Goal: Communication & Community: Answer question/provide support

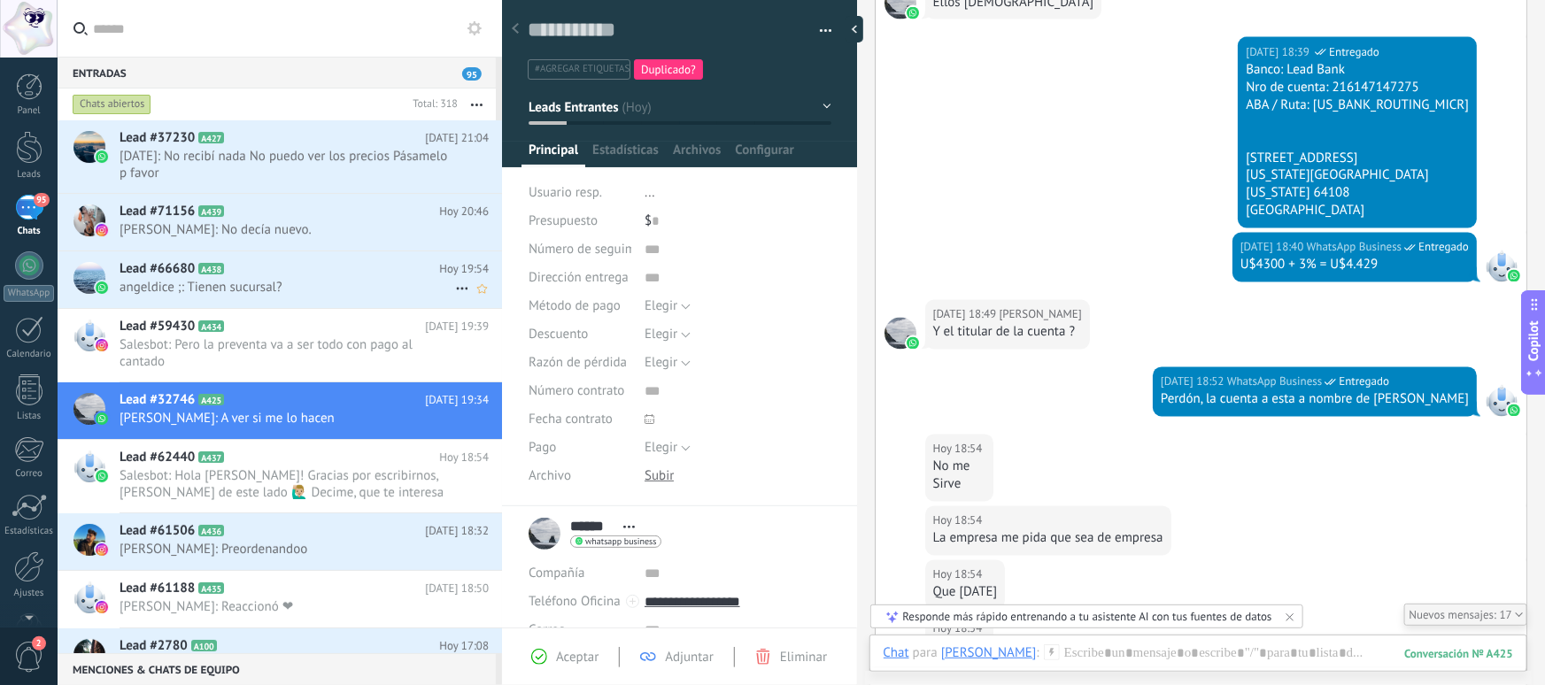
click at [288, 290] on span "angeldice ;: Tienen sucursal?" at bounding box center [288, 287] width 336 height 17
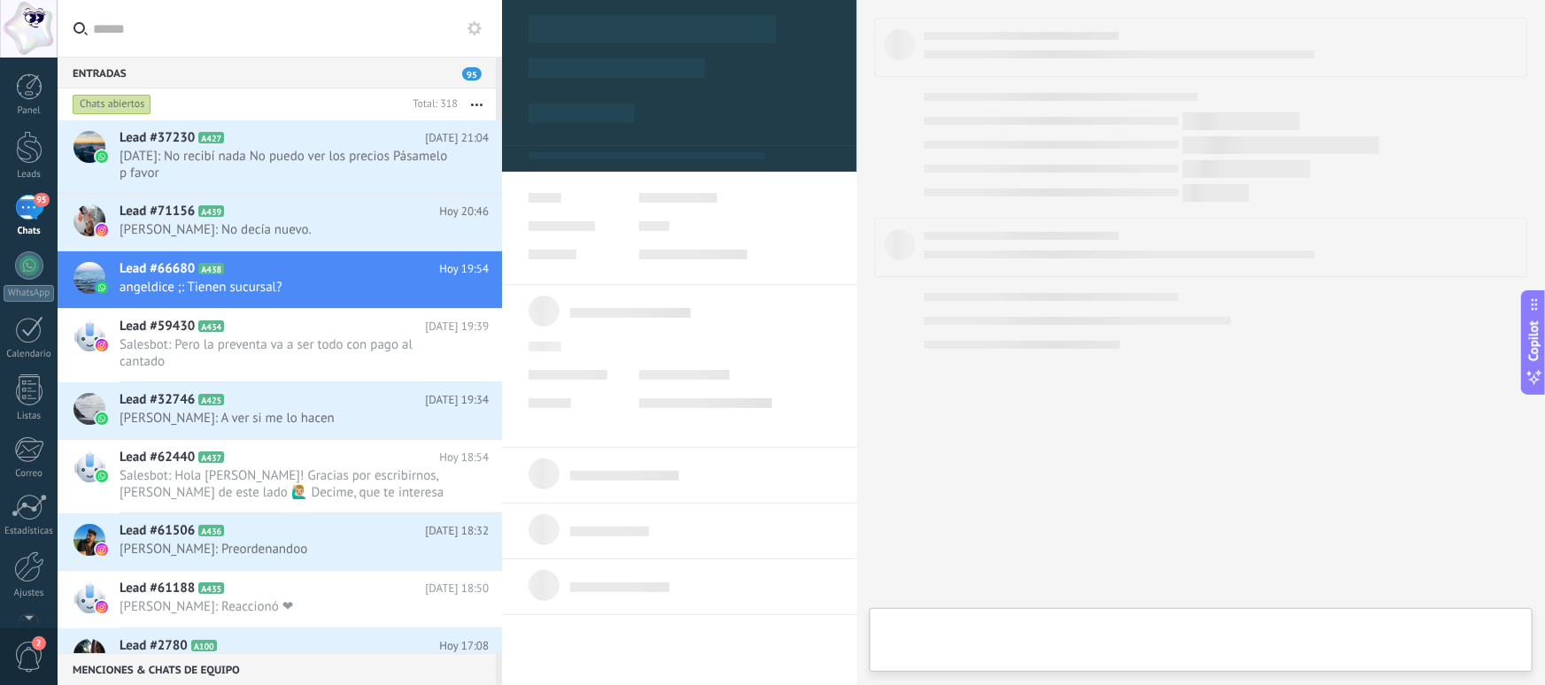
type textarea "**********"
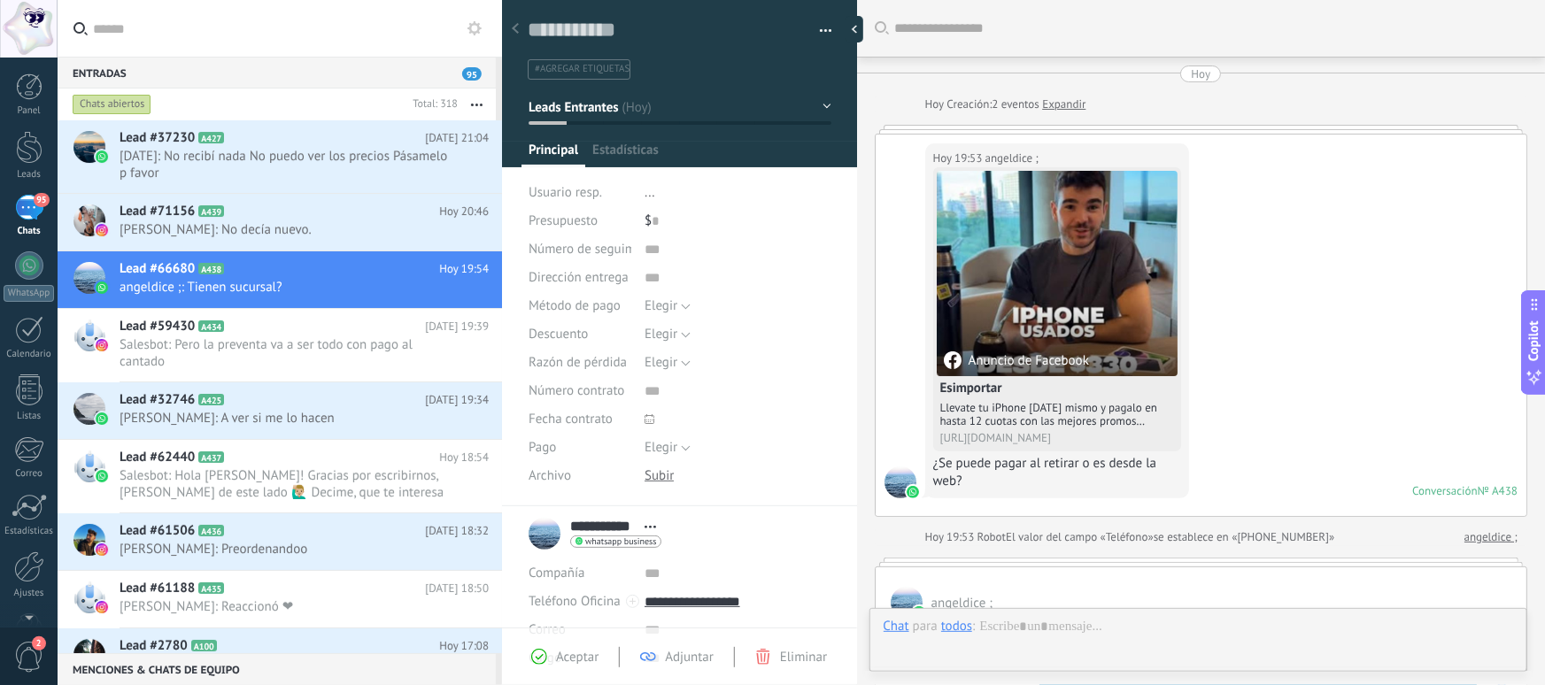
scroll to position [727, 0]
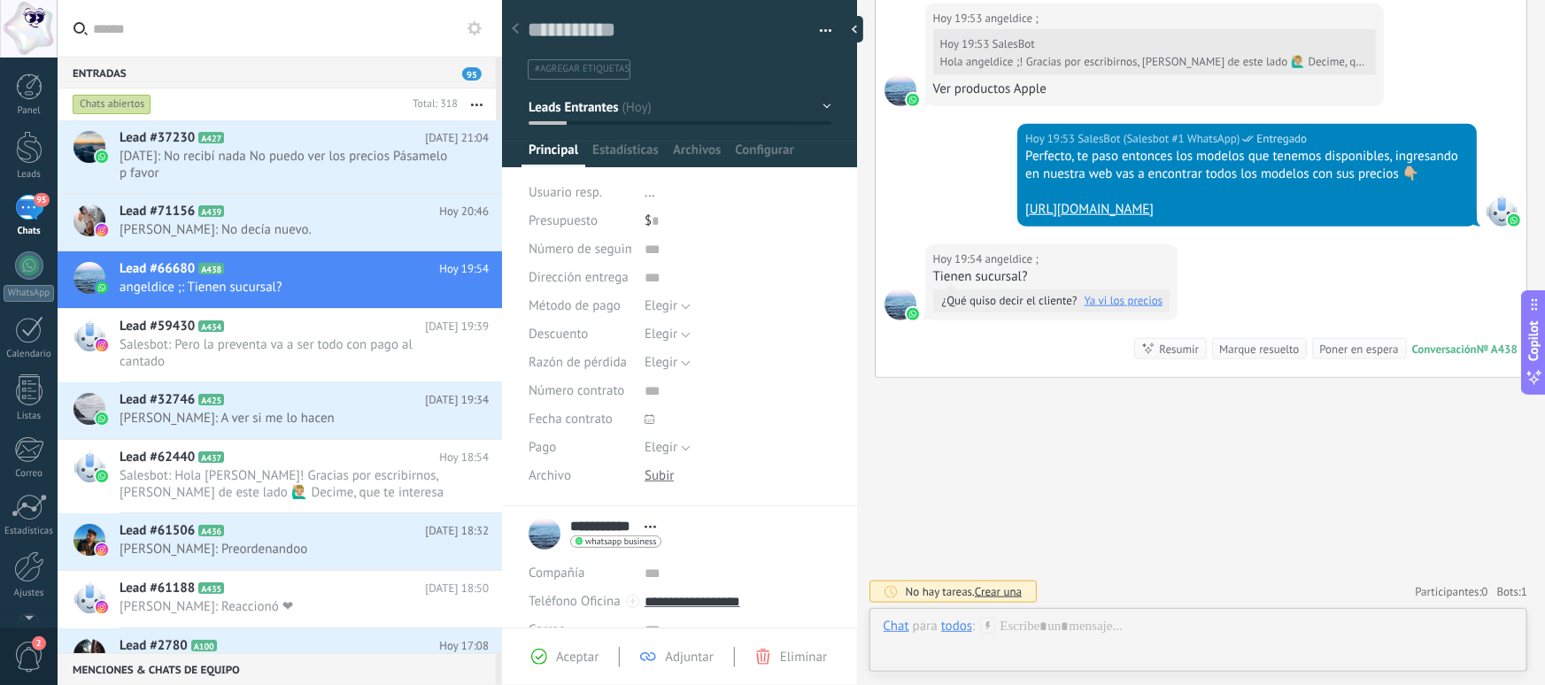
click at [961, 633] on div "todos" at bounding box center [956, 626] width 31 height 16
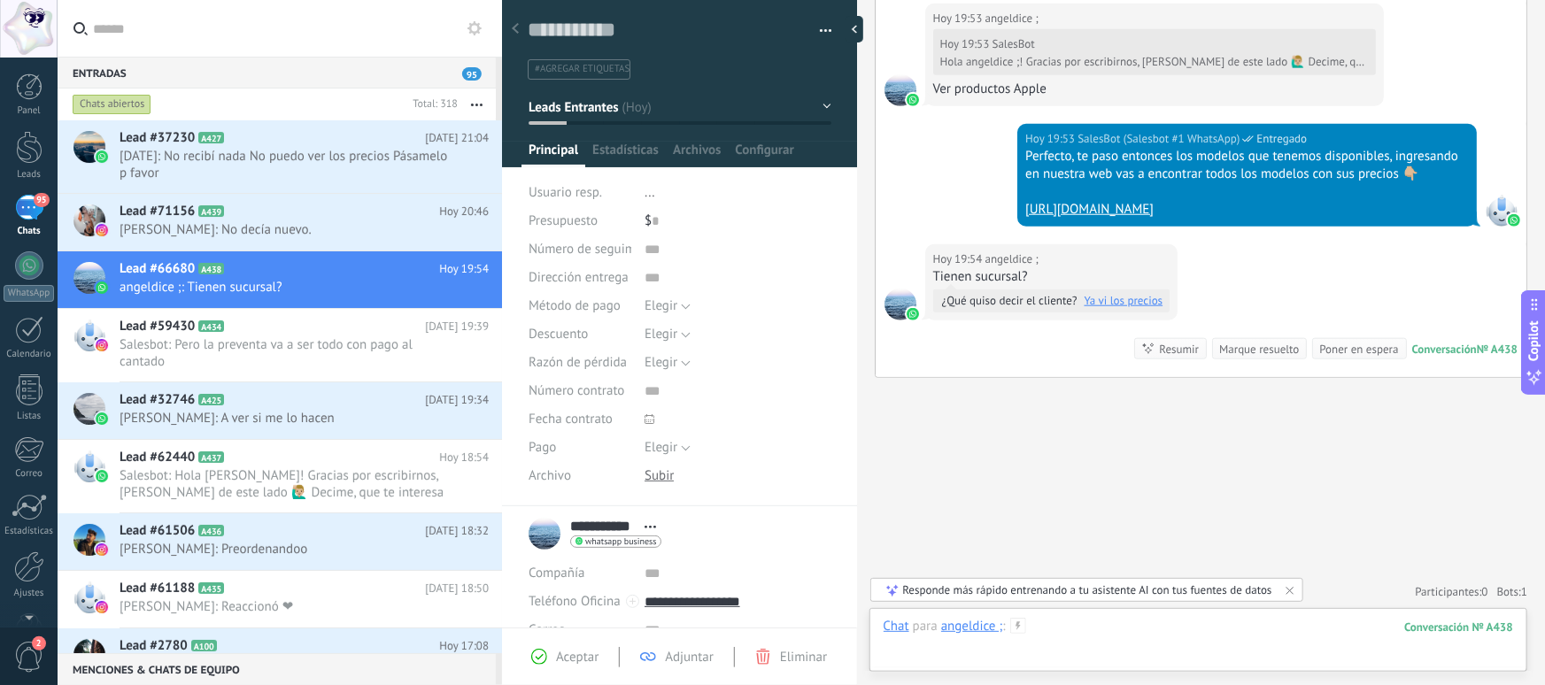
click at [1097, 630] on div at bounding box center [1199, 644] width 630 height 53
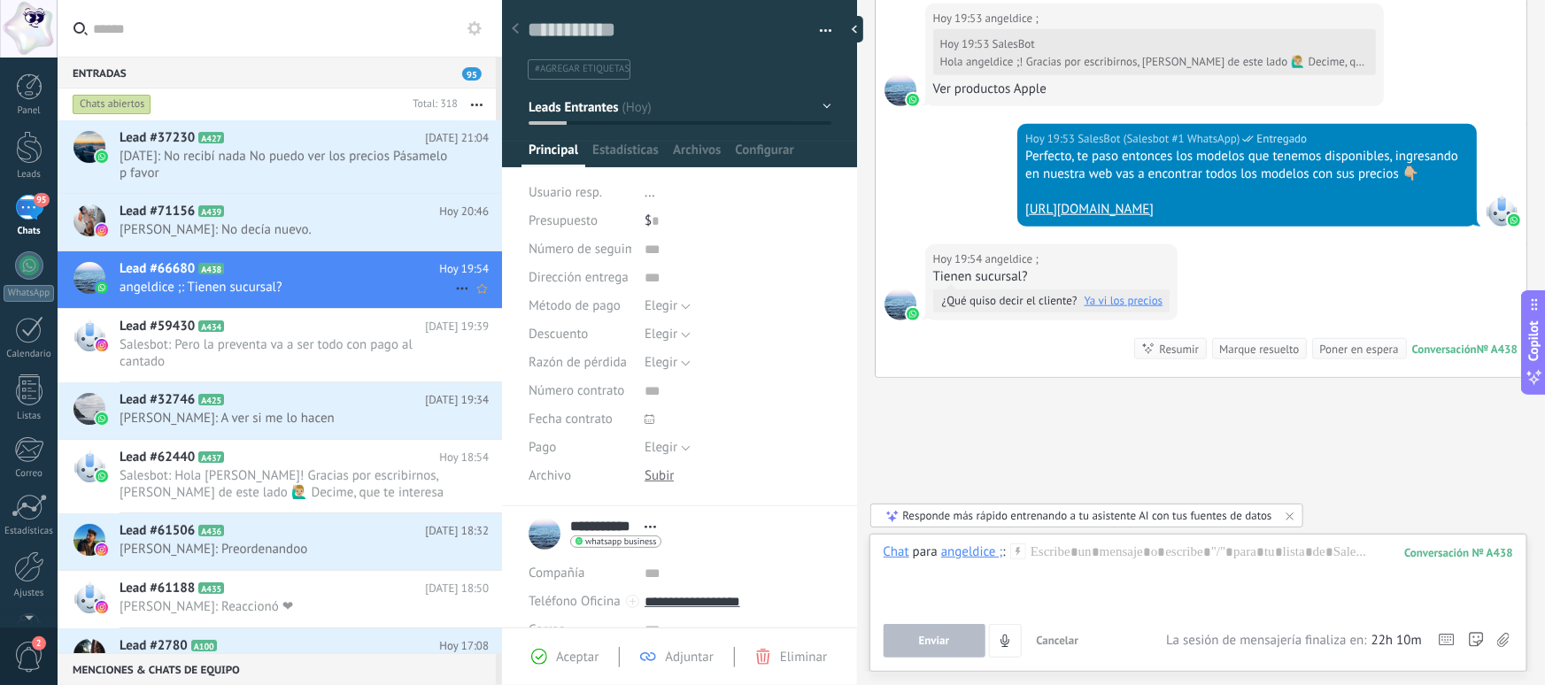
click at [250, 295] on span "angeldice ;: Tienen sucursal?" at bounding box center [288, 287] width 336 height 17
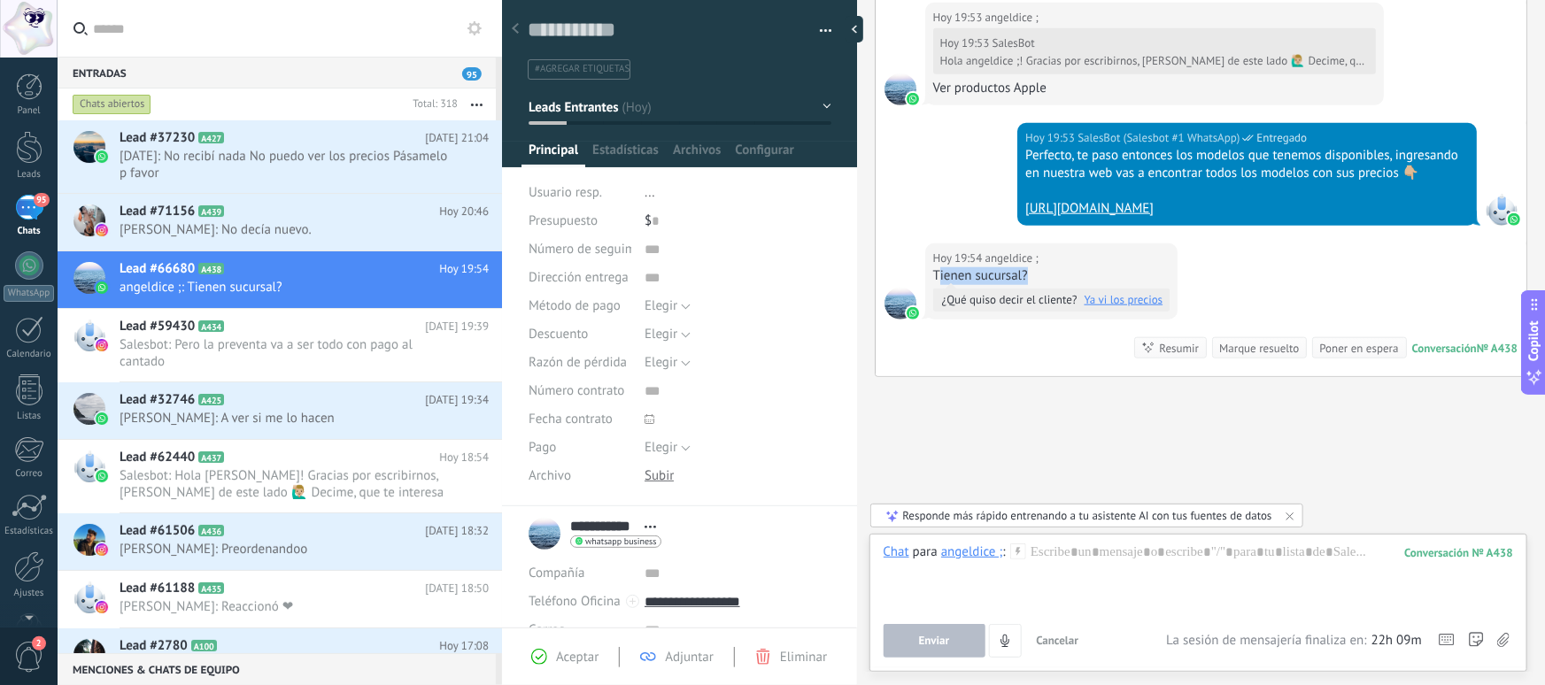
drag, startPoint x: 939, startPoint y: 276, endPoint x: 1076, endPoint y: 283, distance: 136.5
click at [1076, 283] on div "Tienen sucursal? ¿Qué quiso decir el cliente? Ya vi los precios" at bounding box center [1051, 289] width 237 height 44
click at [1117, 552] on div at bounding box center [1199, 577] width 630 height 67
click at [1168, 565] on div at bounding box center [1199, 577] width 630 height 67
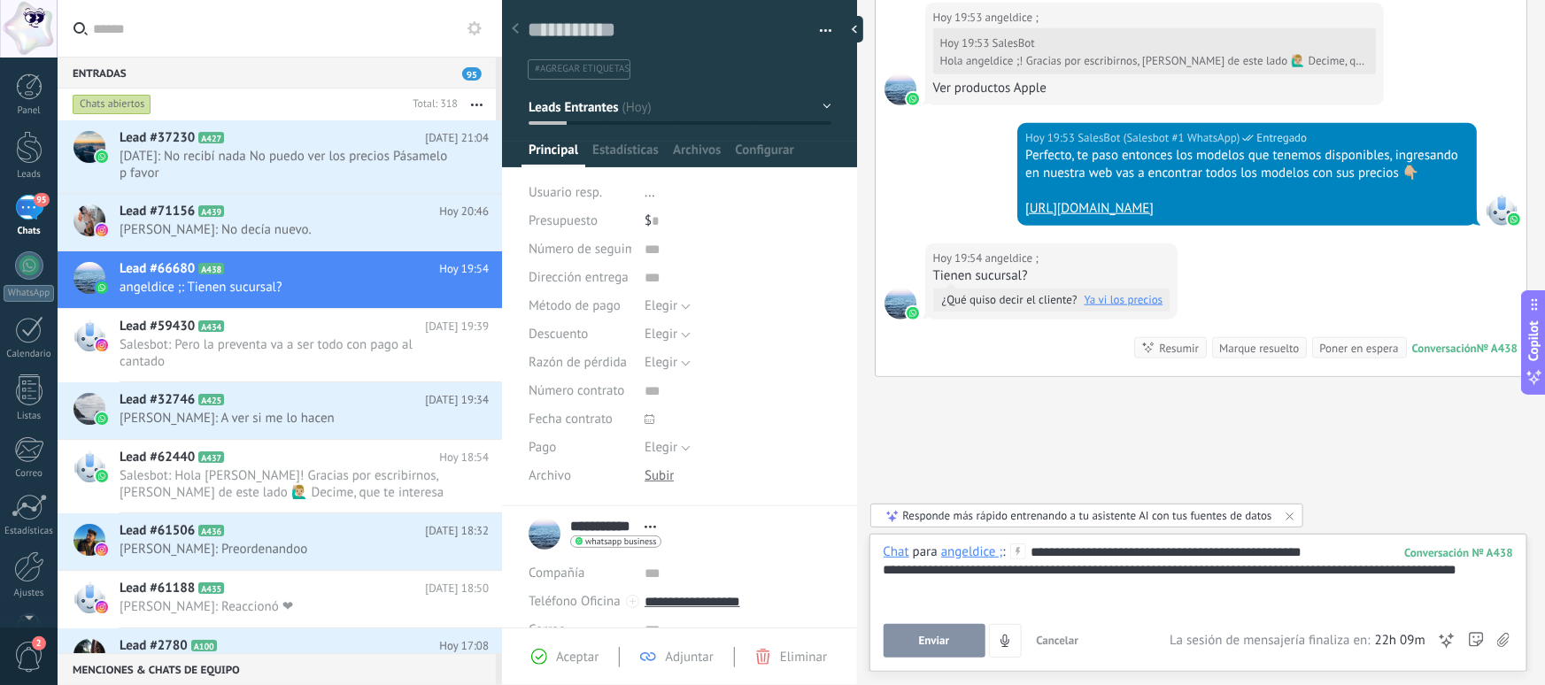
click at [947, 645] on span "Enviar" at bounding box center [934, 641] width 31 height 12
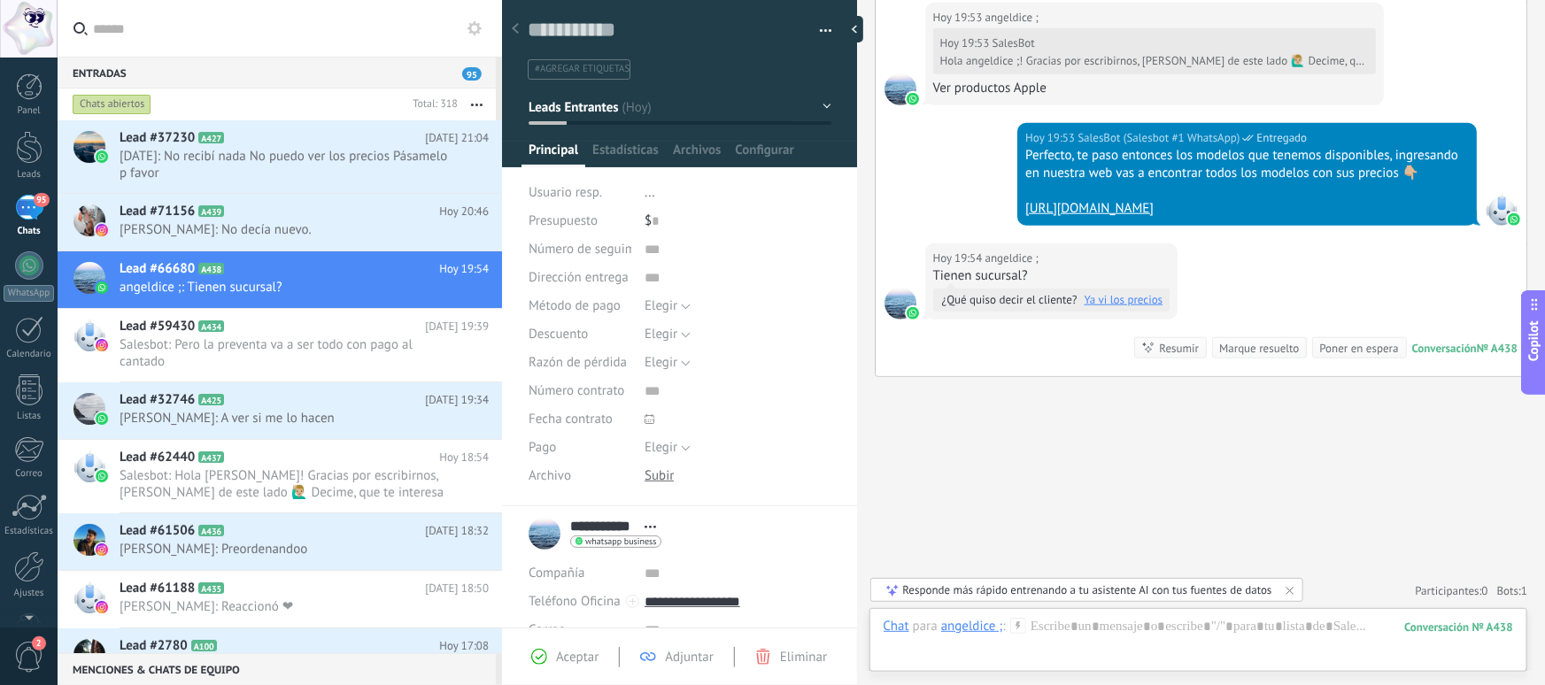
scroll to position [690, 0]
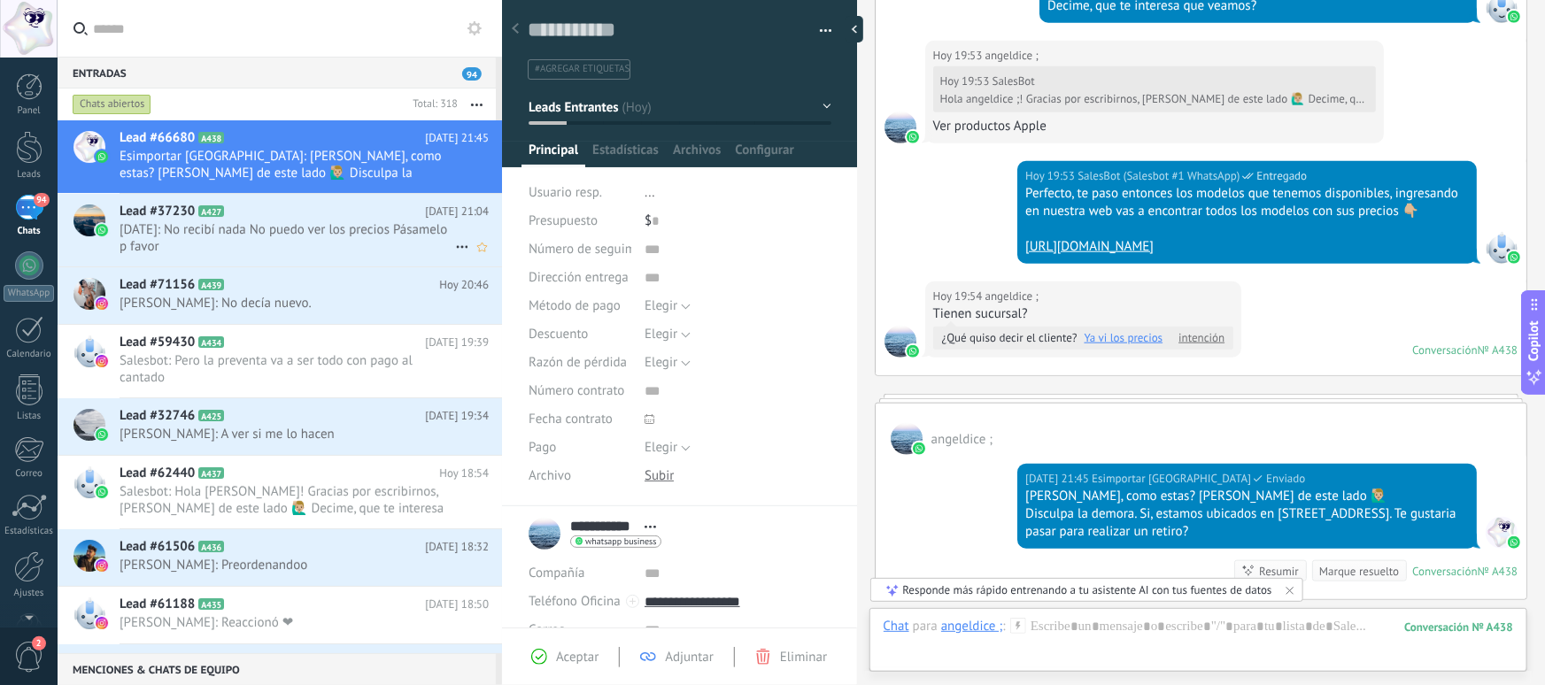
click at [258, 229] on span "[DATE]: No recibí nada No puedo ver los precios Pásamelo p favor" at bounding box center [288, 238] width 336 height 34
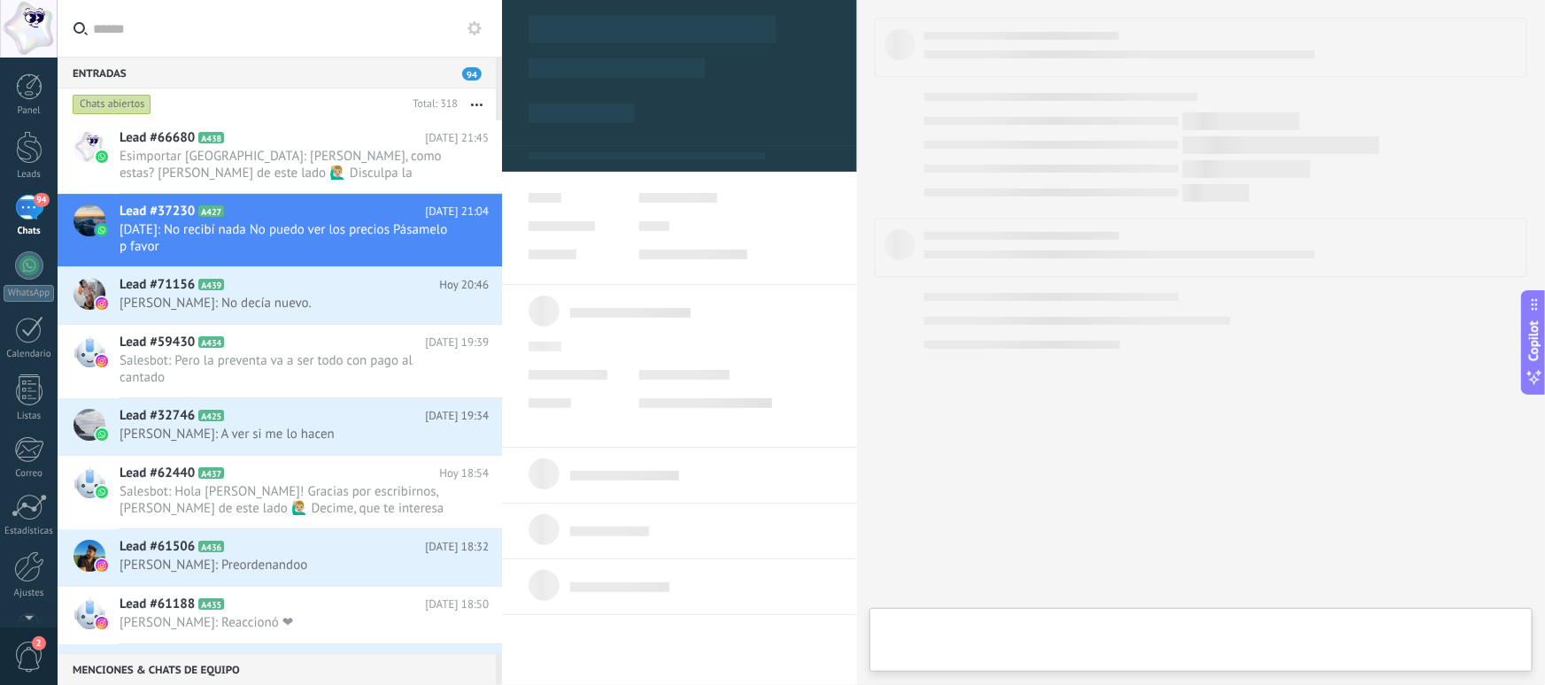
type textarea "**********"
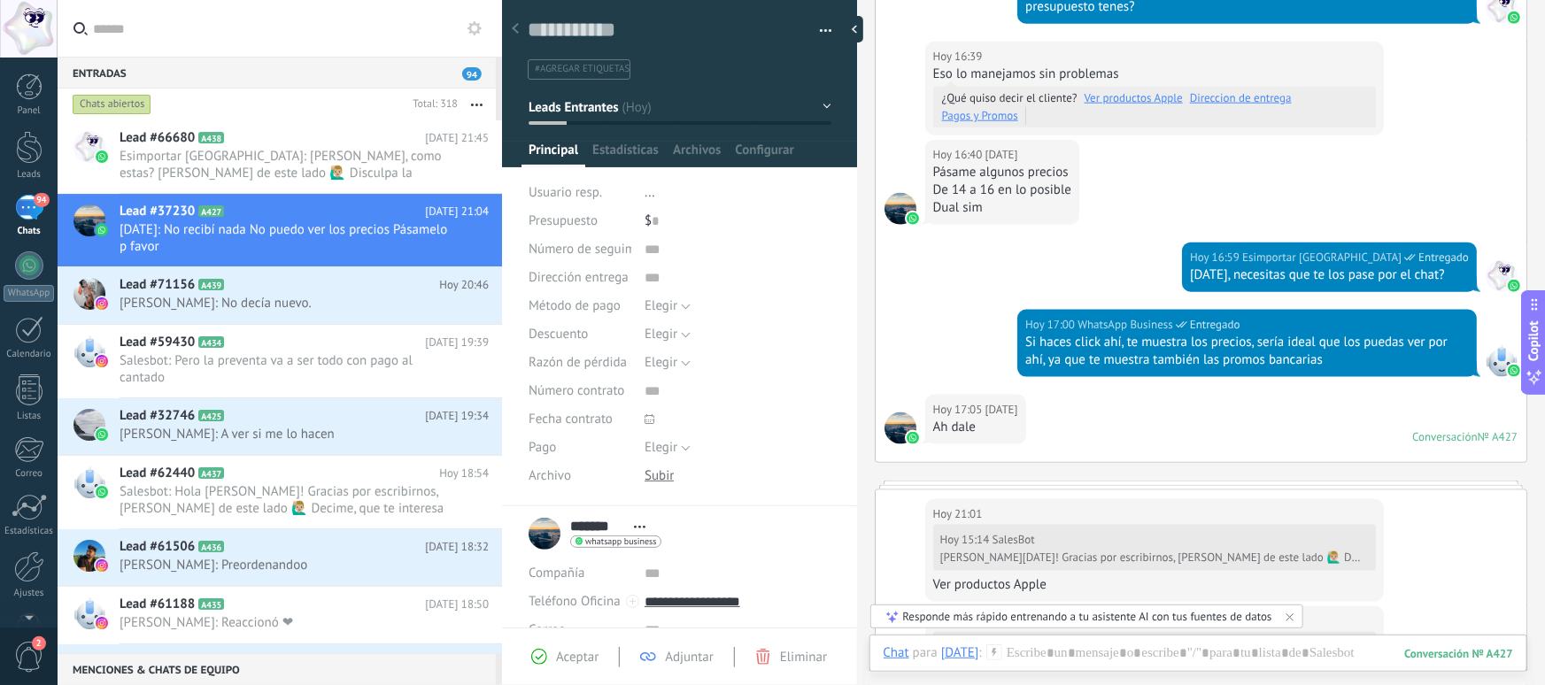
scroll to position [892, 0]
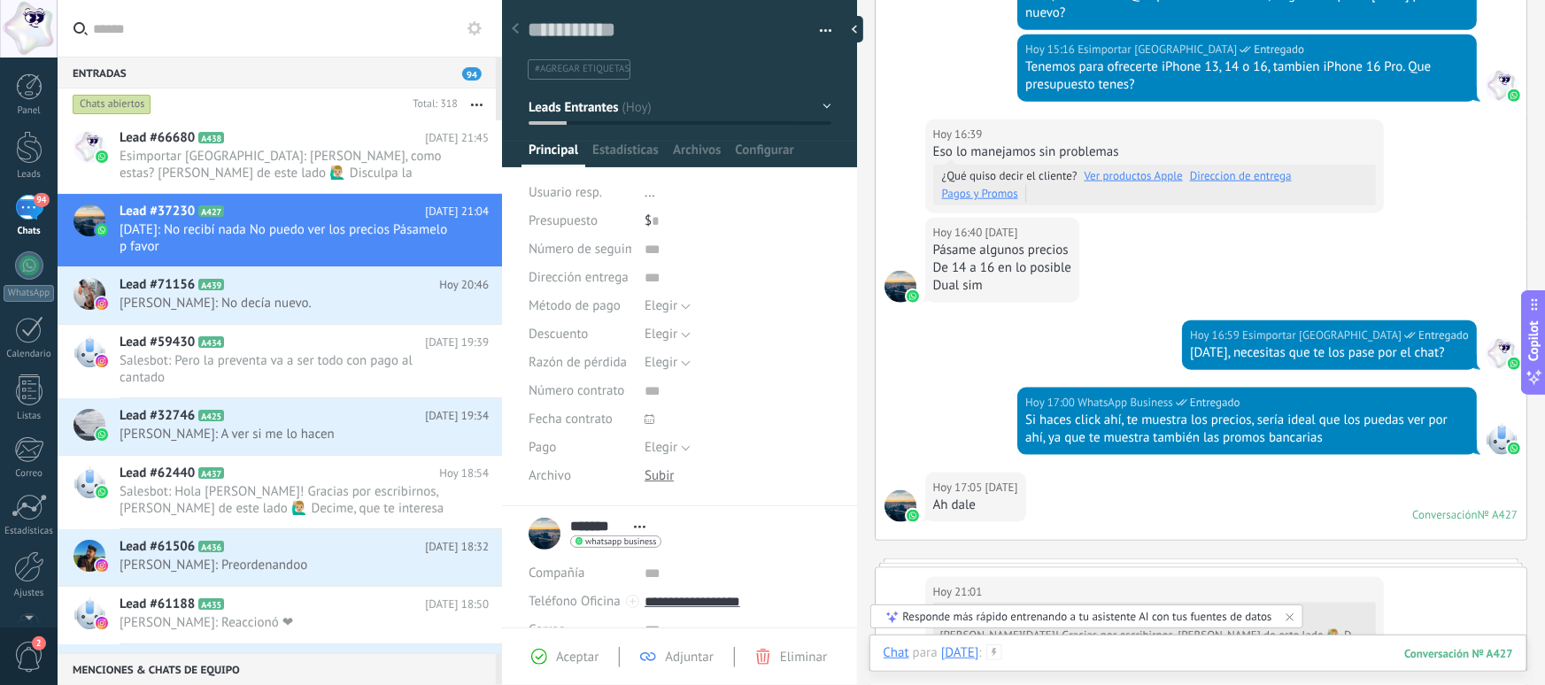
click at [1145, 655] on div at bounding box center [1199, 671] width 630 height 53
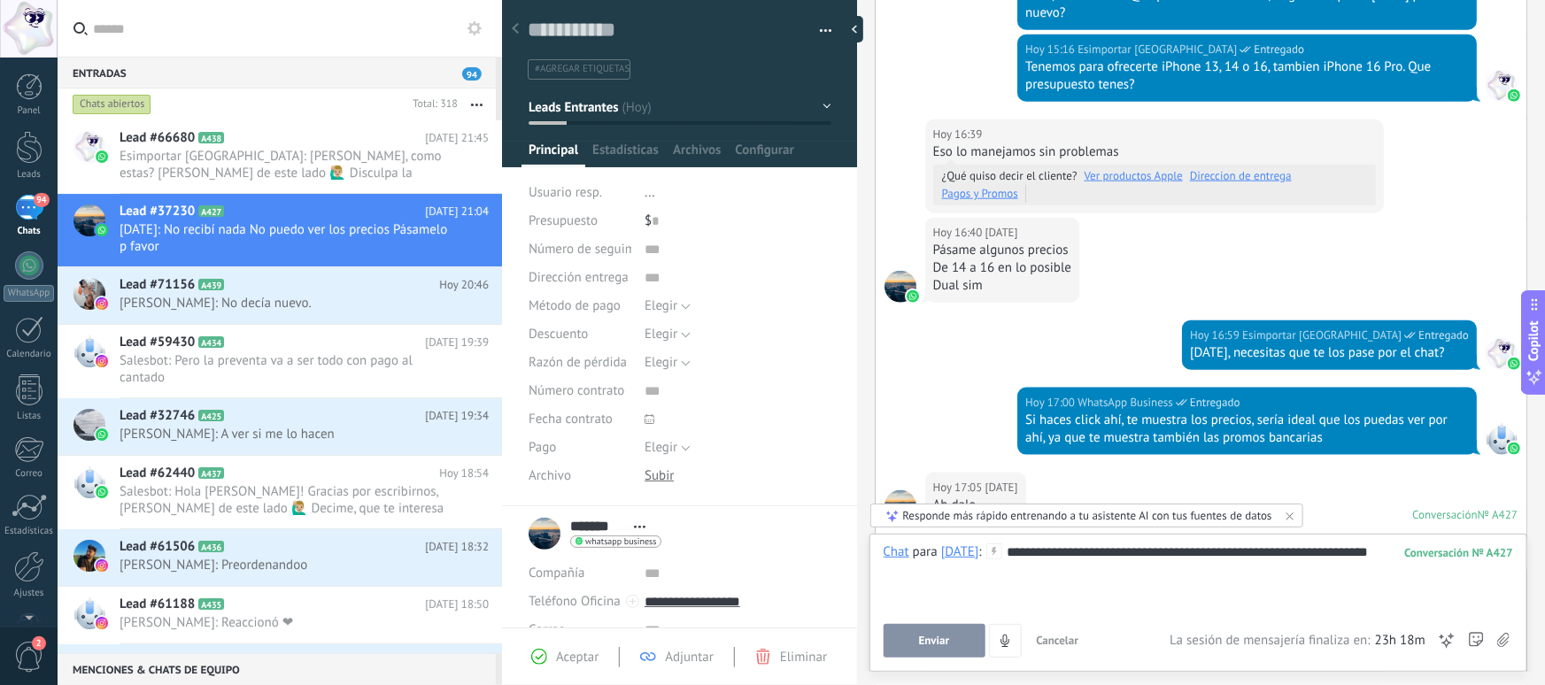
click at [924, 644] on span "Enviar" at bounding box center [934, 641] width 31 height 12
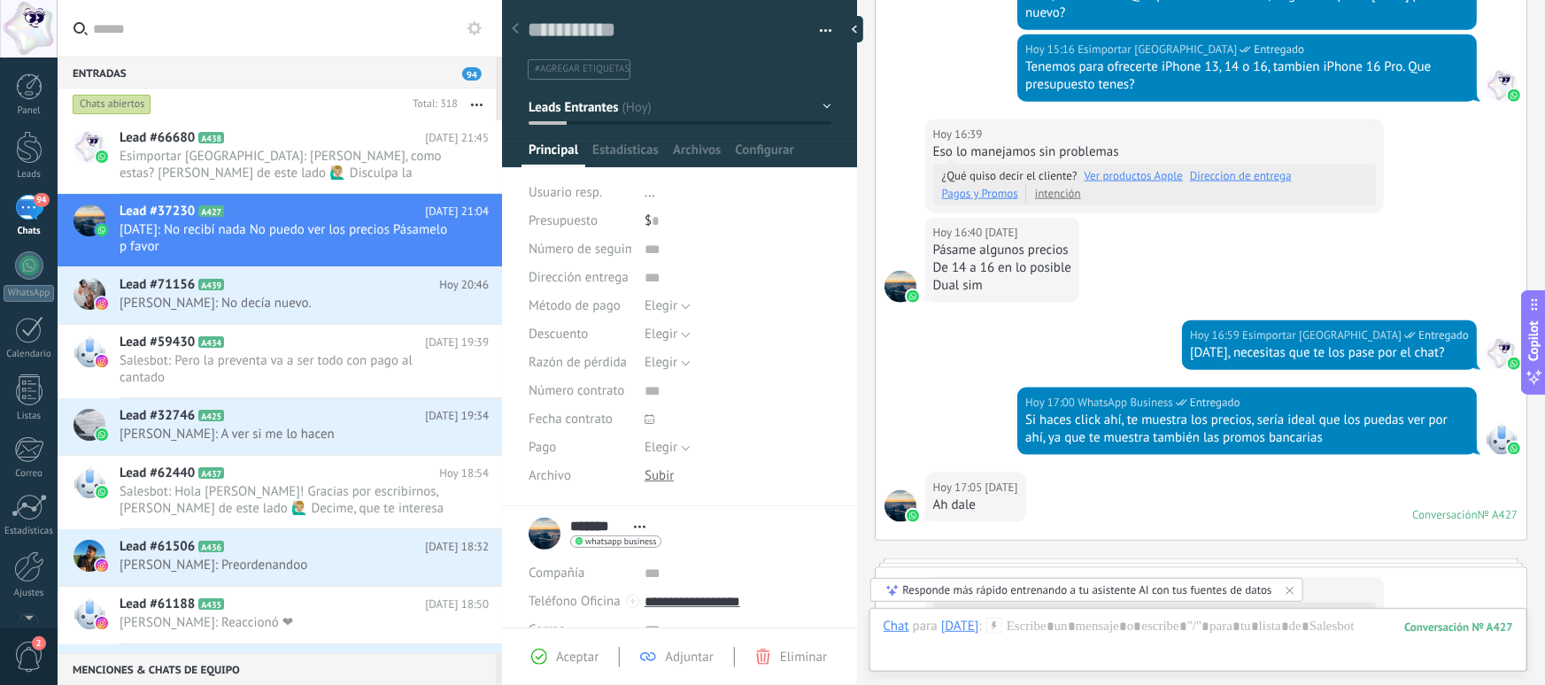
scroll to position [1437, 0]
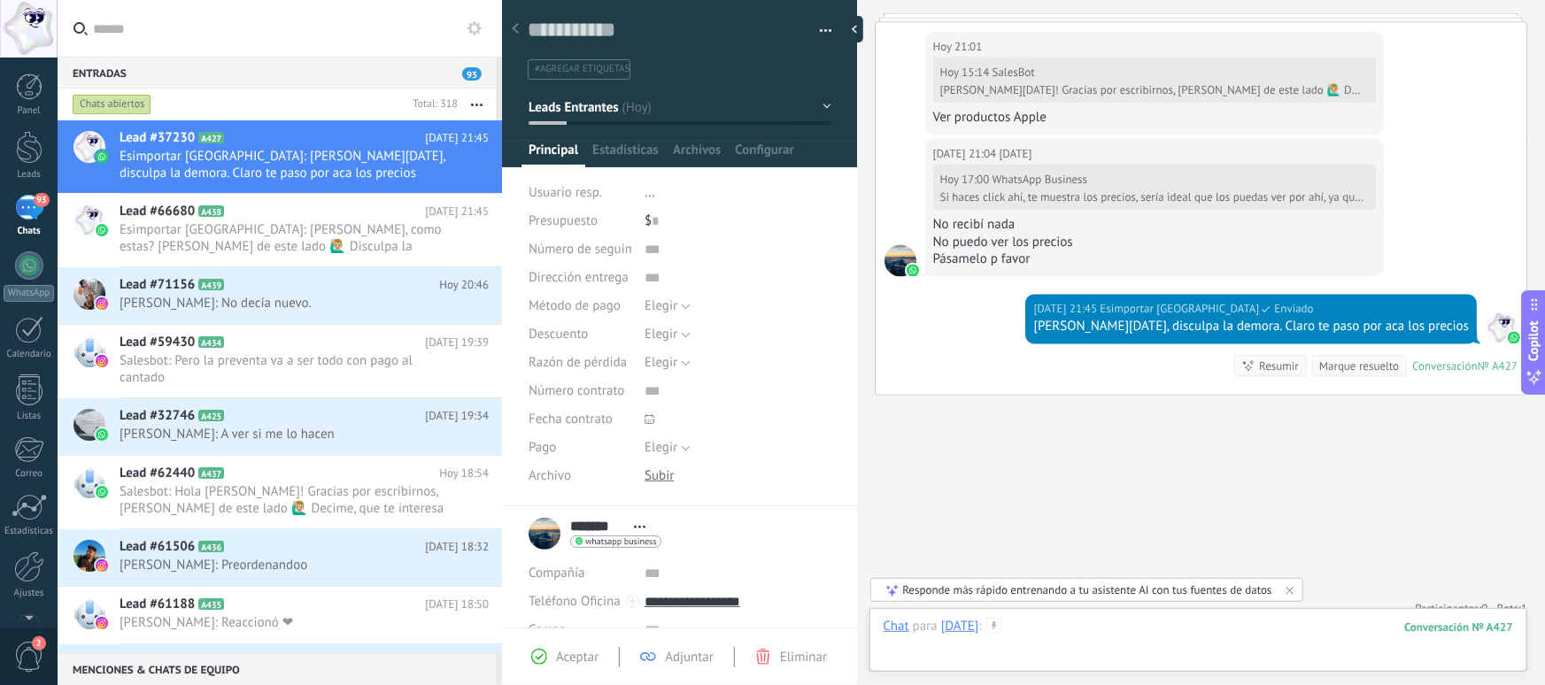
click at [1065, 623] on div at bounding box center [1199, 644] width 630 height 53
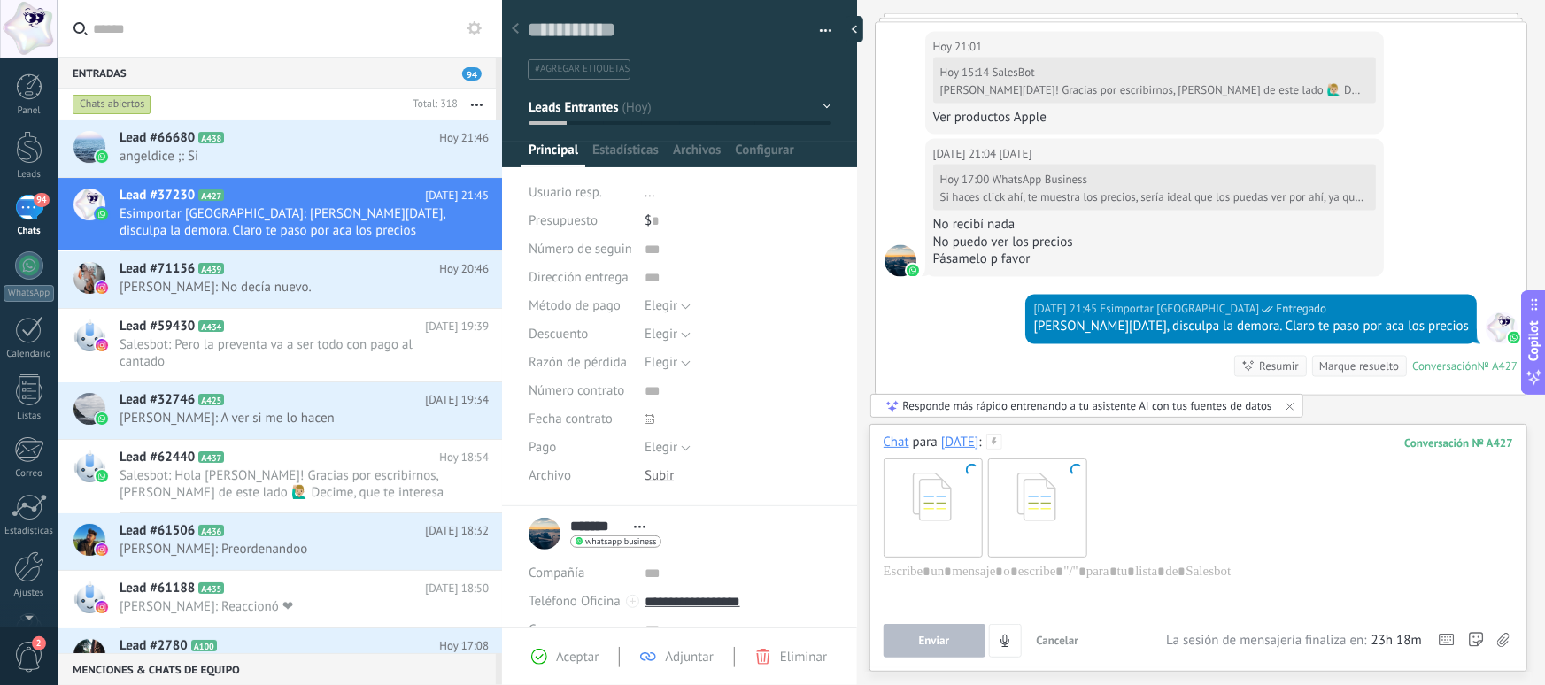
click at [1167, 514] on div at bounding box center [1199, 508] width 630 height 112
click at [958, 503] on div at bounding box center [932, 507] width 97 height 97
click at [1041, 502] on div at bounding box center [1036, 507] width 97 height 97
click at [1179, 557] on div at bounding box center [1199, 508] width 630 height 112
click at [1174, 585] on div at bounding box center [1199, 596] width 630 height 67
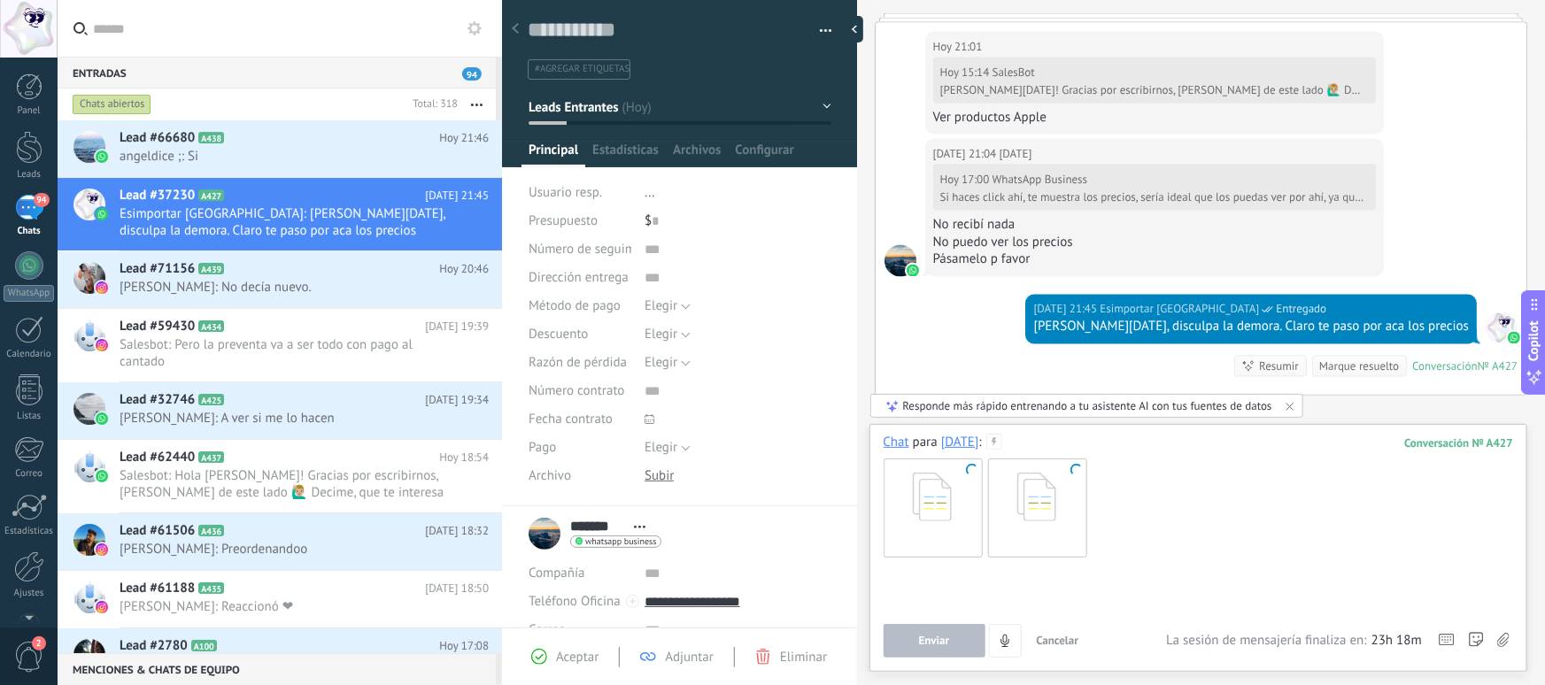
click at [1203, 571] on div at bounding box center [1199, 596] width 630 height 67
click at [940, 498] on div at bounding box center [932, 507] width 97 height 97
drag, startPoint x: 1121, startPoint y: 514, endPoint x: 987, endPoint y: 533, distance: 135.0
click at [900, 517] on div at bounding box center [1199, 508] width 630 height 112
click at [536, 588] on button "Teléfono Oficina" at bounding box center [575, 602] width 92 height 28
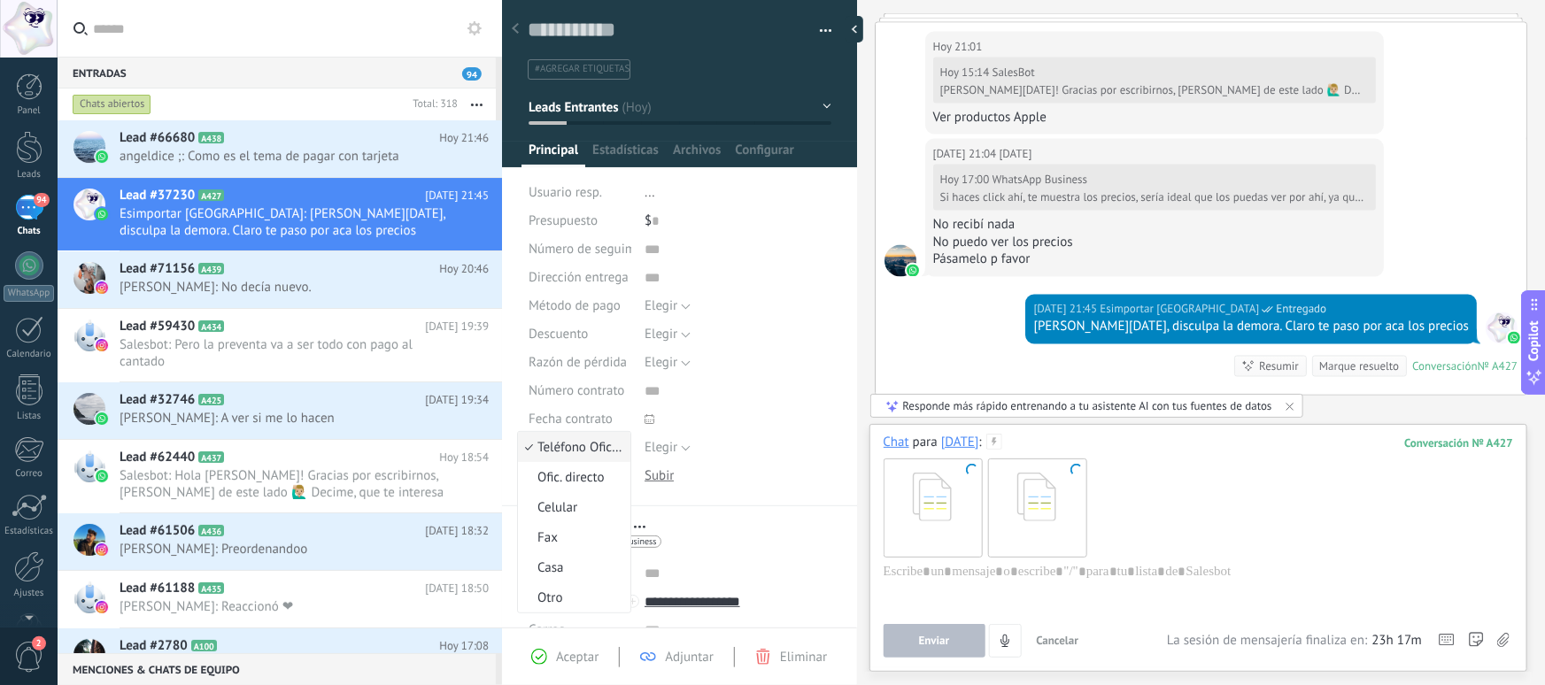
click at [1085, 618] on div "Chat para [DATE] : 427 Enviar Cancelar Rastrear clics en links ? Reducir links …" at bounding box center [1199, 546] width 630 height 224
click at [1065, 591] on div at bounding box center [1199, 596] width 630 height 67
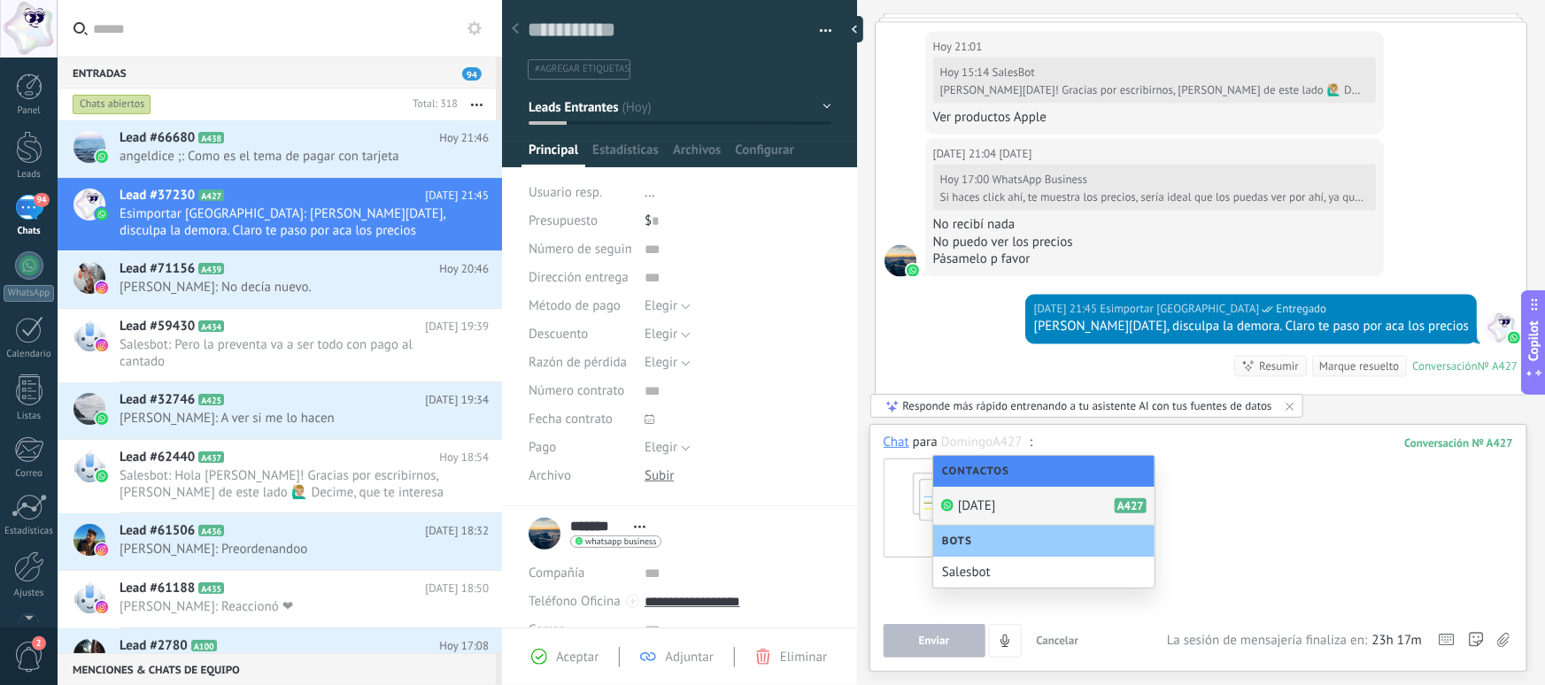
click at [1225, 515] on div at bounding box center [1199, 508] width 630 height 112
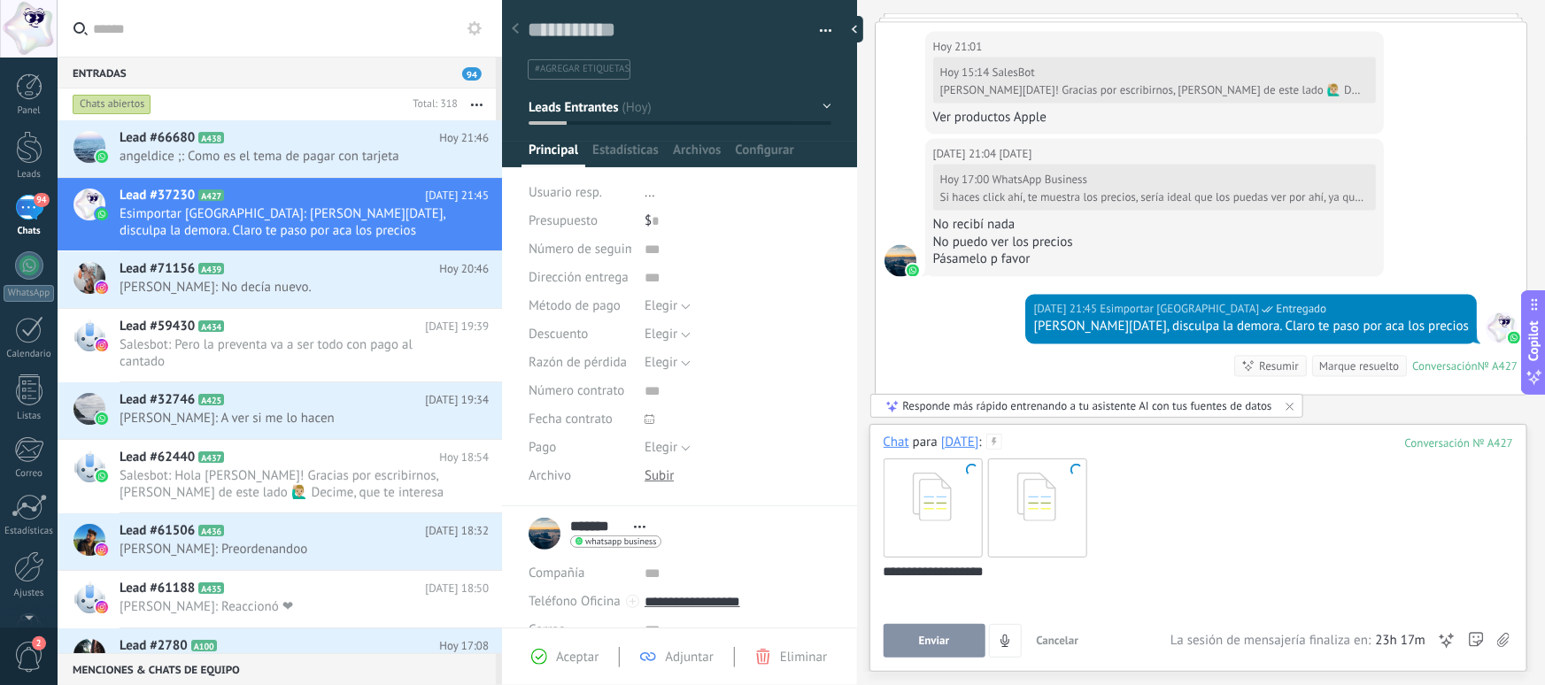
click at [950, 645] on button "Enviar" at bounding box center [935, 641] width 102 height 34
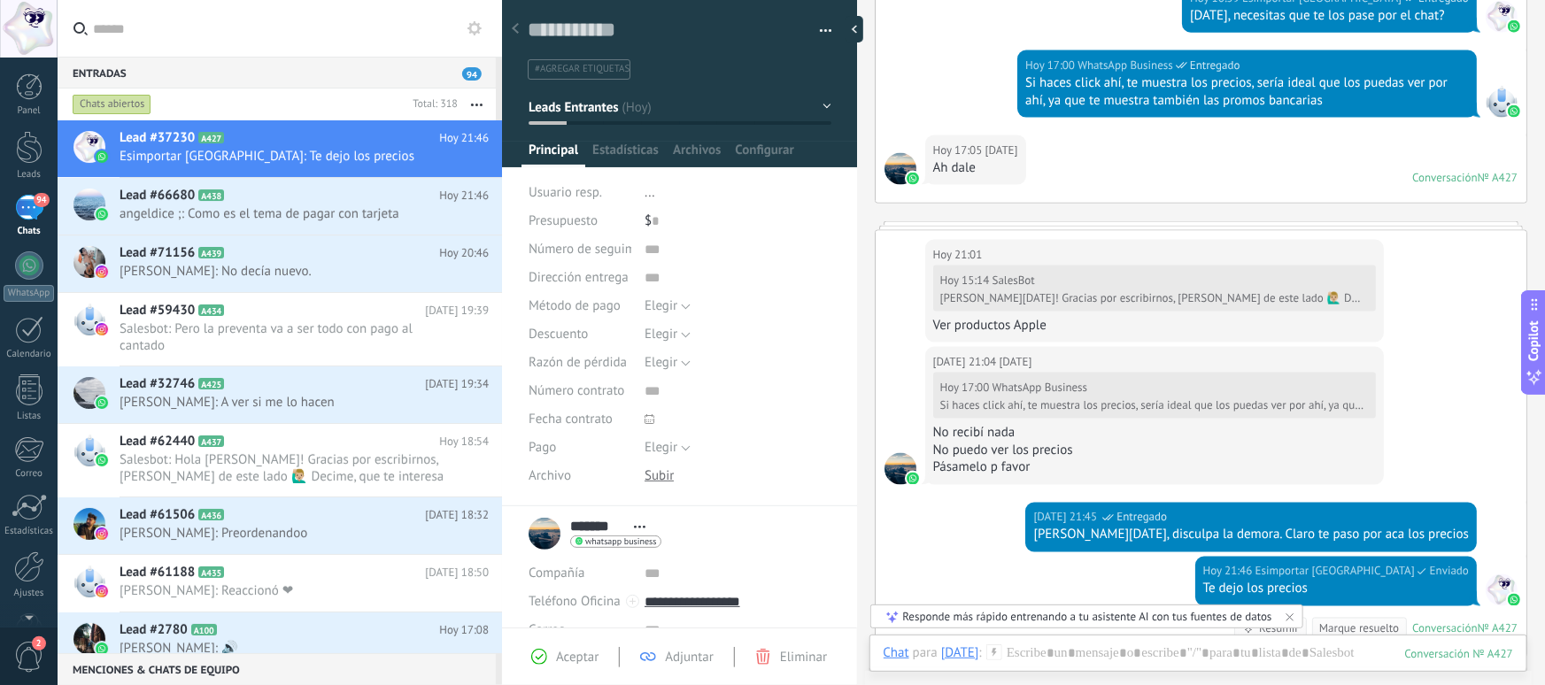
scroll to position [1226, 0]
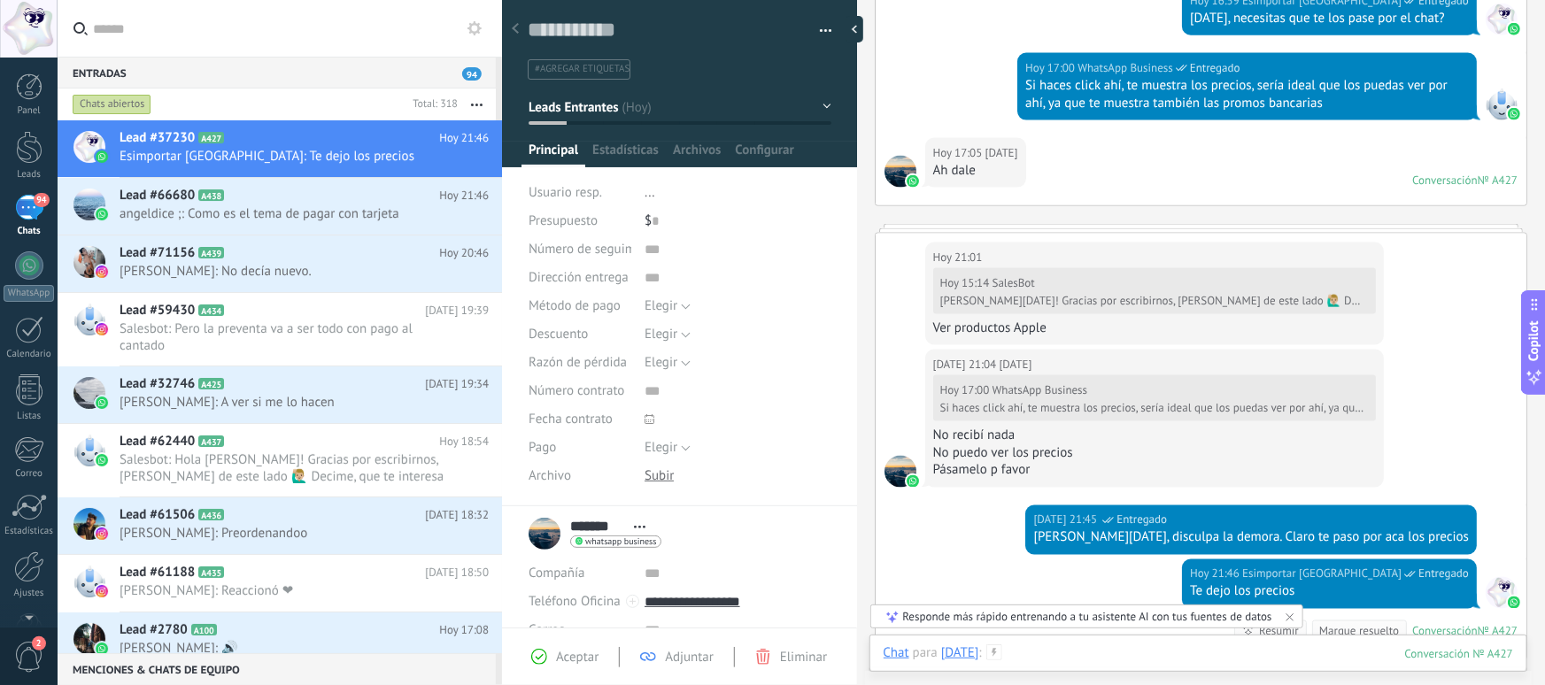
click at [1107, 653] on div at bounding box center [1199, 671] width 630 height 53
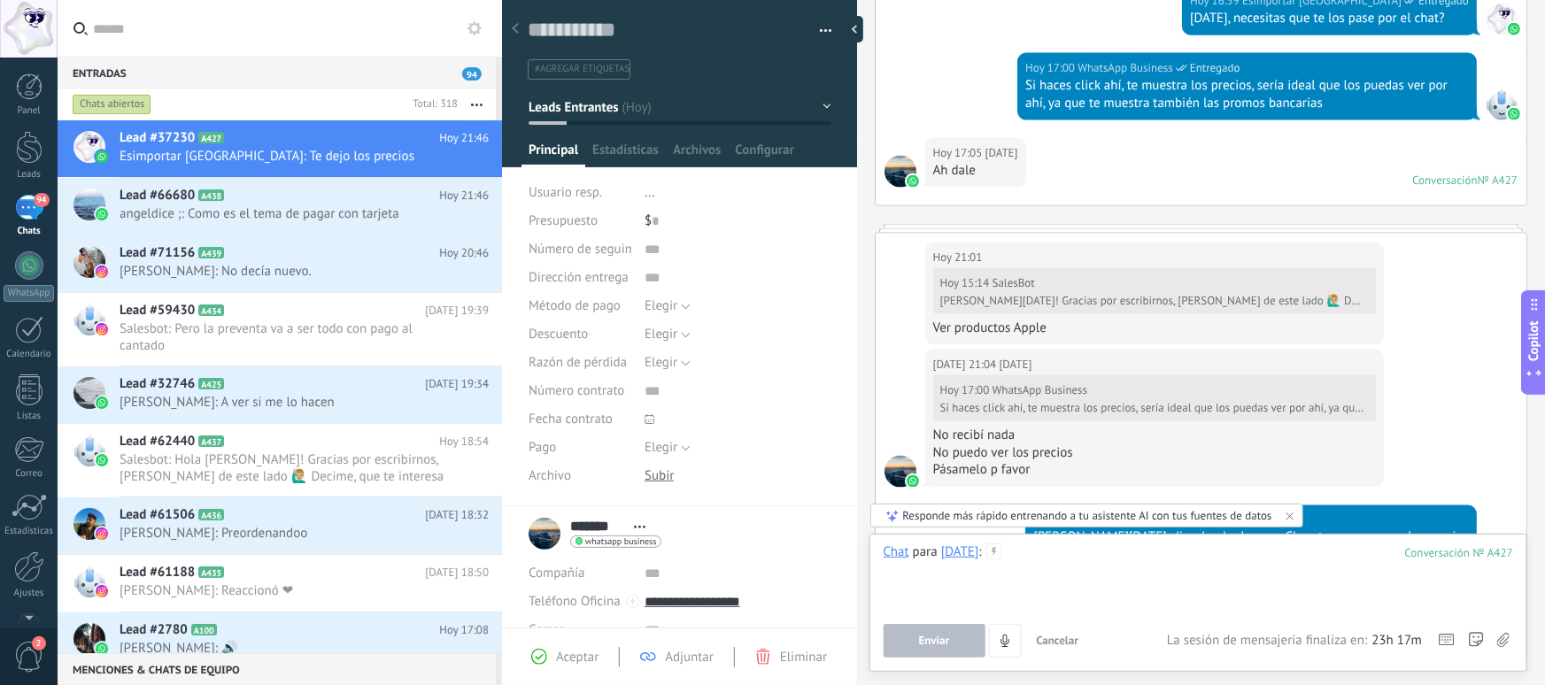
click at [1011, 601] on div at bounding box center [1199, 577] width 630 height 67
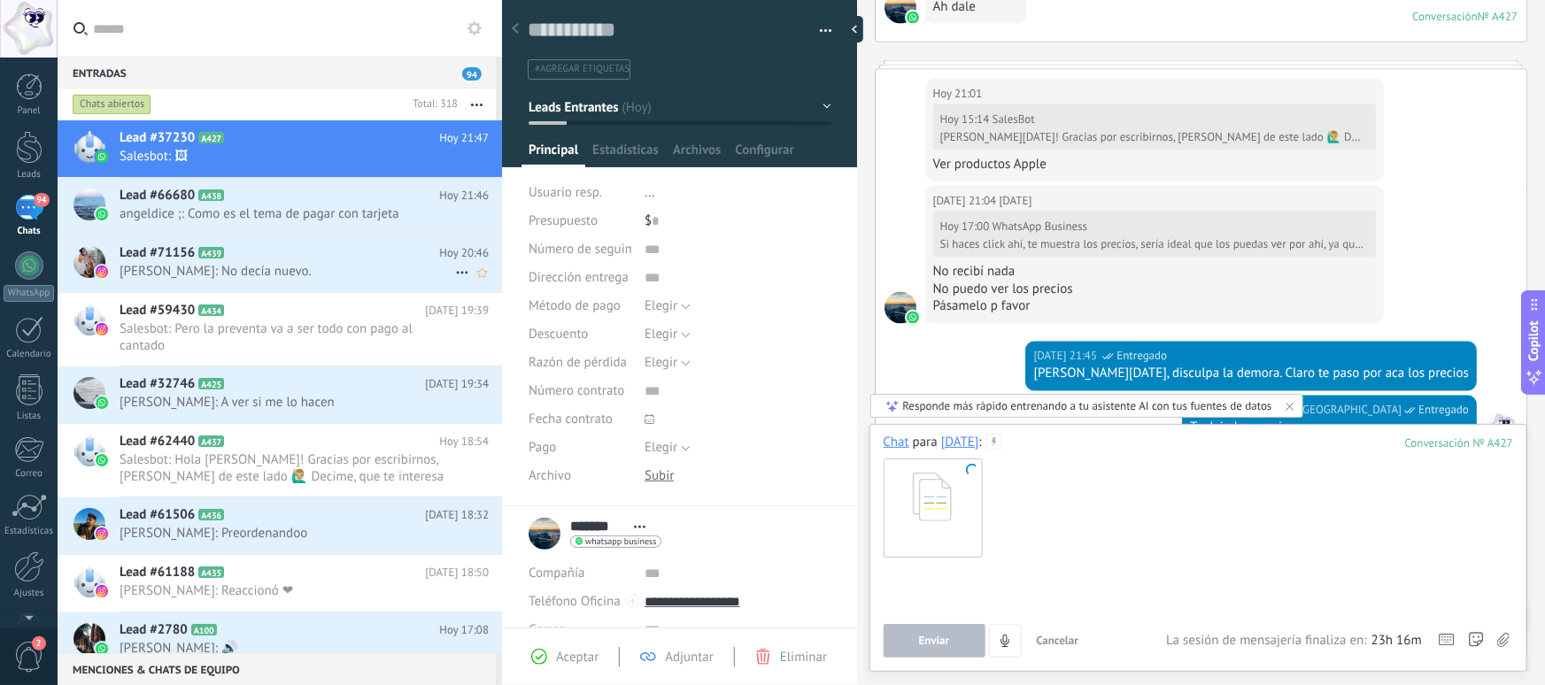
scroll to position [1541, 0]
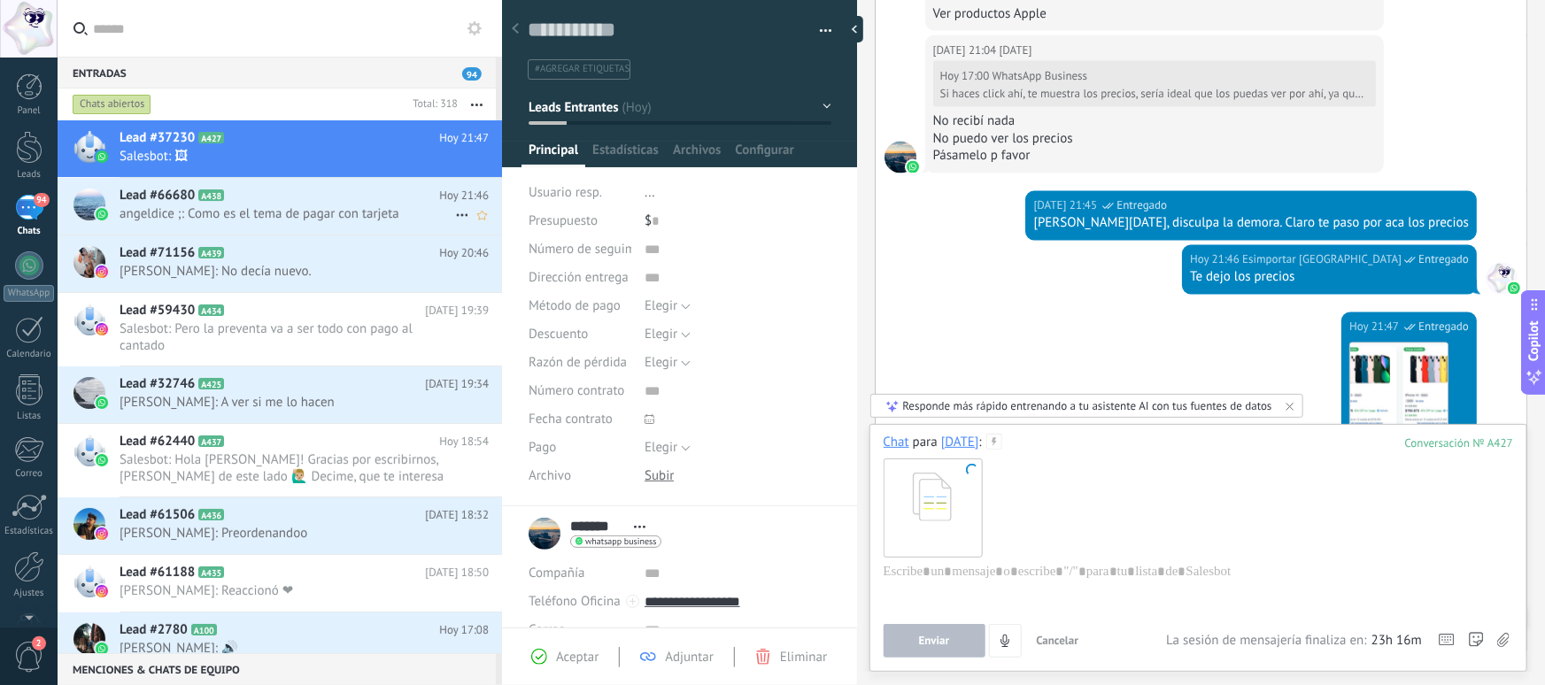
click at [313, 222] on div "Lead #66680 A438 [DATE] 21:46 [PERSON_NAME] ;: Como es el tema de pagar con tar…" at bounding box center [311, 206] width 383 height 56
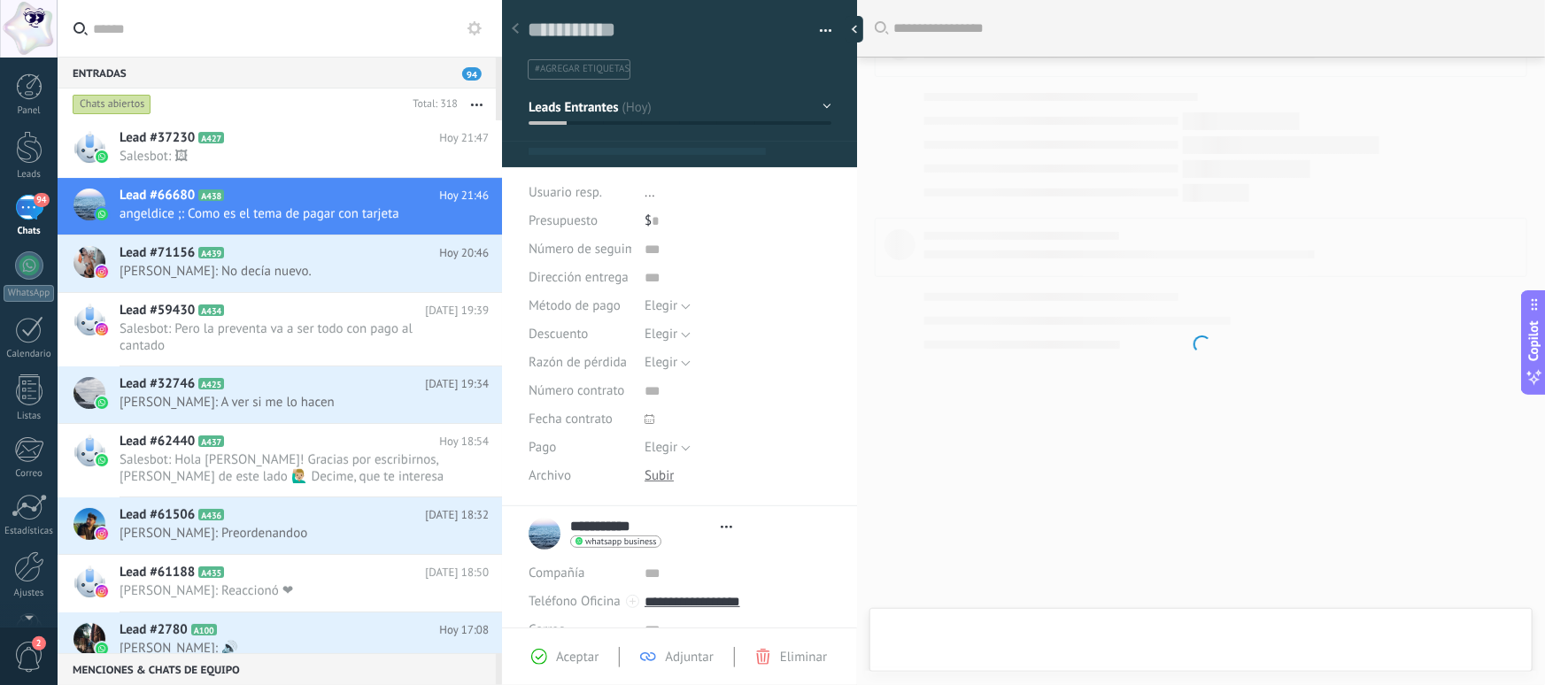
type textarea "**********"
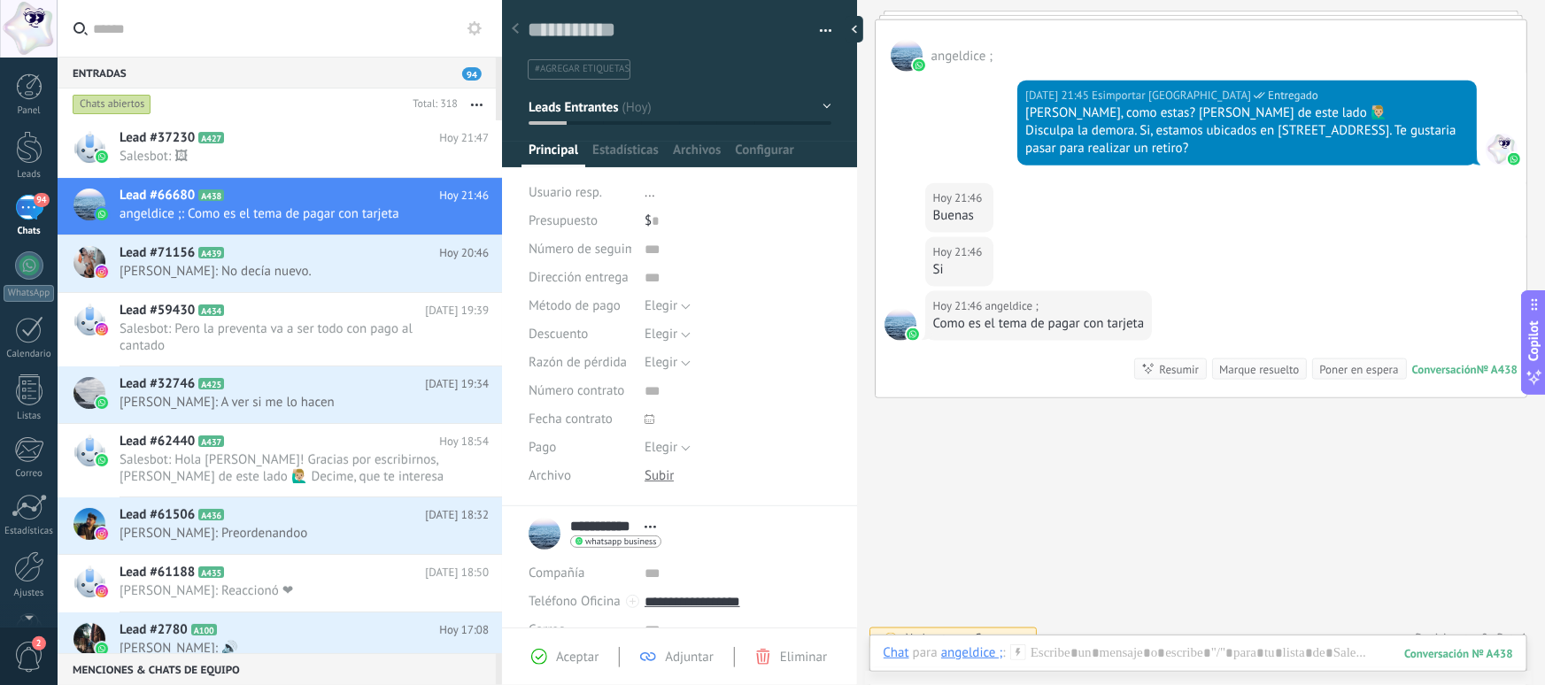
click at [1094, 655] on div at bounding box center [1199, 671] width 630 height 53
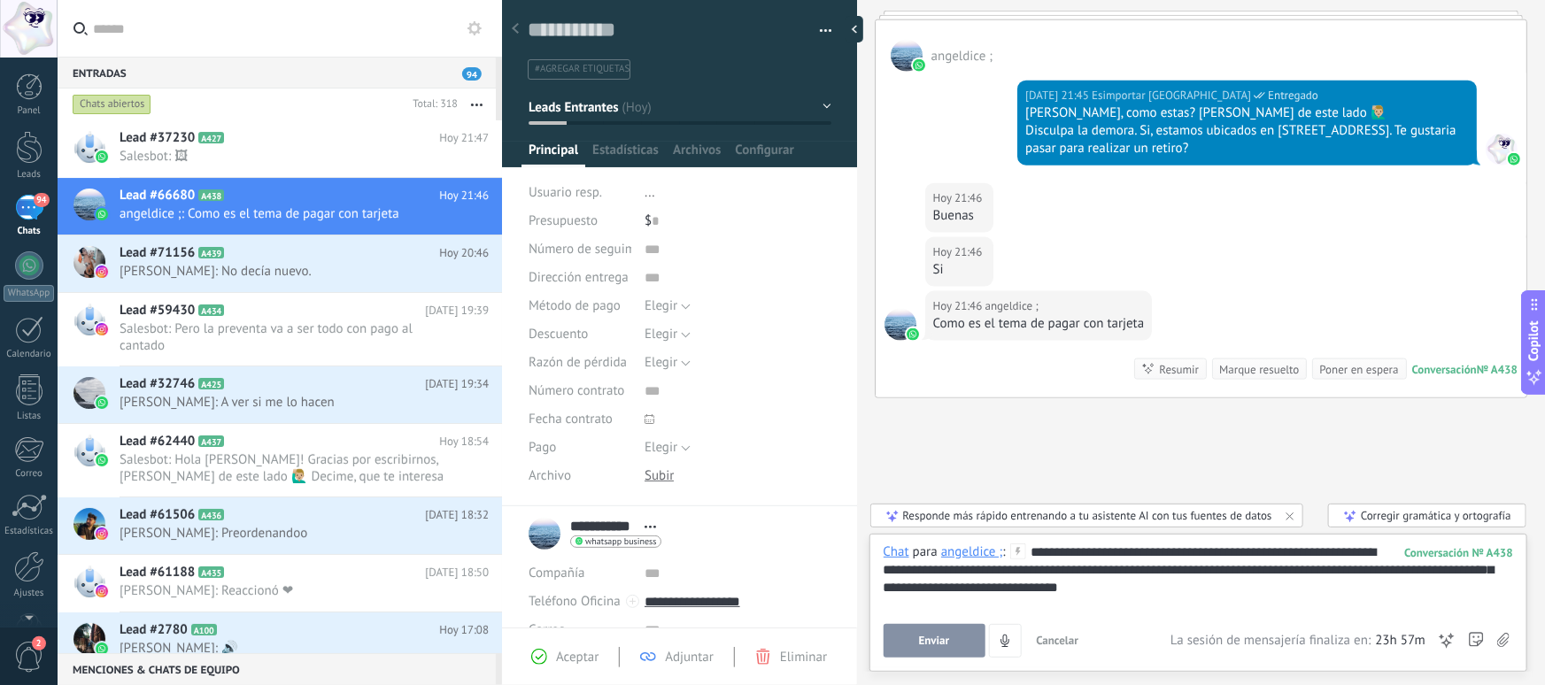
click at [933, 638] on span "Enviar" at bounding box center [934, 641] width 31 height 12
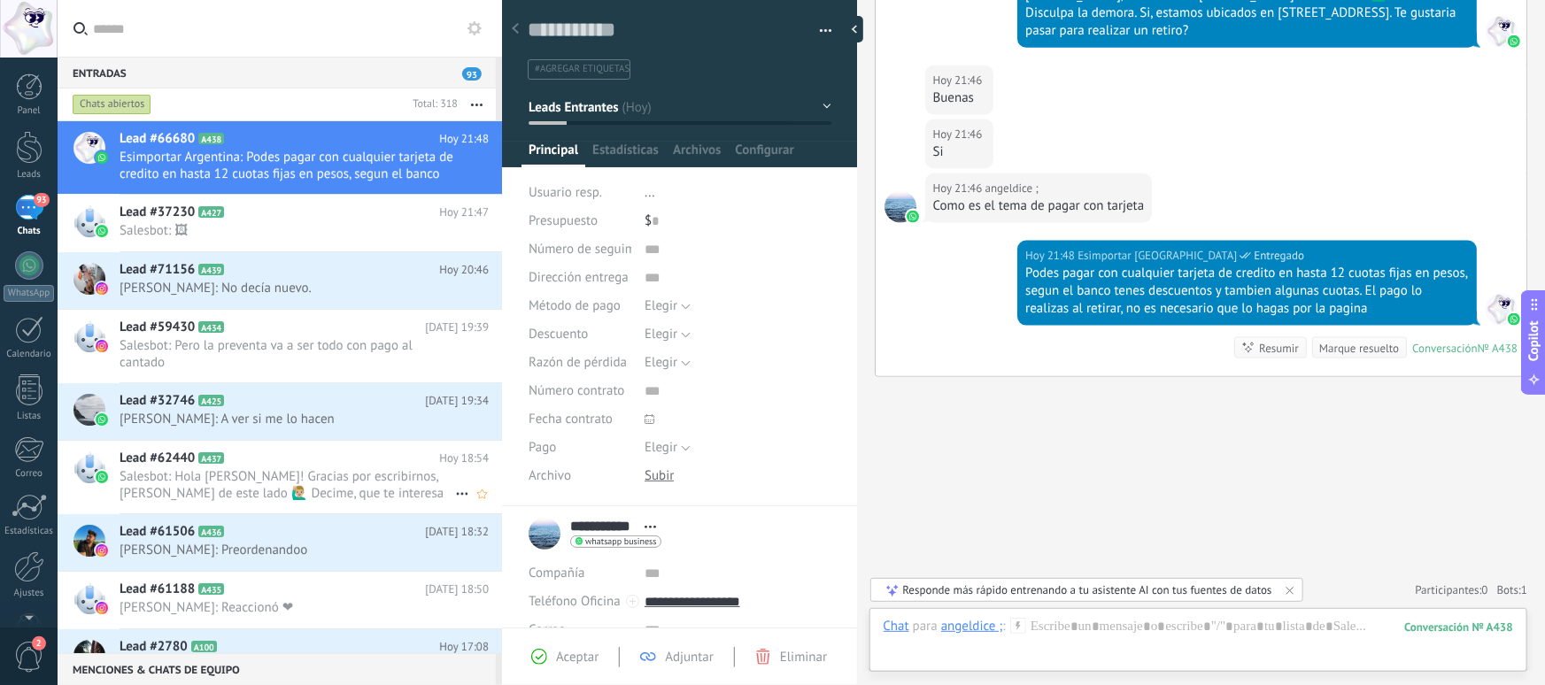
scroll to position [0, 0]
drag, startPoint x: 1062, startPoint y: 273, endPoint x: 1326, endPoint y: 275, distance: 263.9
click at [1321, 274] on div "Podes pagar con cualquier tarjeta de credito en hasta 12 cuotas fijas en pesos,…" at bounding box center [1247, 291] width 444 height 53
click at [1326, 275] on div "Podes pagar con cualquier tarjeta de credito en hasta 12 cuotas fijas en pesos,…" at bounding box center [1247, 291] width 444 height 53
drag, startPoint x: 1092, startPoint y: 298, endPoint x: 1336, endPoint y: 291, distance: 244.5
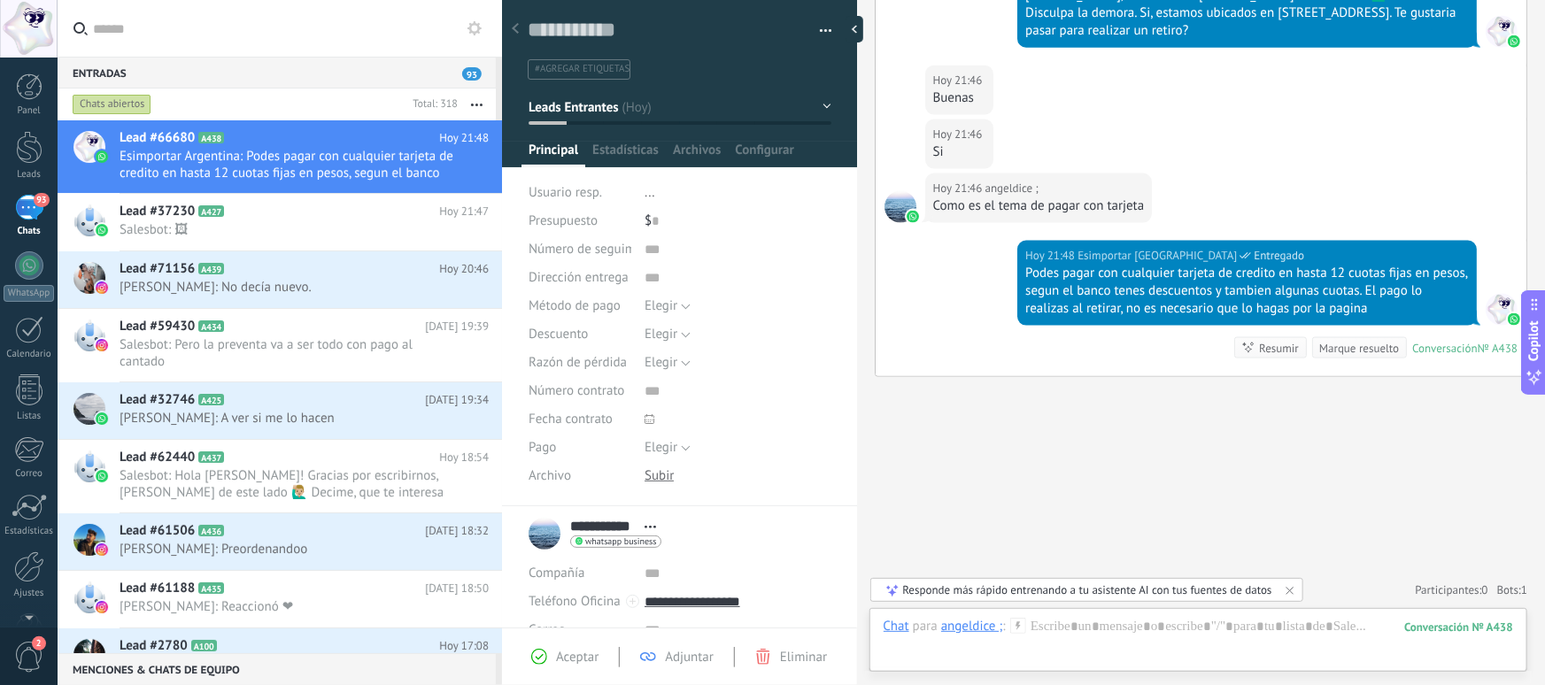
click at [1336, 291] on div "Podes pagar con cualquier tarjeta de credito en hasta 12 cuotas fijas en pesos,…" at bounding box center [1247, 291] width 444 height 53
drag, startPoint x: 1153, startPoint y: 295, endPoint x: 1384, endPoint y: 292, distance: 231.1
click at [1384, 292] on div "Podes pagar con cualquier tarjeta de credito en hasta 12 cuotas fijas en pesos,…" at bounding box center [1247, 291] width 444 height 53
click at [1385, 292] on div "Podes pagar con cualquier tarjeta de credito en hasta 12 cuotas fijas en pesos,…" at bounding box center [1247, 291] width 444 height 53
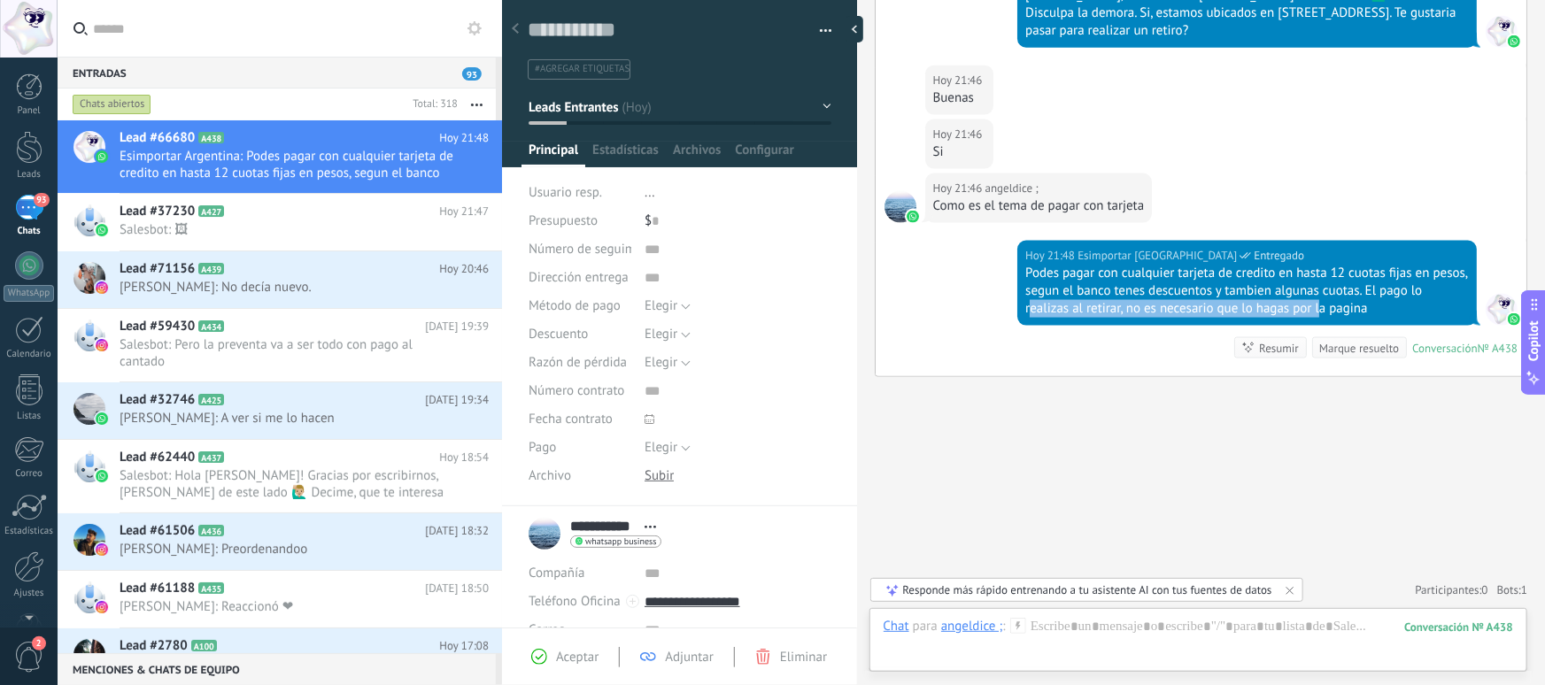
drag, startPoint x: 1030, startPoint y: 307, endPoint x: 1317, endPoint y: 304, distance: 286.9
click at [1317, 304] on div "Podes pagar con cualquier tarjeta de credito en hasta 12 cuotas fijas en pesos,…" at bounding box center [1247, 291] width 444 height 53
drag, startPoint x: 1055, startPoint y: 302, endPoint x: 1432, endPoint y: 283, distance: 376.8
click at [1432, 283] on div "Podes pagar con cualquier tarjeta de credito en hasta 12 cuotas fijas en pesos,…" at bounding box center [1247, 291] width 444 height 53
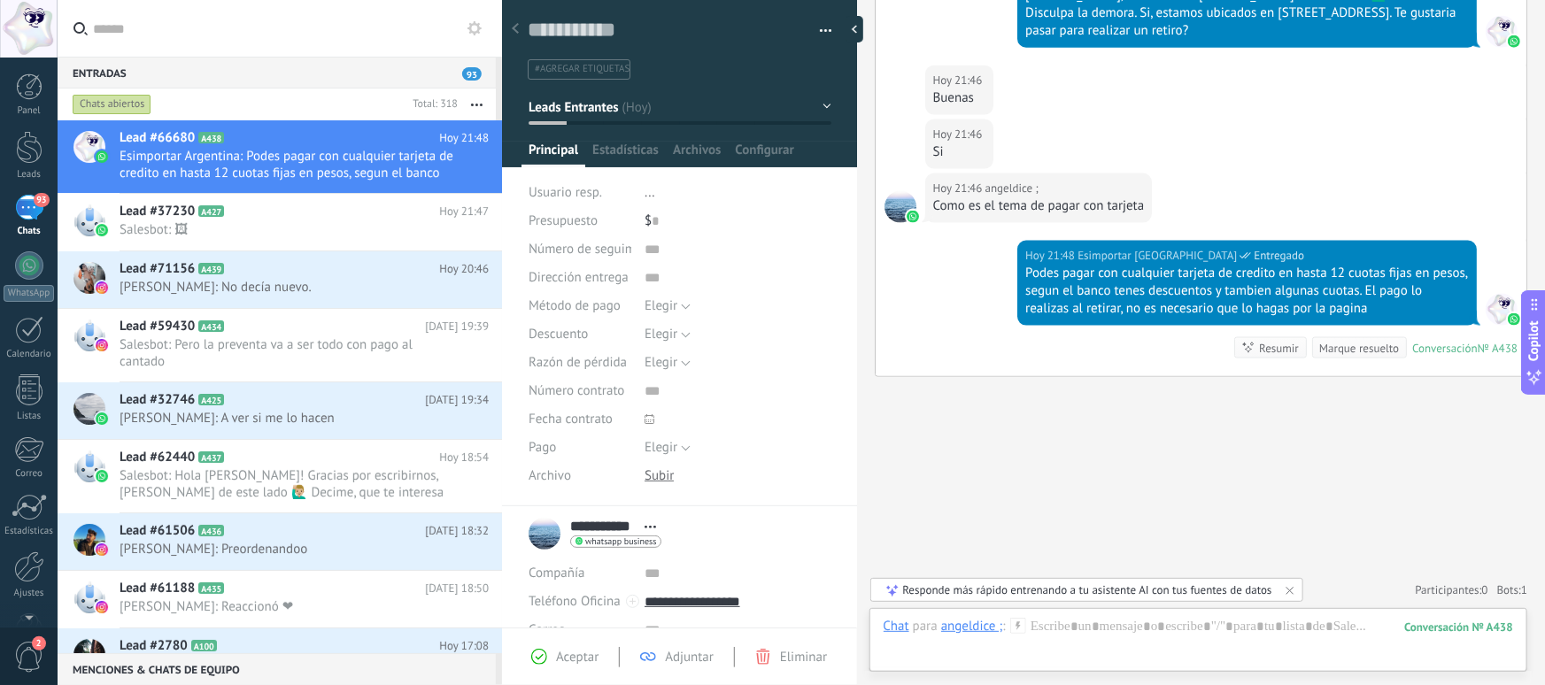
click at [1414, 300] on div "Podes pagar con cualquier tarjeta de credito en hasta 12 cuotas fijas en pesos,…" at bounding box center [1247, 291] width 444 height 53
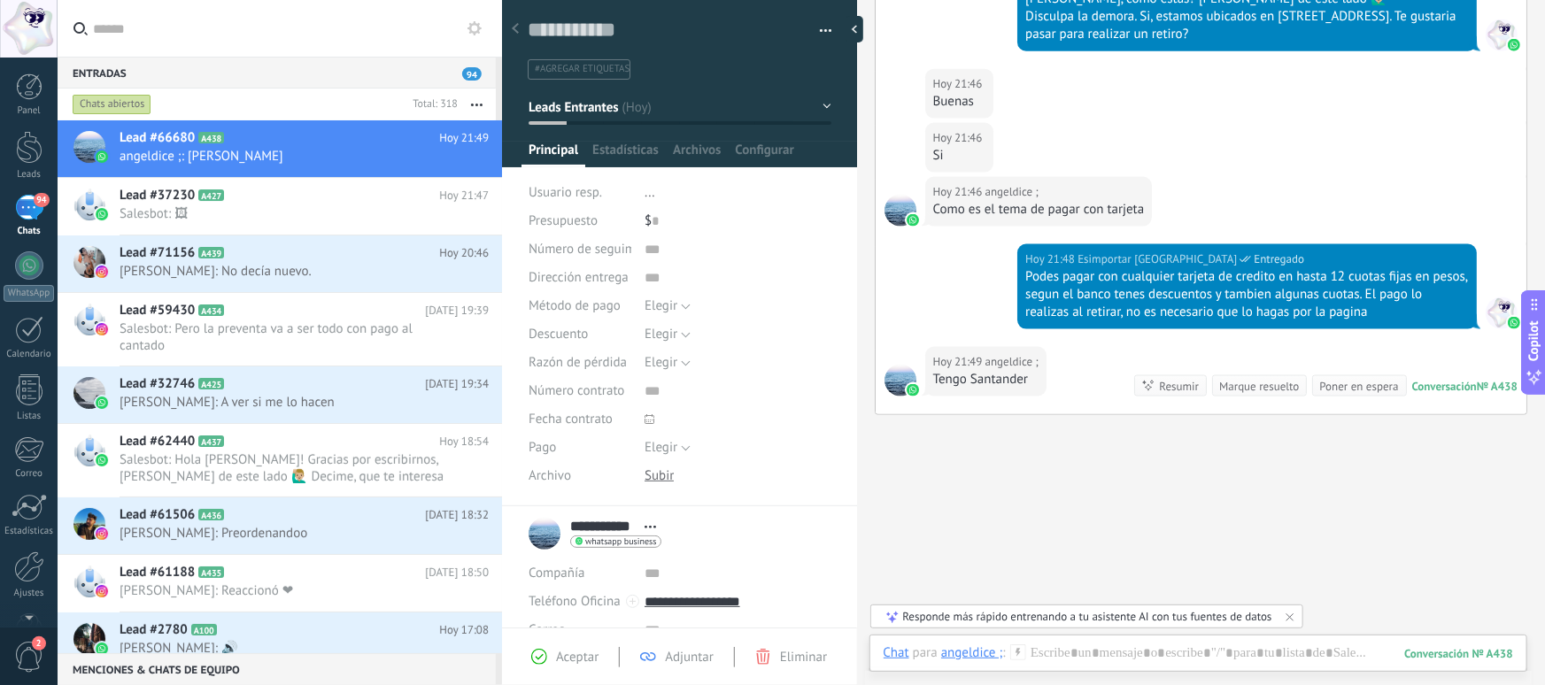
scroll to position [1225, 0]
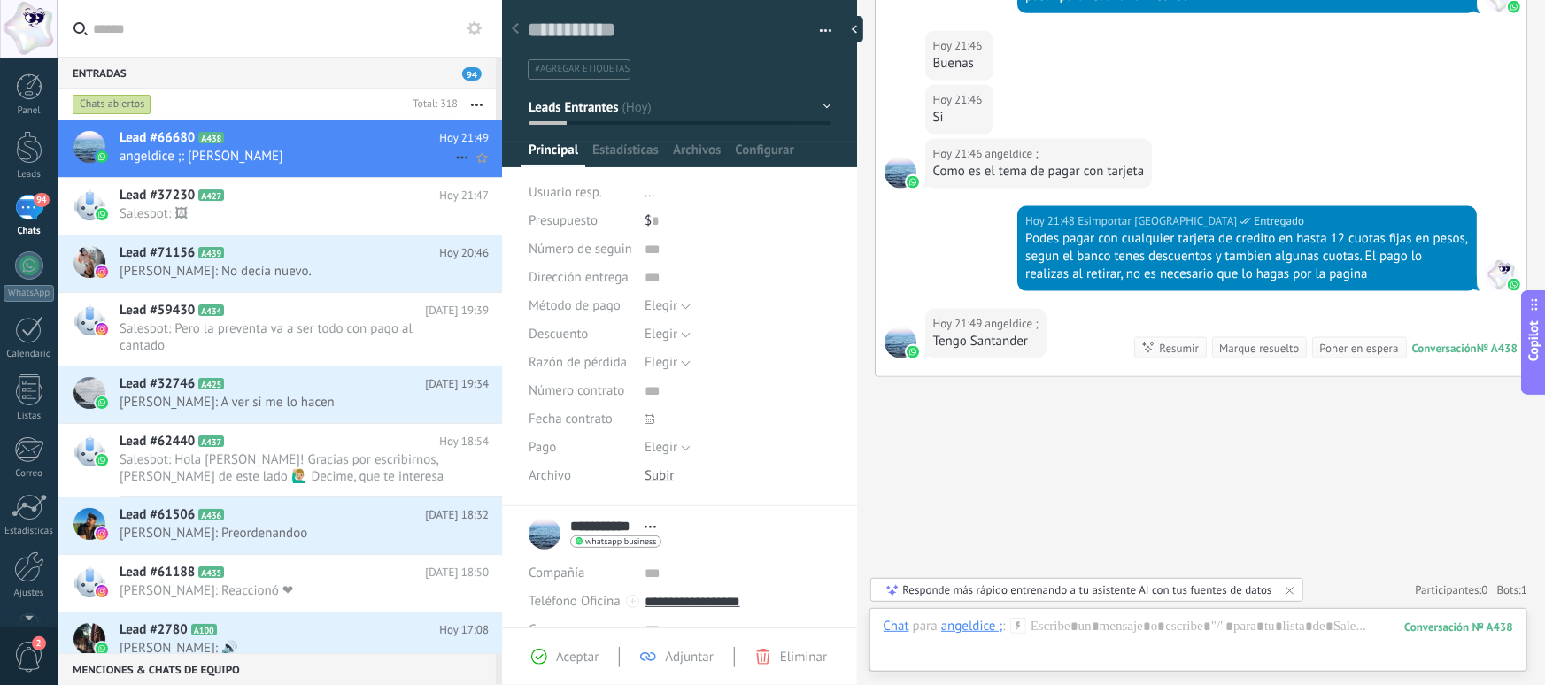
click at [344, 153] on span "angeldice ;: [PERSON_NAME]" at bounding box center [288, 156] width 336 height 17
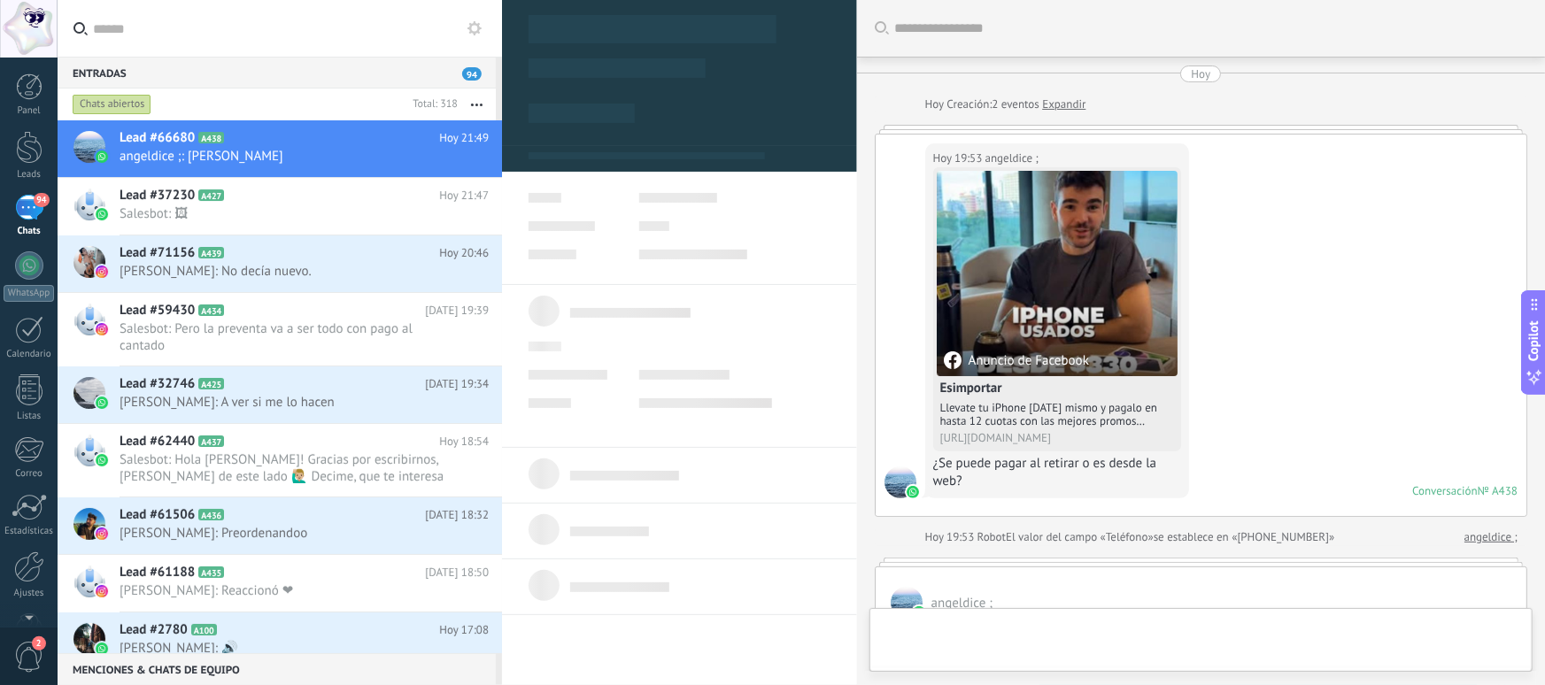
scroll to position [1225, 0]
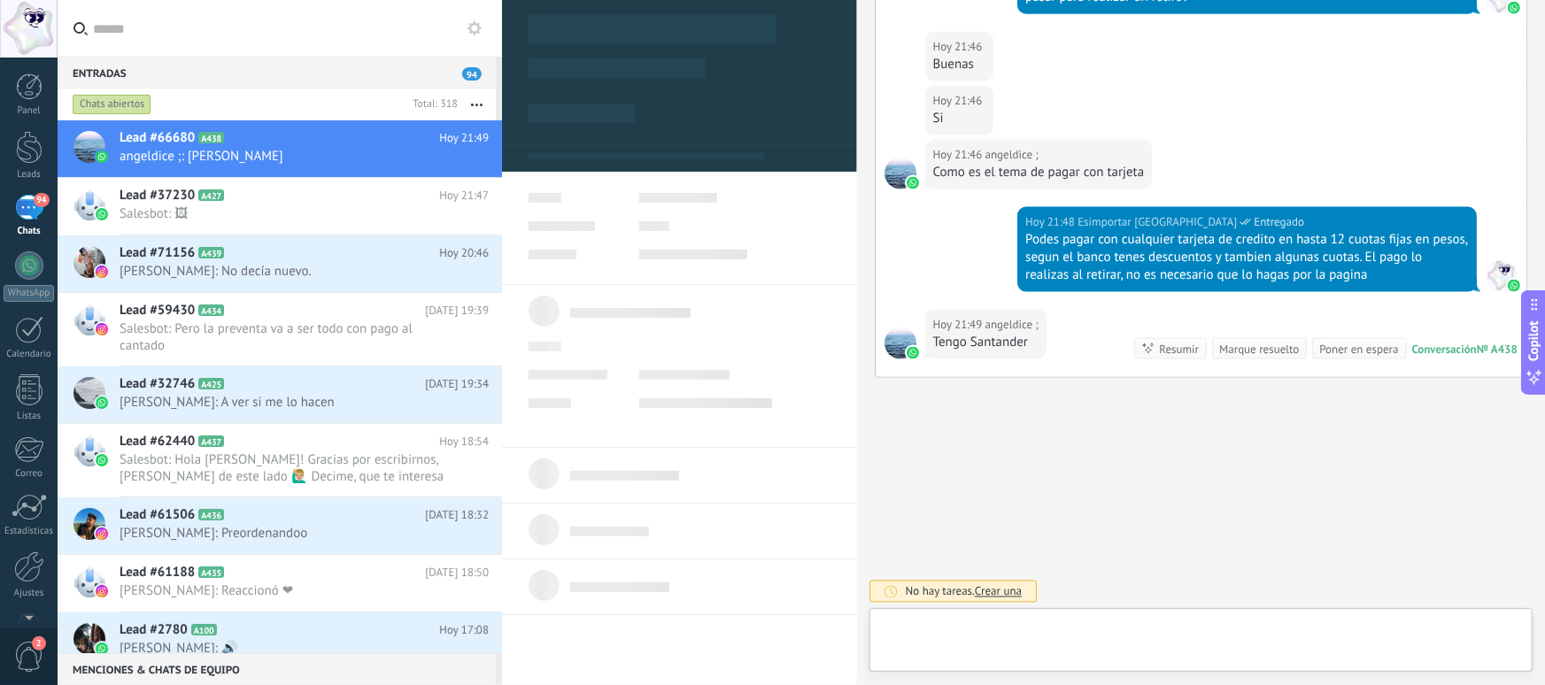
type textarea "**********"
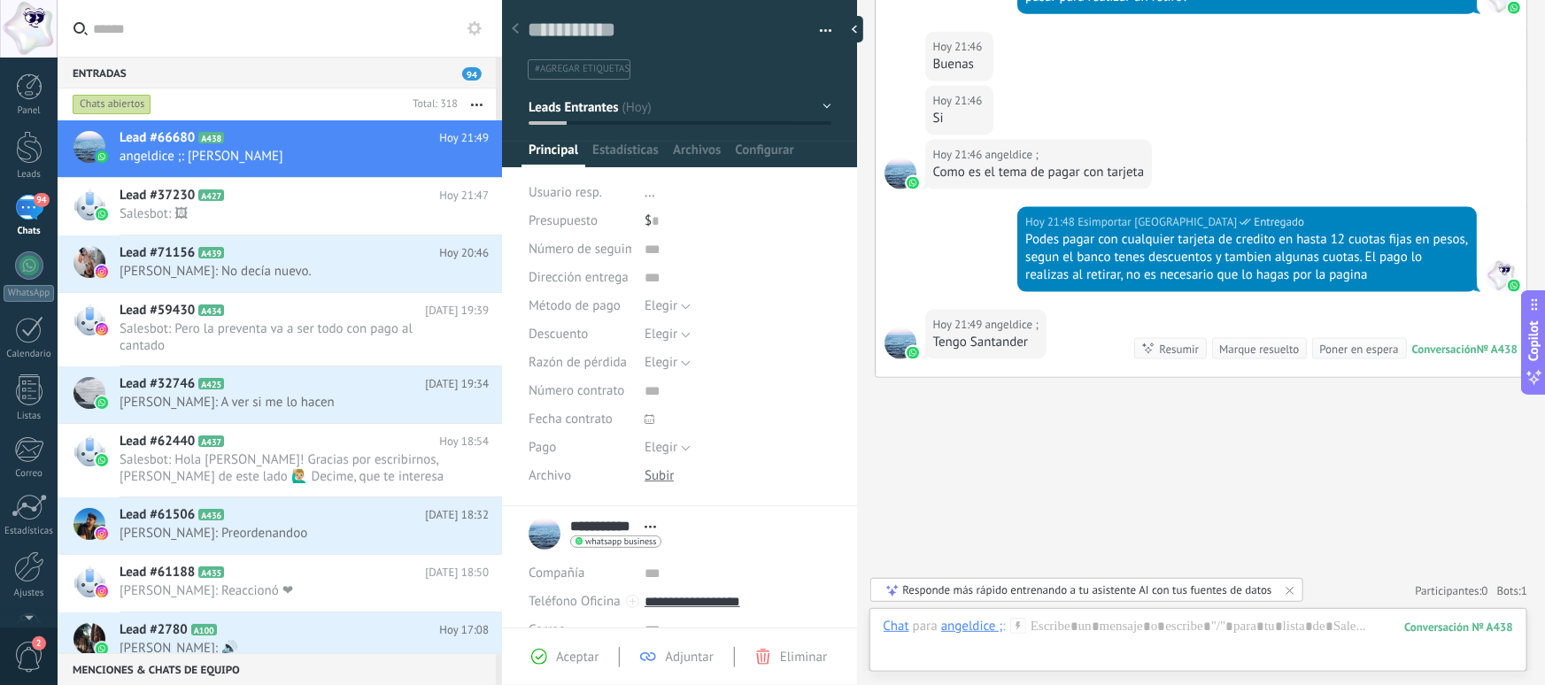
scroll to position [27, 0]
click at [1126, 634] on div at bounding box center [1199, 644] width 630 height 53
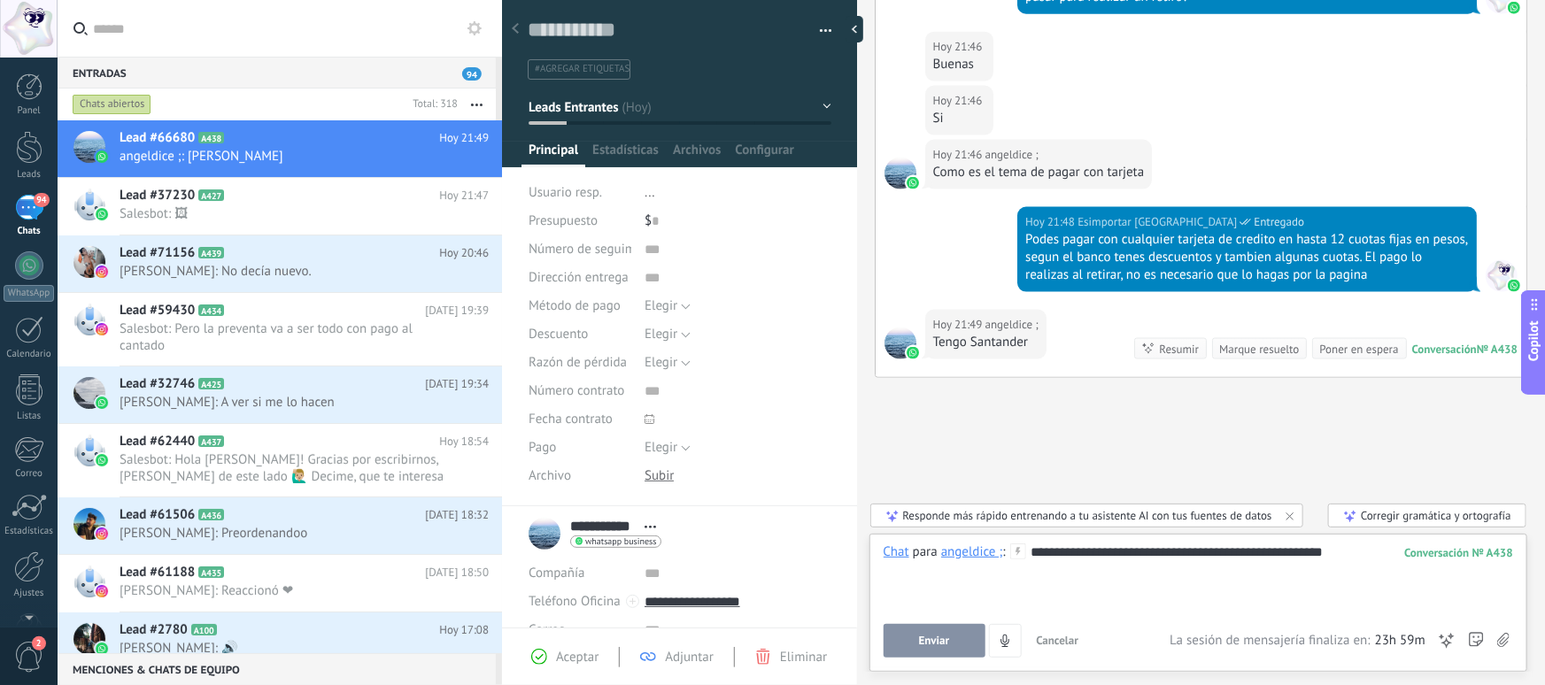
click at [929, 641] on span "Enviar" at bounding box center [934, 641] width 31 height 12
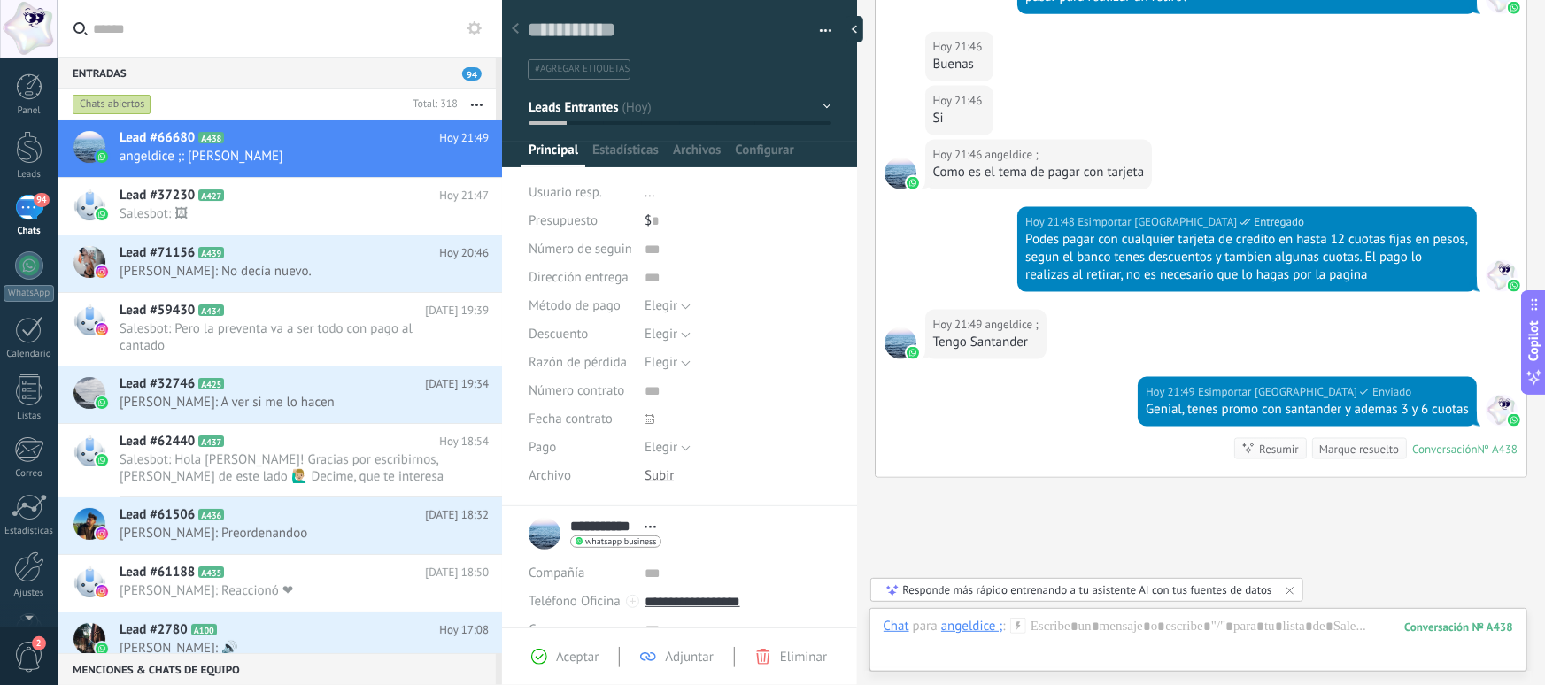
scroll to position [1326, 0]
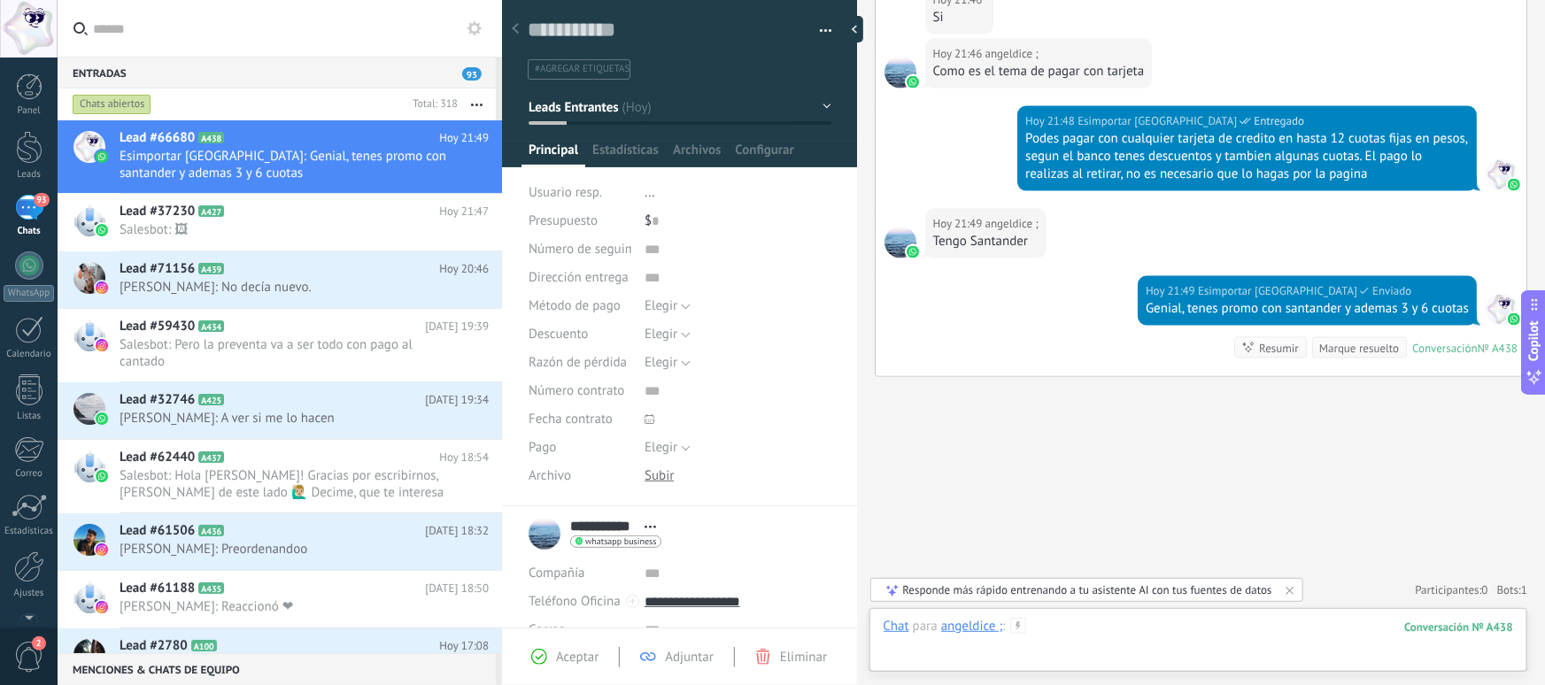
click at [1079, 633] on div at bounding box center [1199, 644] width 630 height 53
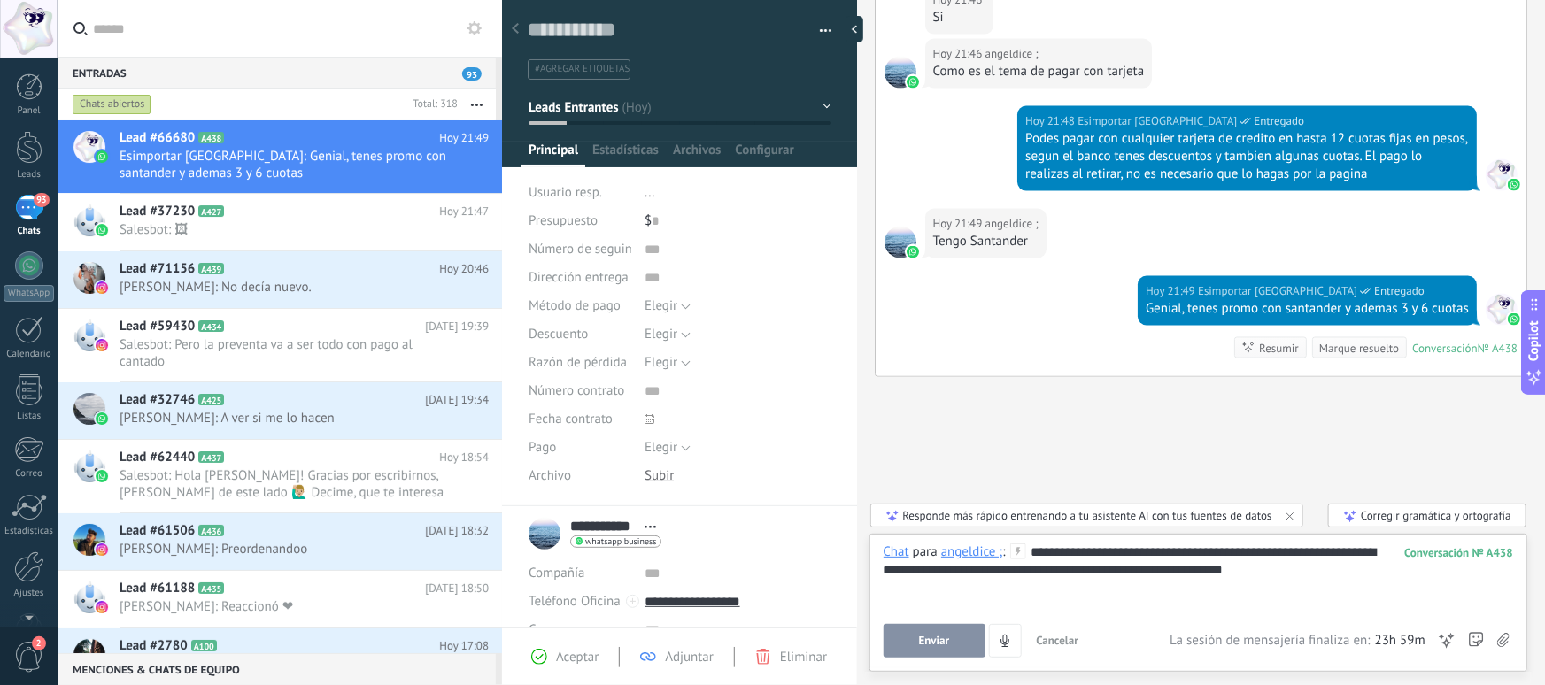
click at [876, 638] on div "**********" at bounding box center [1199, 603] width 658 height 138
click at [929, 640] on span "Enviar" at bounding box center [934, 641] width 31 height 12
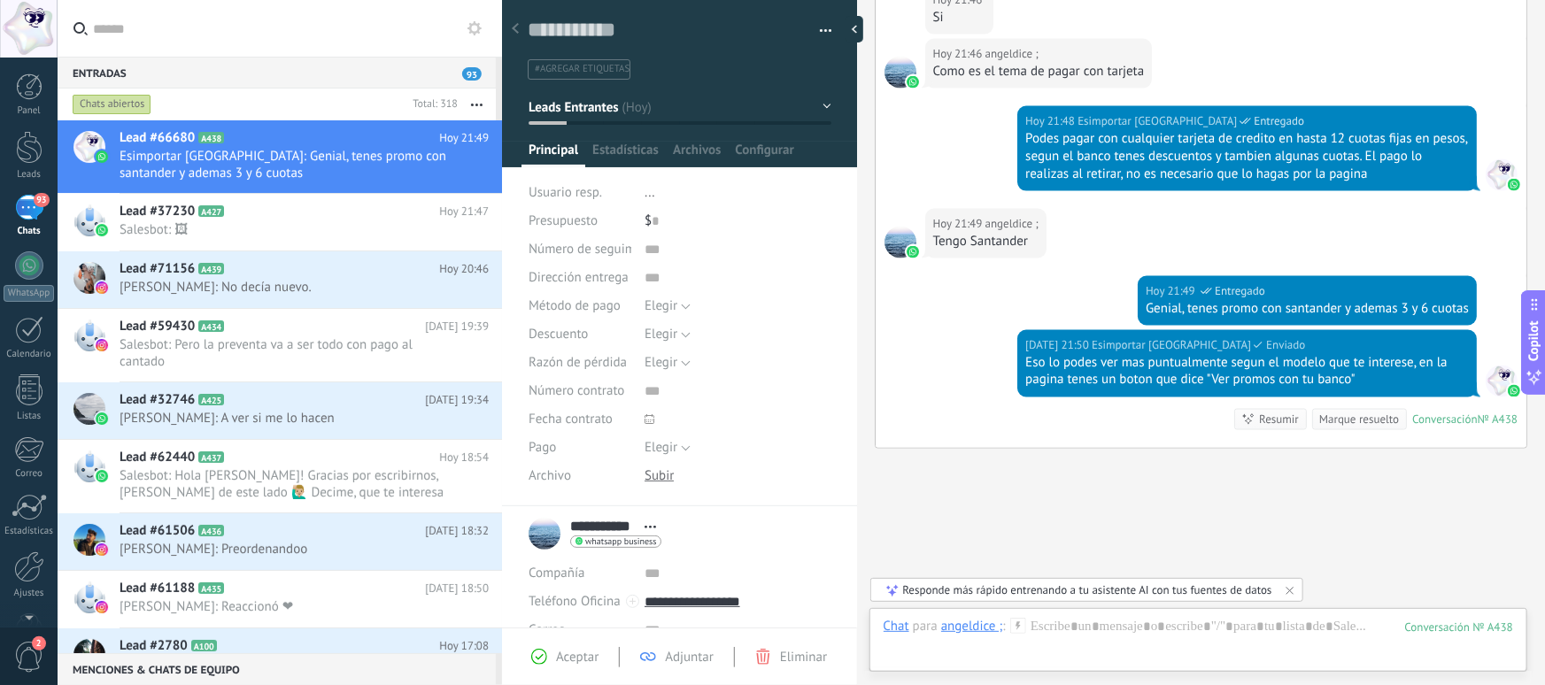
scroll to position [1397, 0]
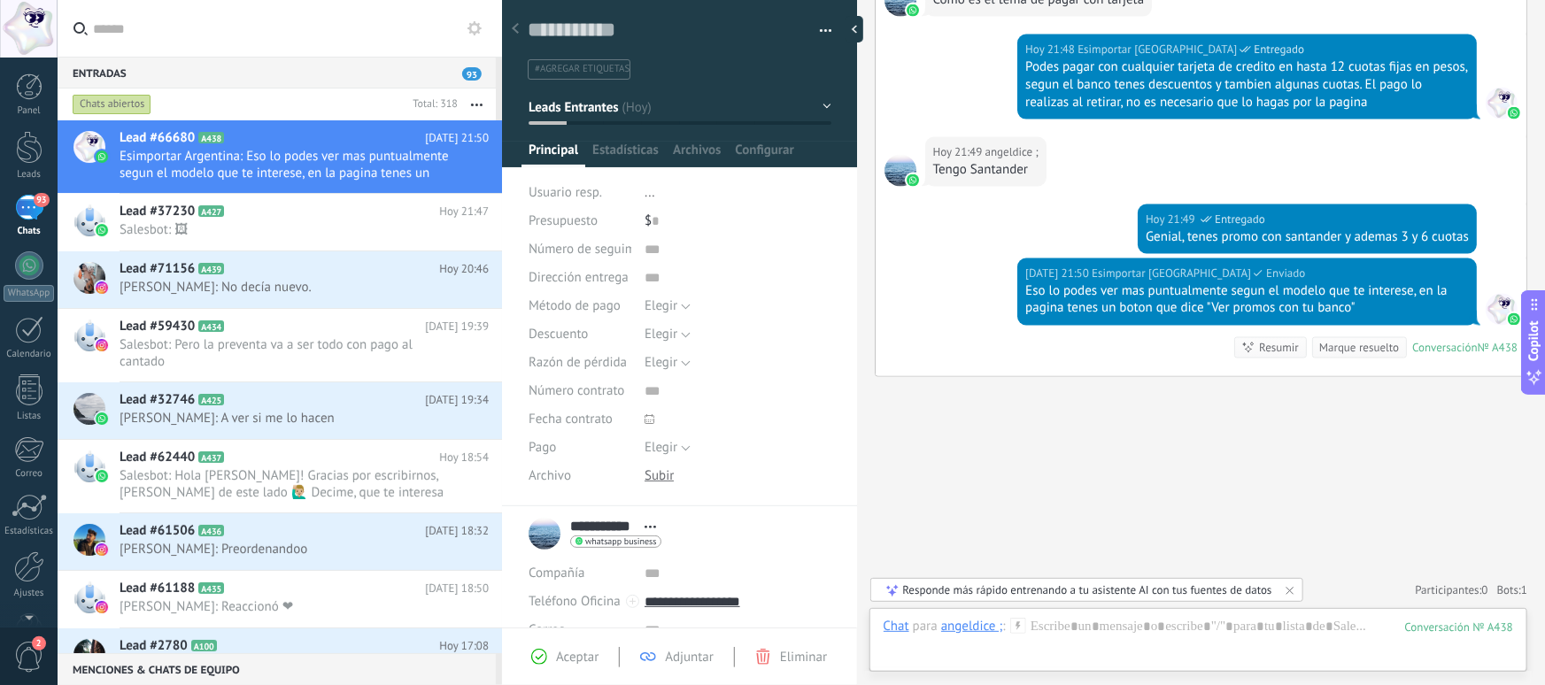
click at [1251, 614] on div "Chat Correo Nota Tarea Chat para angeldice ; : 438 Enviar Cancelar Rastrear cli…" at bounding box center [1199, 640] width 658 height 64
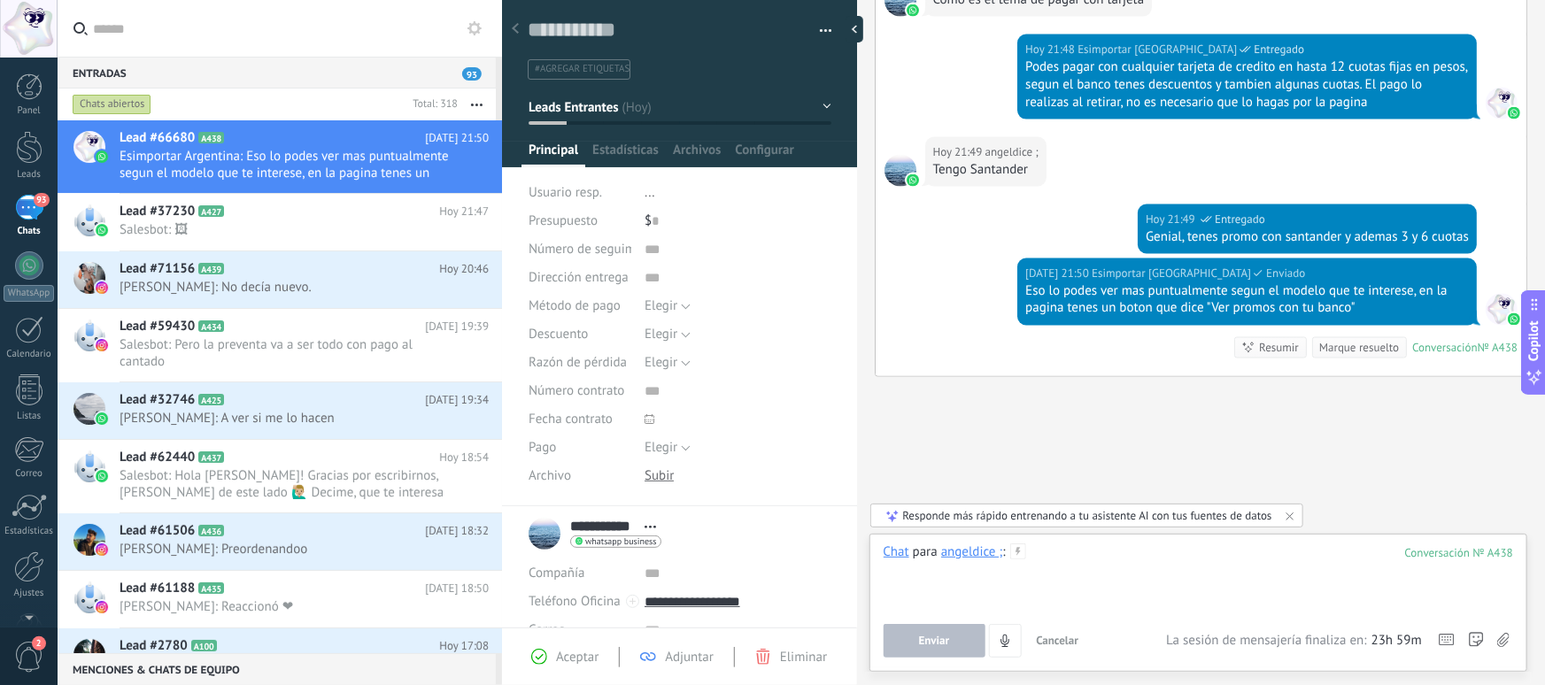
click at [1185, 575] on div at bounding box center [1199, 577] width 630 height 67
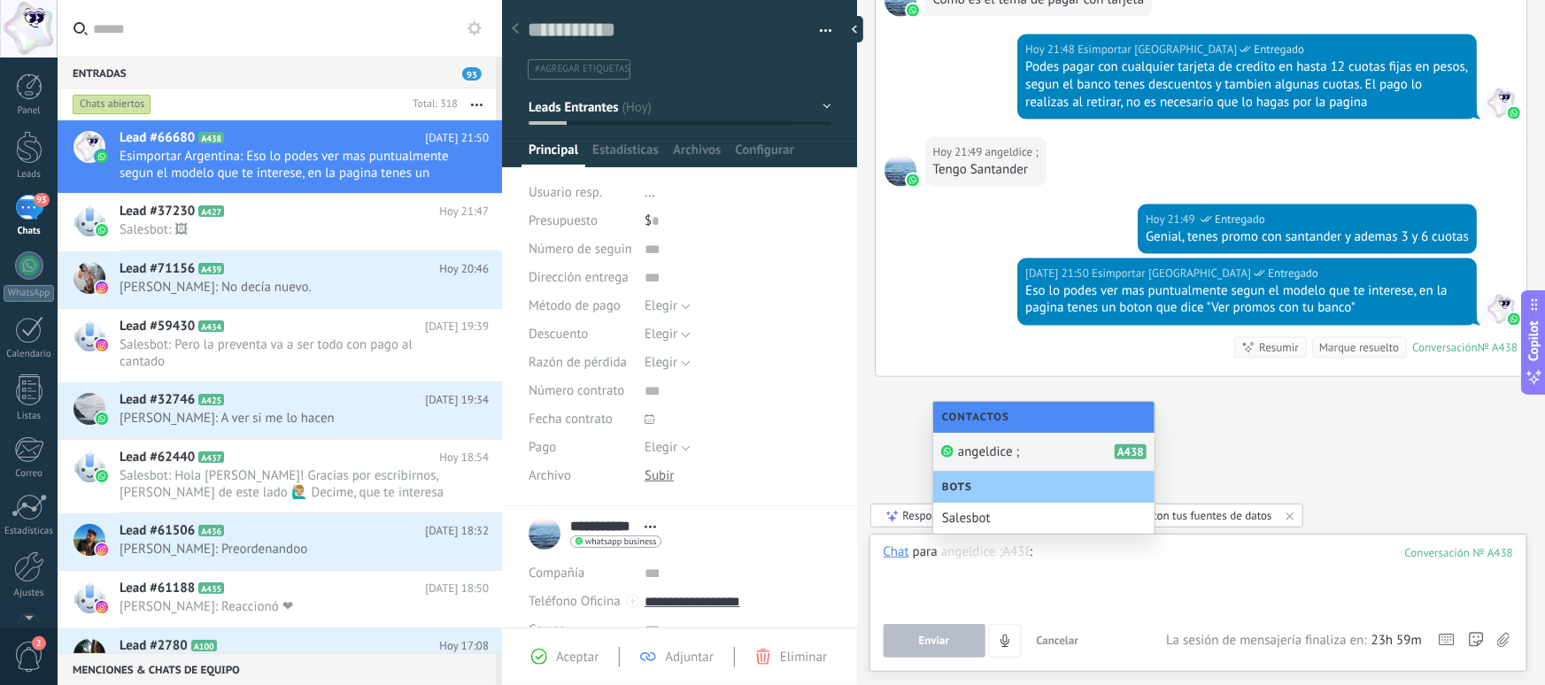
click at [1274, 580] on div at bounding box center [1199, 577] width 630 height 67
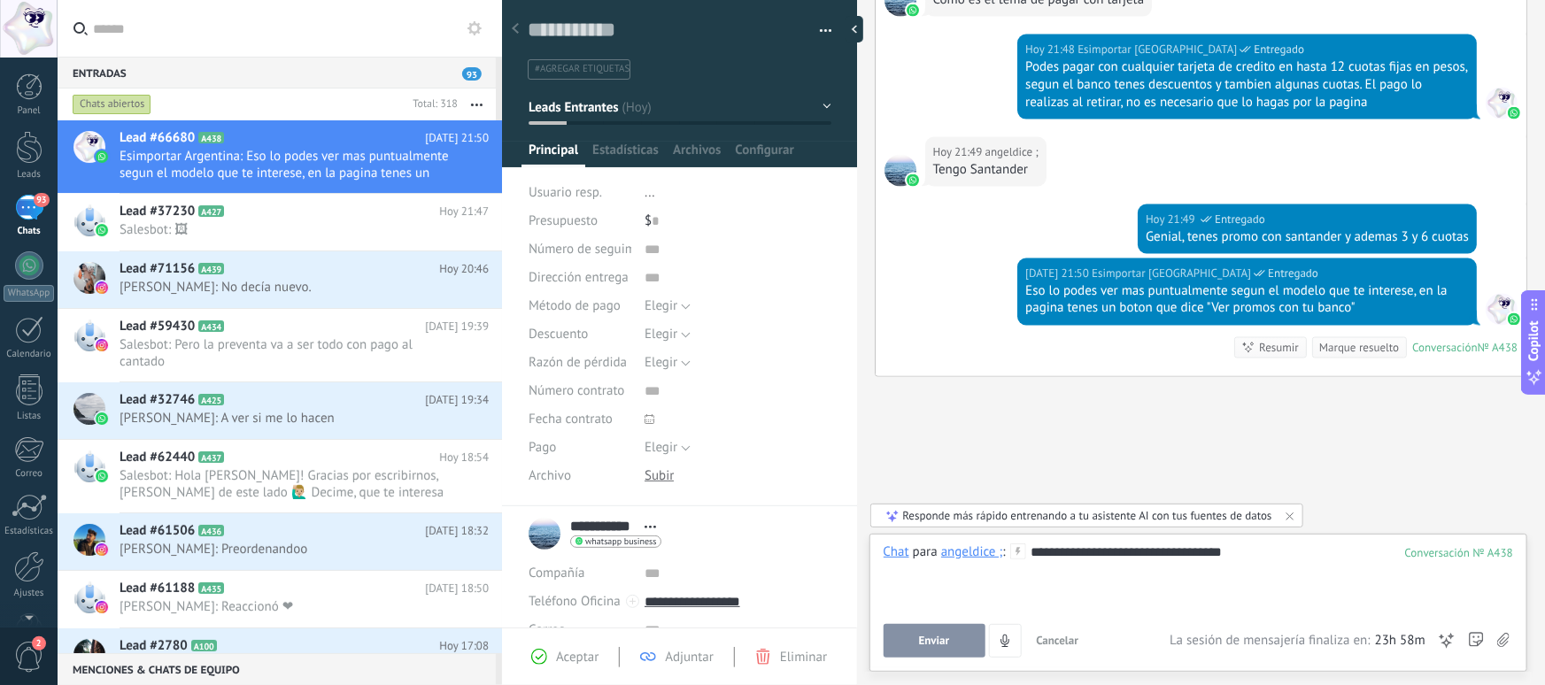
click at [1091, 551] on div "**********" at bounding box center [1199, 577] width 630 height 67
drag, startPoint x: 1088, startPoint y: 552, endPoint x: 1032, endPoint y: 553, distance: 55.8
click at [1032, 553] on div "**********" at bounding box center [1199, 577] width 630 height 67
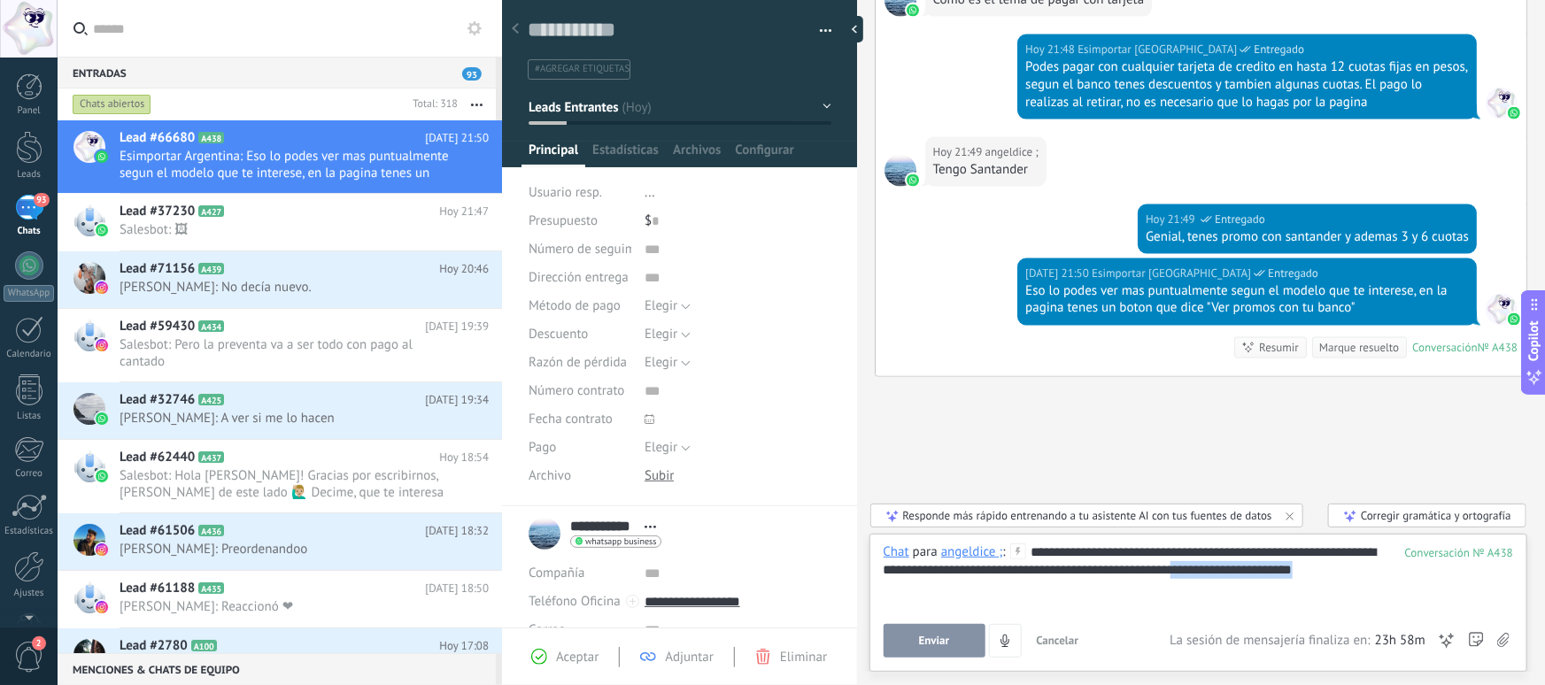
drag, startPoint x: 1364, startPoint y: 572, endPoint x: 1211, endPoint y: 576, distance: 152.3
click at [1211, 576] on div "**********" at bounding box center [1199, 577] width 630 height 67
click at [955, 643] on button "Enviar" at bounding box center [935, 641] width 102 height 34
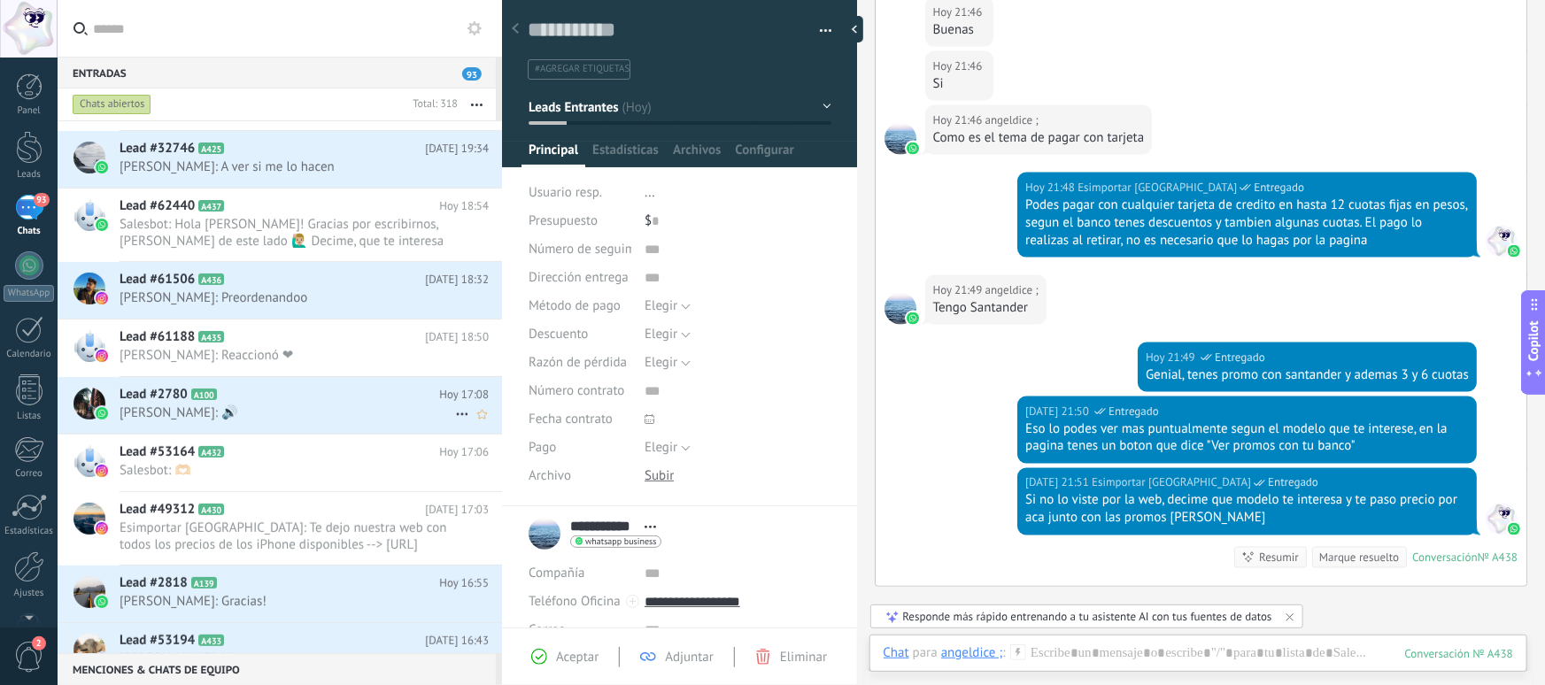
scroll to position [0, 0]
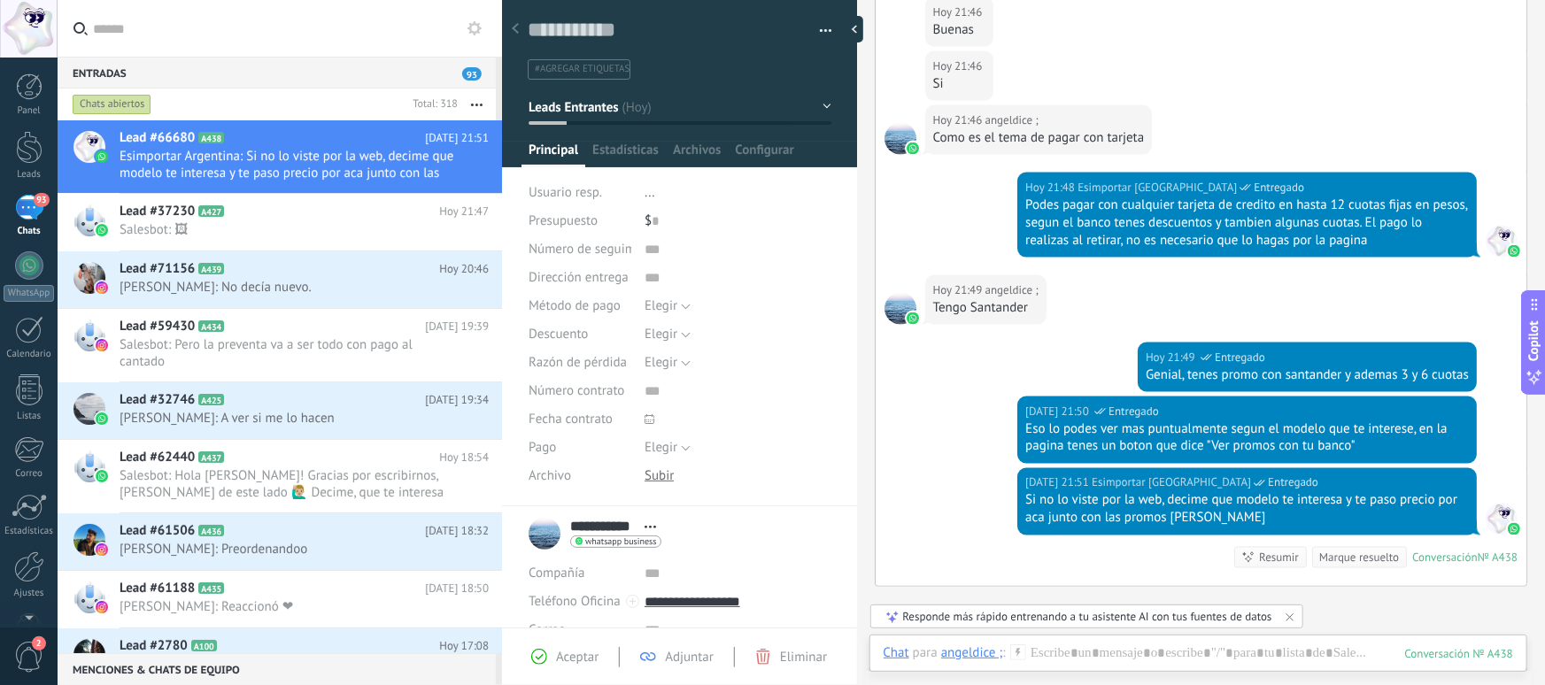
drag, startPoint x: 92, startPoint y: 31, endPoint x: 175, endPoint y: 33, distance: 83.3
click at [175, 33] on input "text" at bounding box center [290, 28] width 395 height 57
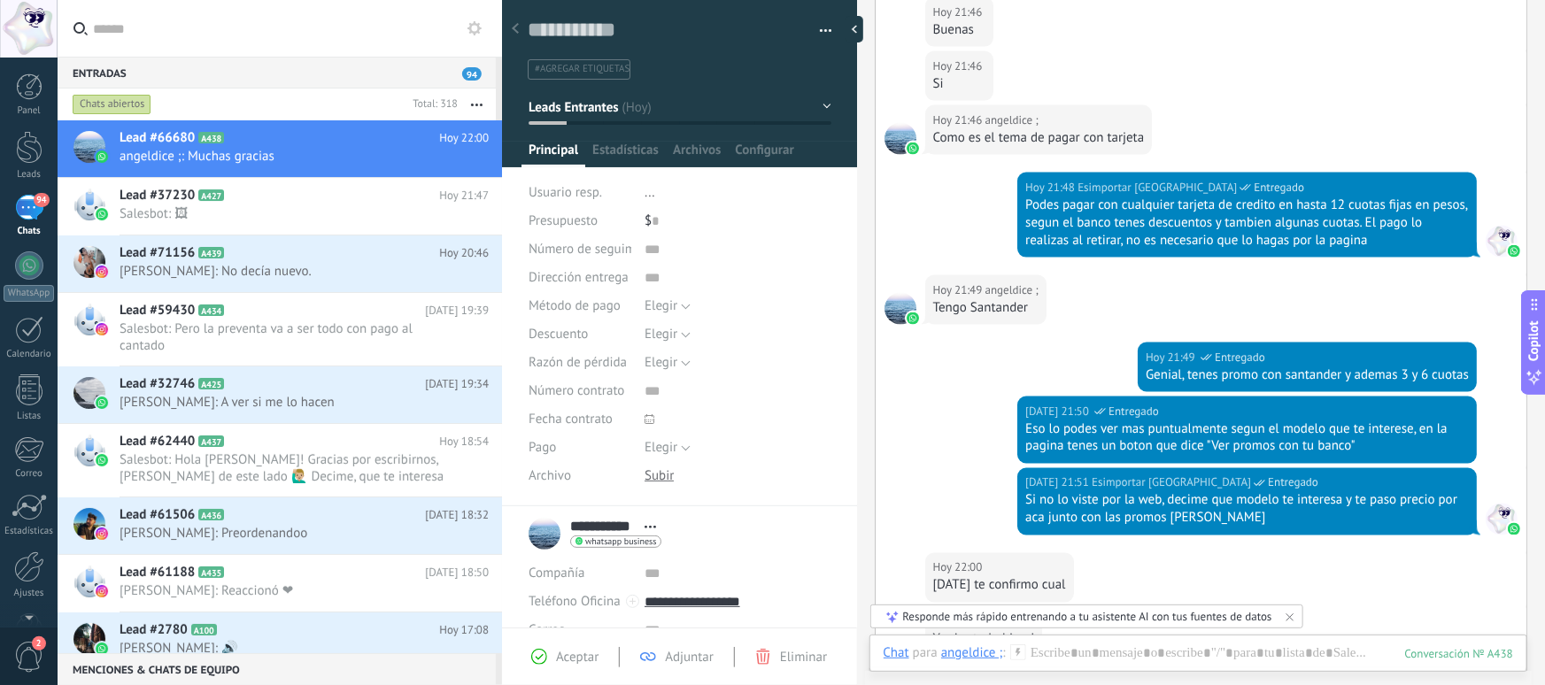
scroll to position [1532, 0]
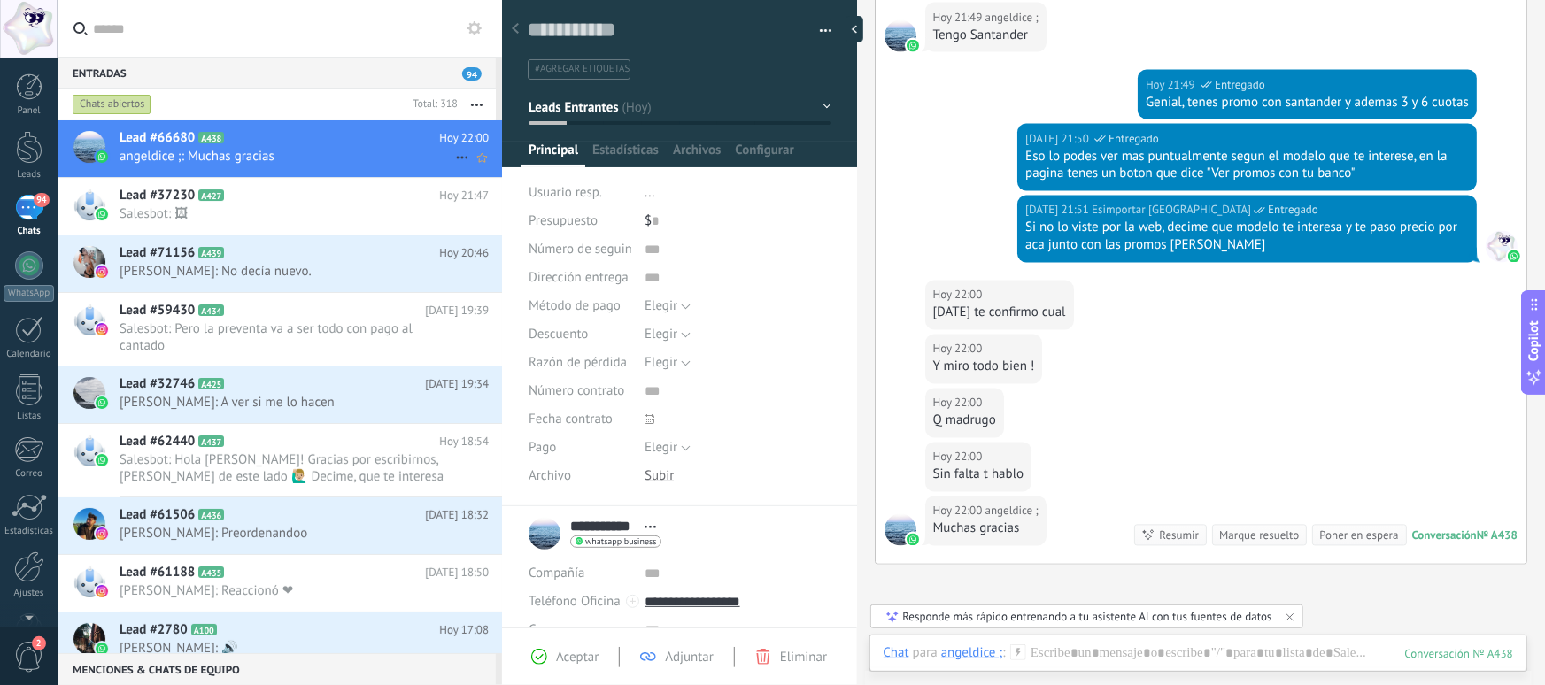
click at [250, 155] on span "angeldice ;: Muchas gracias" at bounding box center [288, 156] width 336 height 17
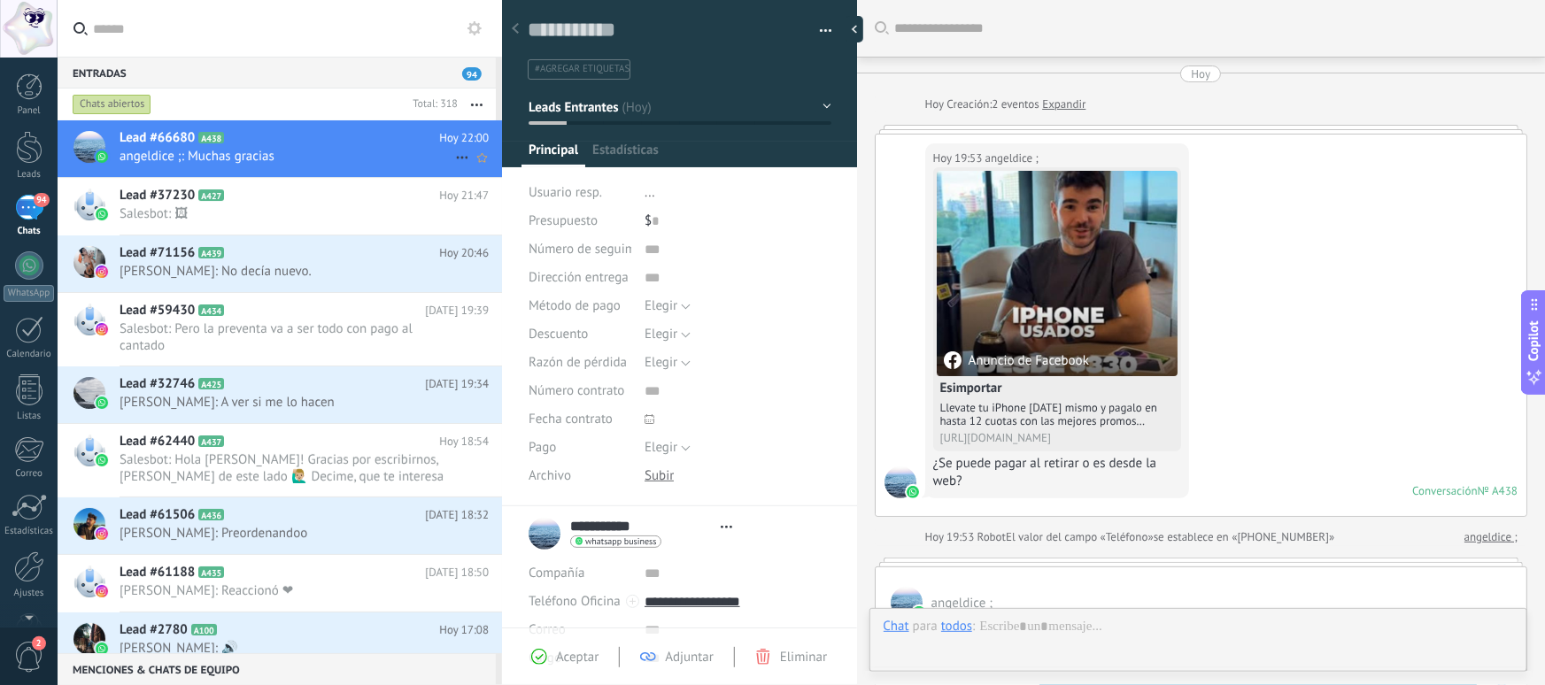
type textarea "**********"
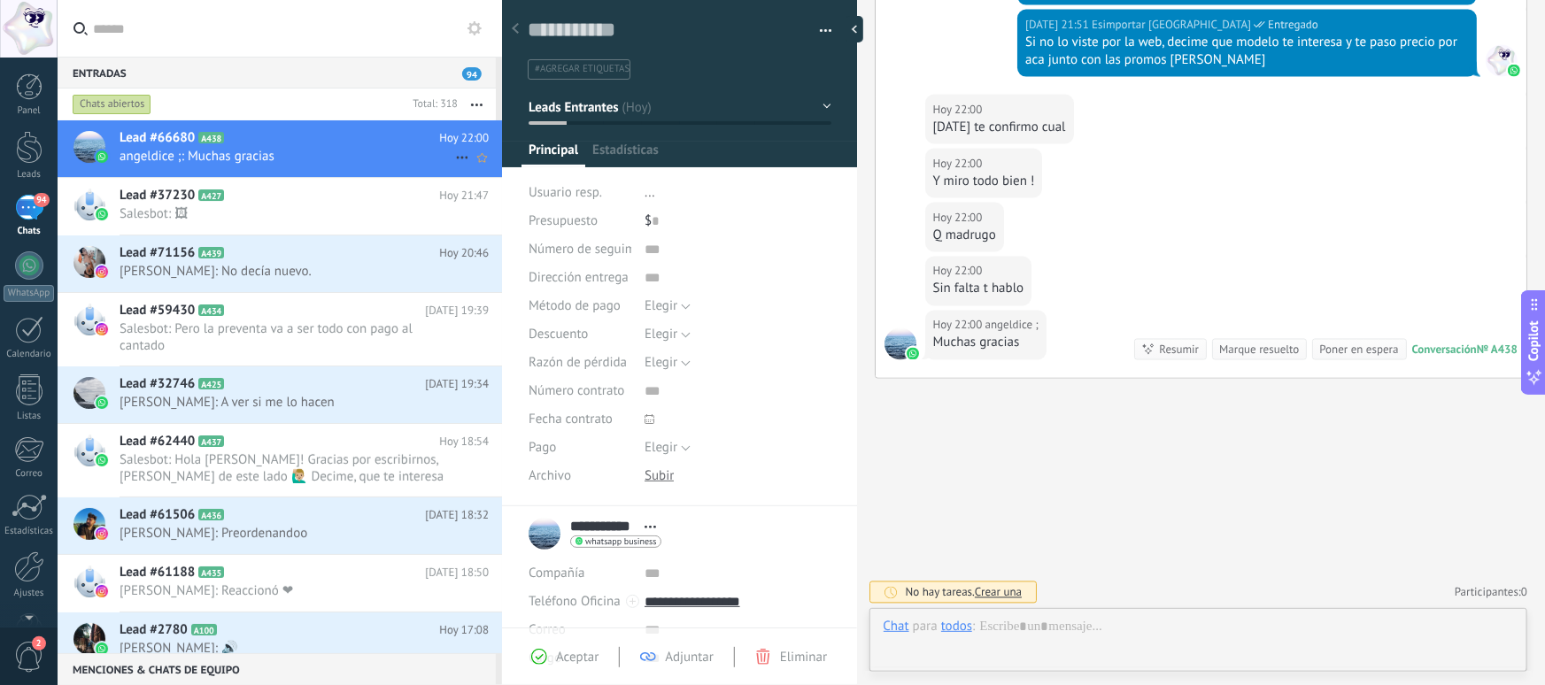
click at [314, 138] on h2 "Lead #66680 A438" at bounding box center [280, 138] width 320 height 18
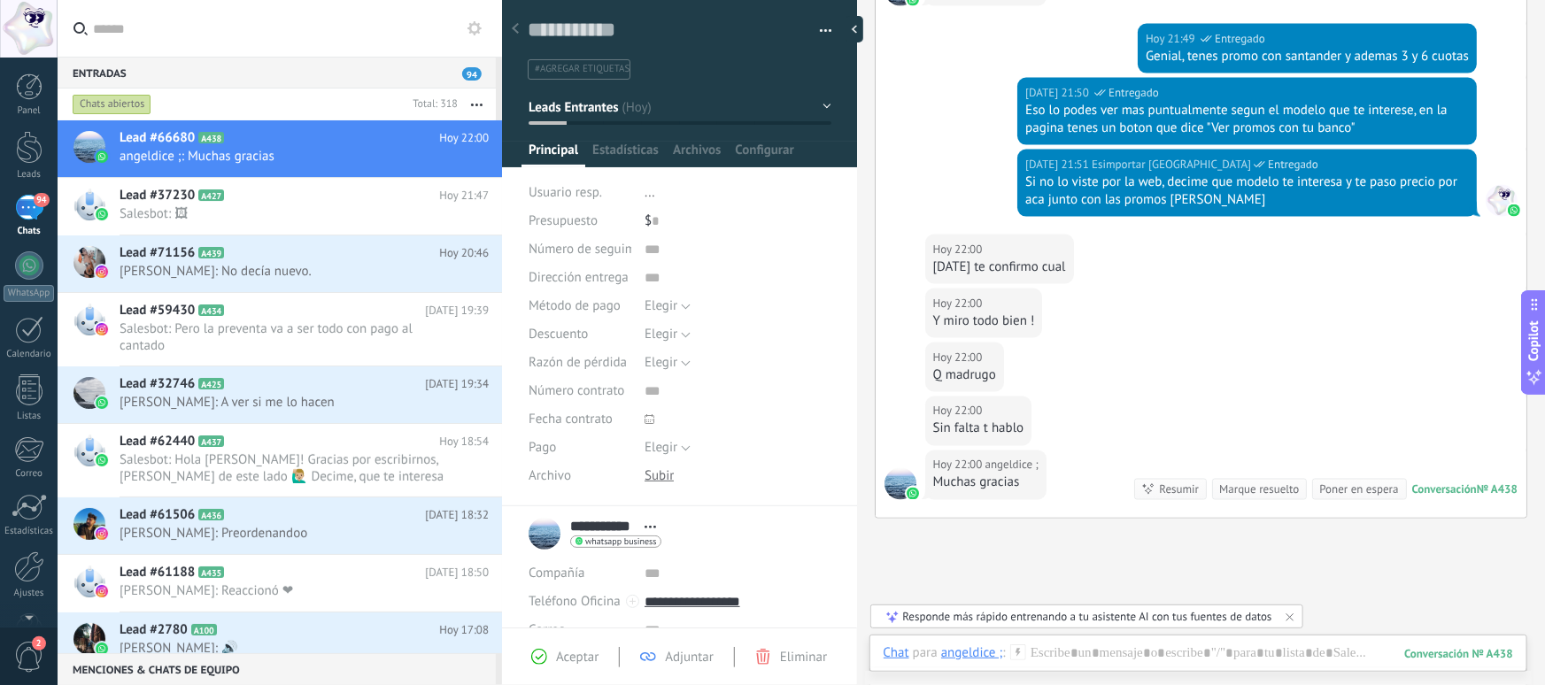
scroll to position [1321, 0]
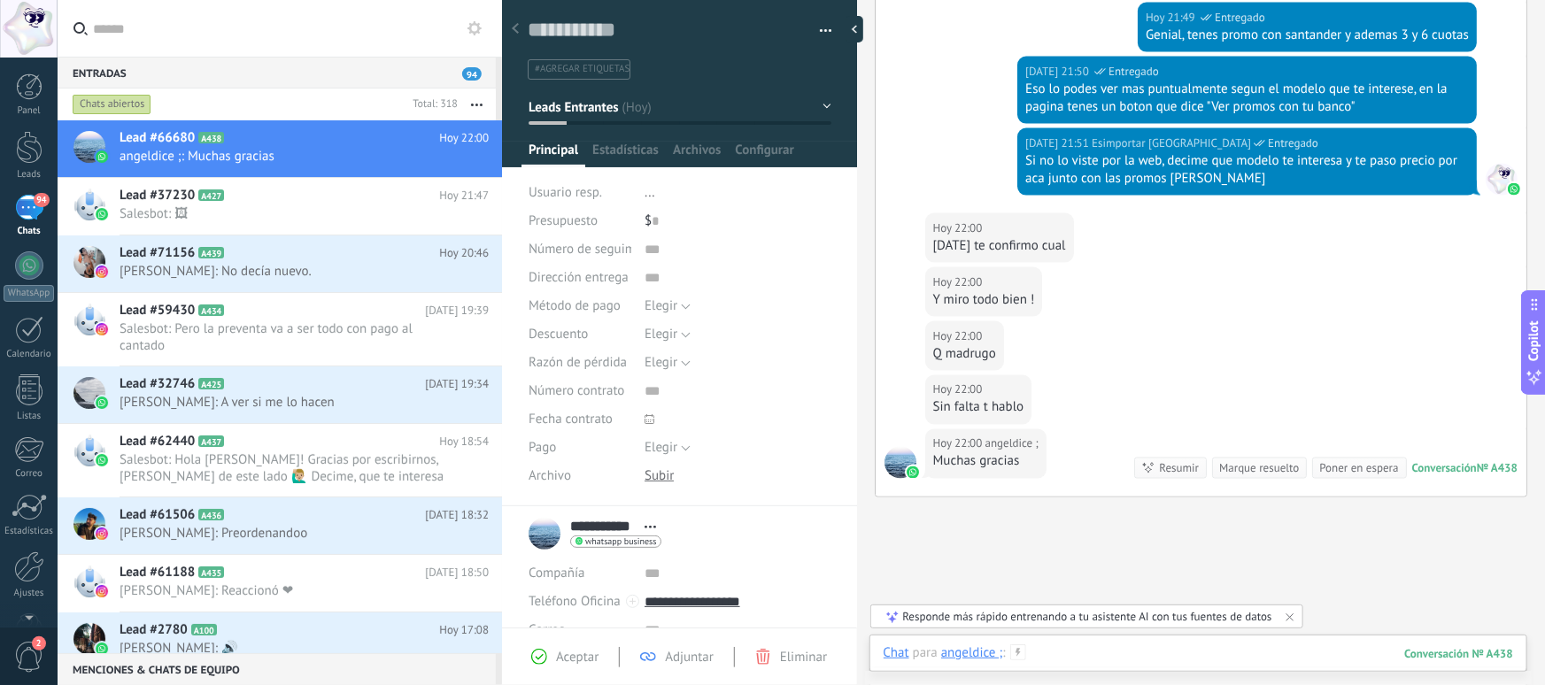
click at [1108, 645] on div at bounding box center [1199, 671] width 630 height 53
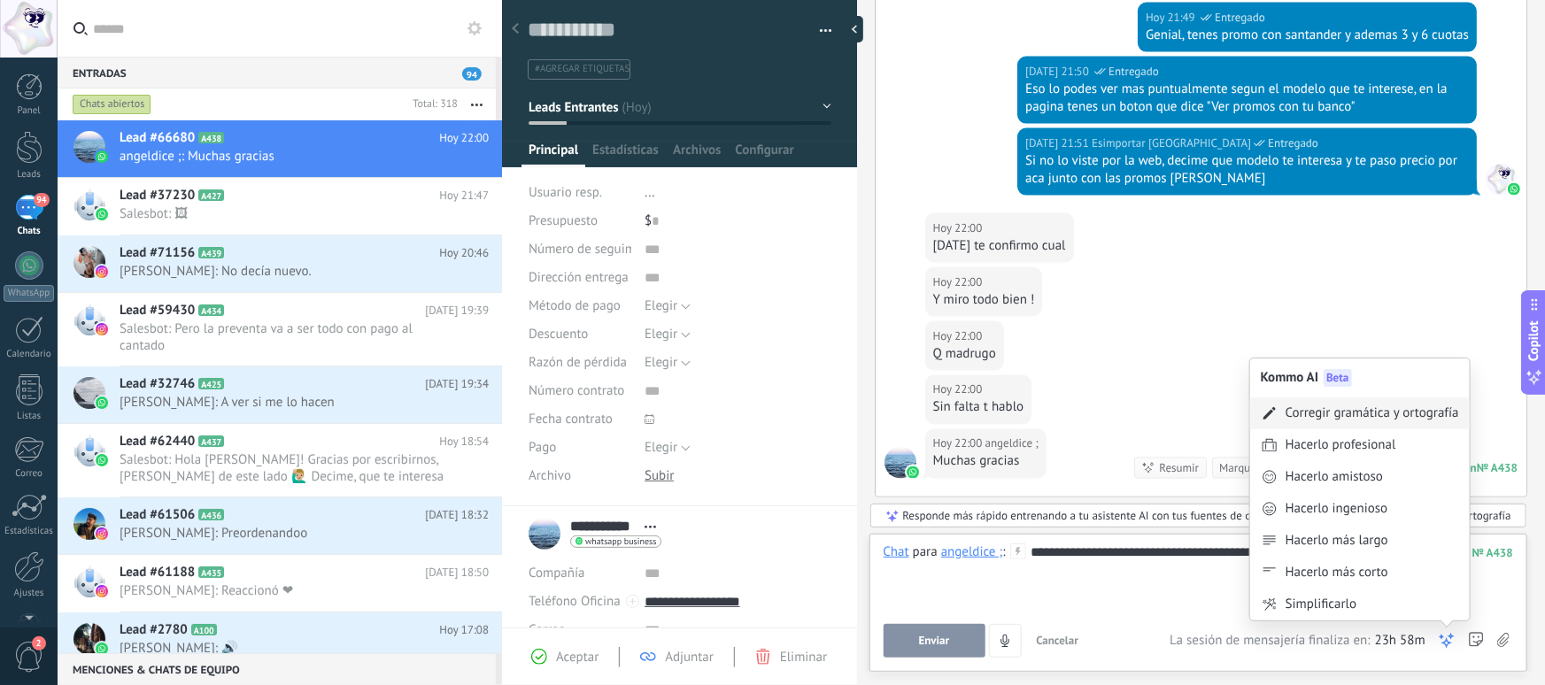
click at [1318, 414] on div "Corregir gramática y ortografía" at bounding box center [1373, 414] width 174 height 18
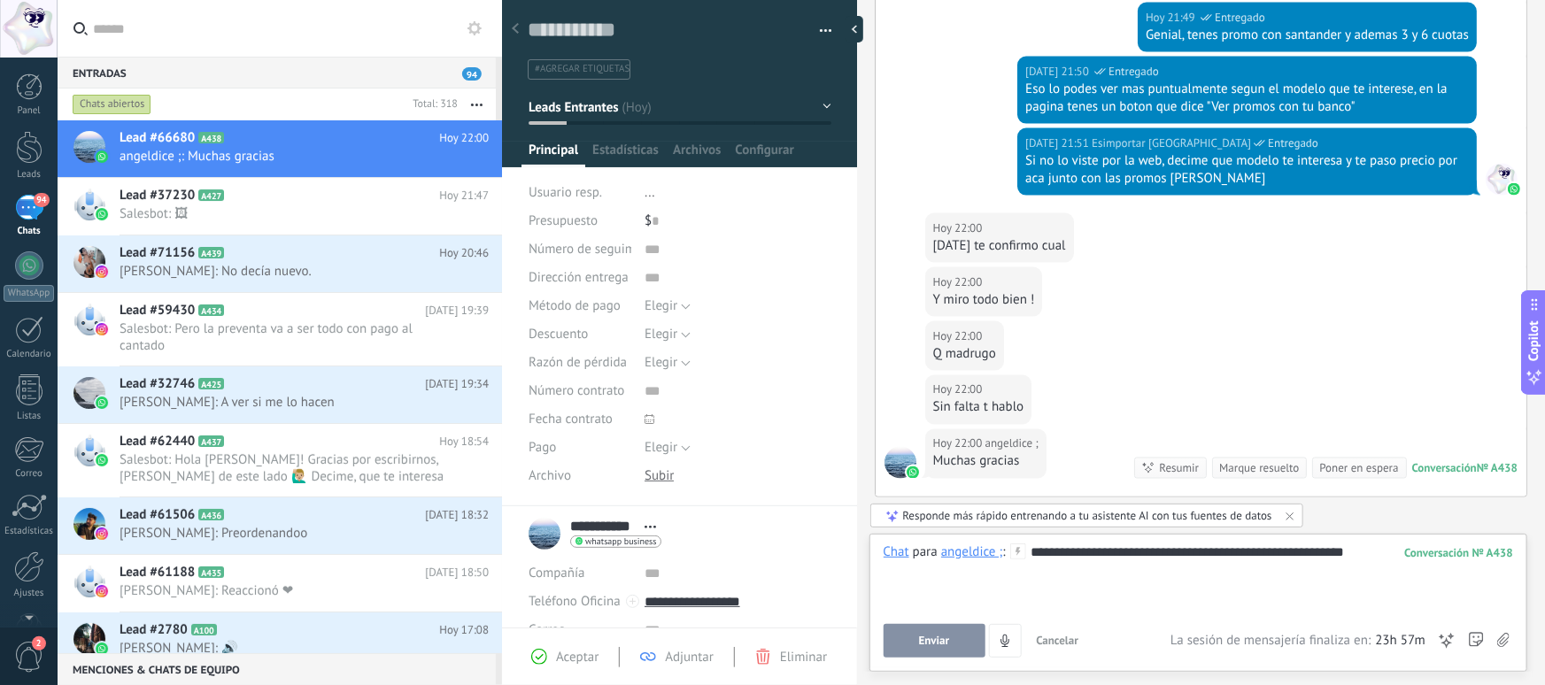
click at [912, 638] on button "Enviar" at bounding box center [935, 641] width 102 height 34
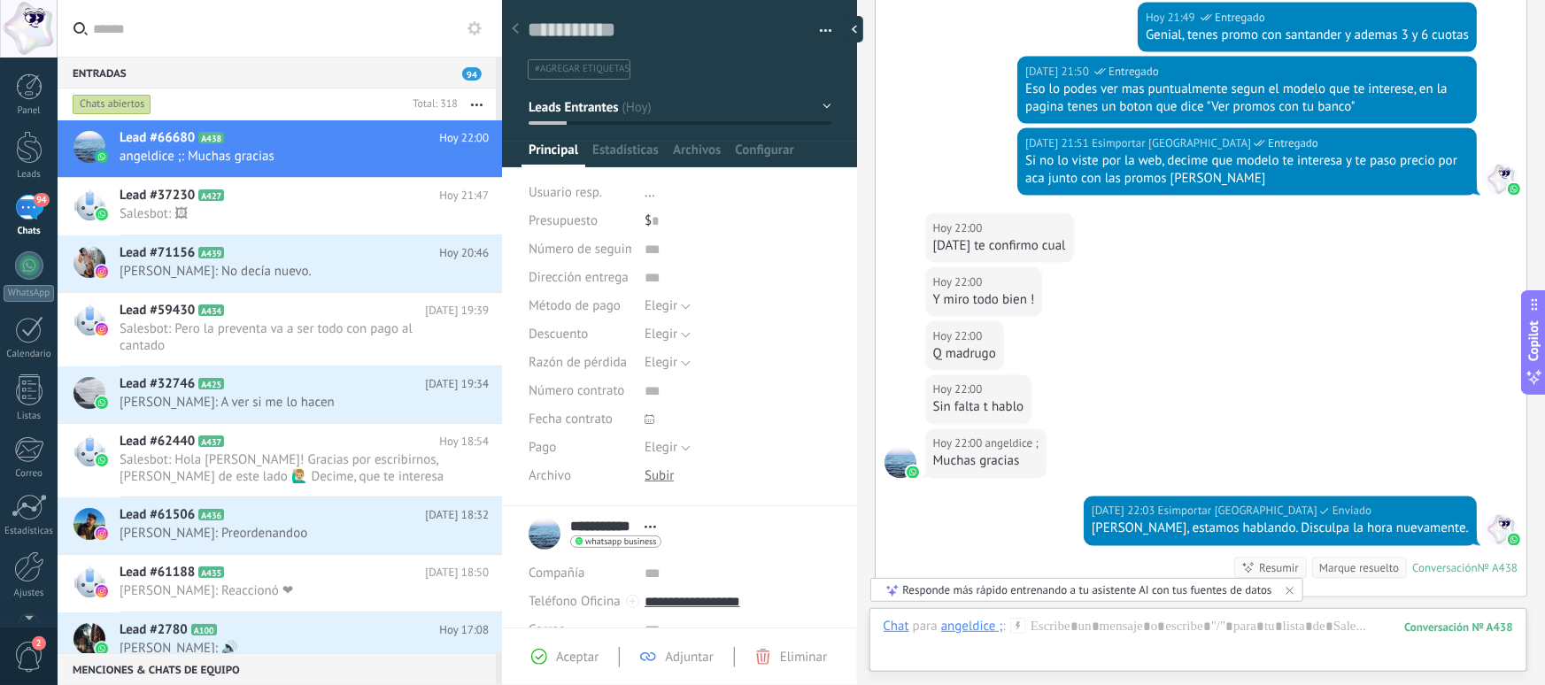
scroll to position [1541, 0]
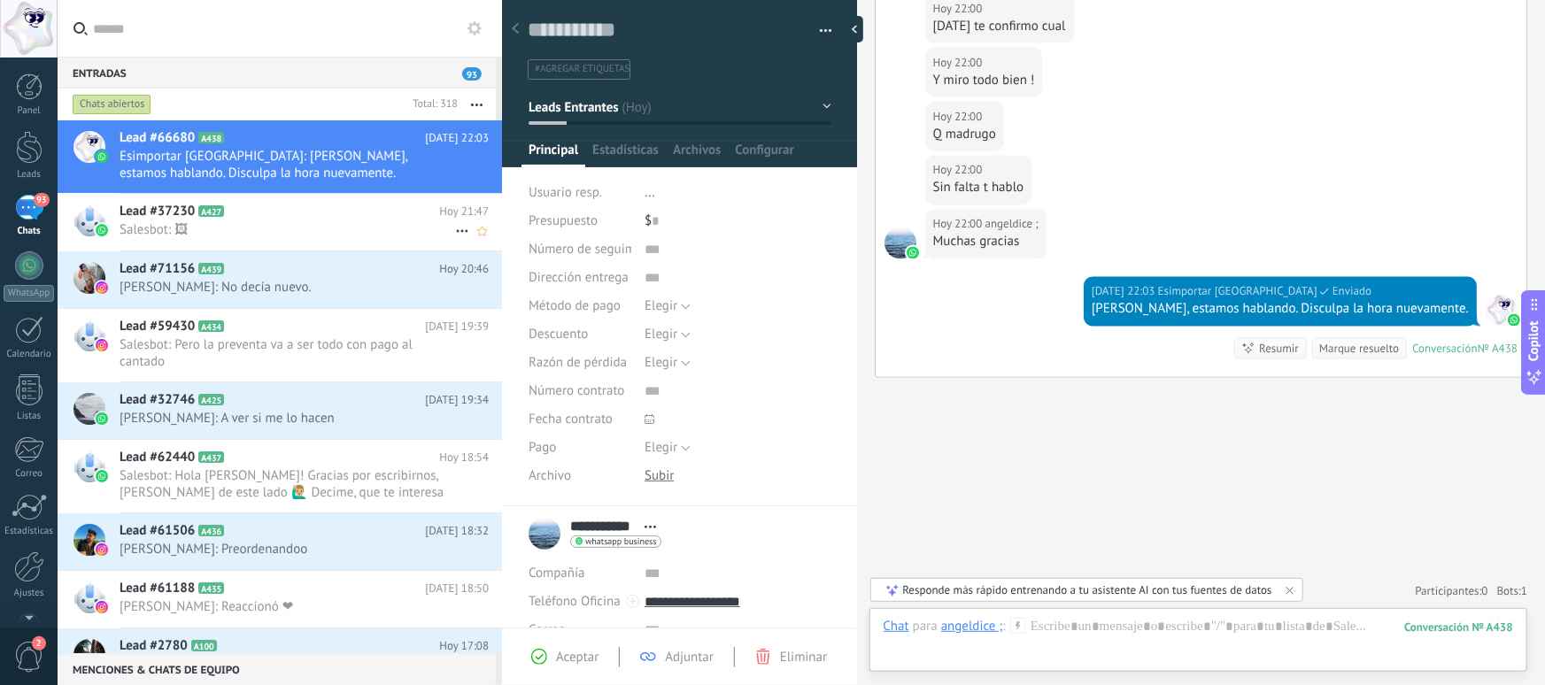
click at [275, 236] on span "Salesbot: 🖼" at bounding box center [288, 229] width 336 height 17
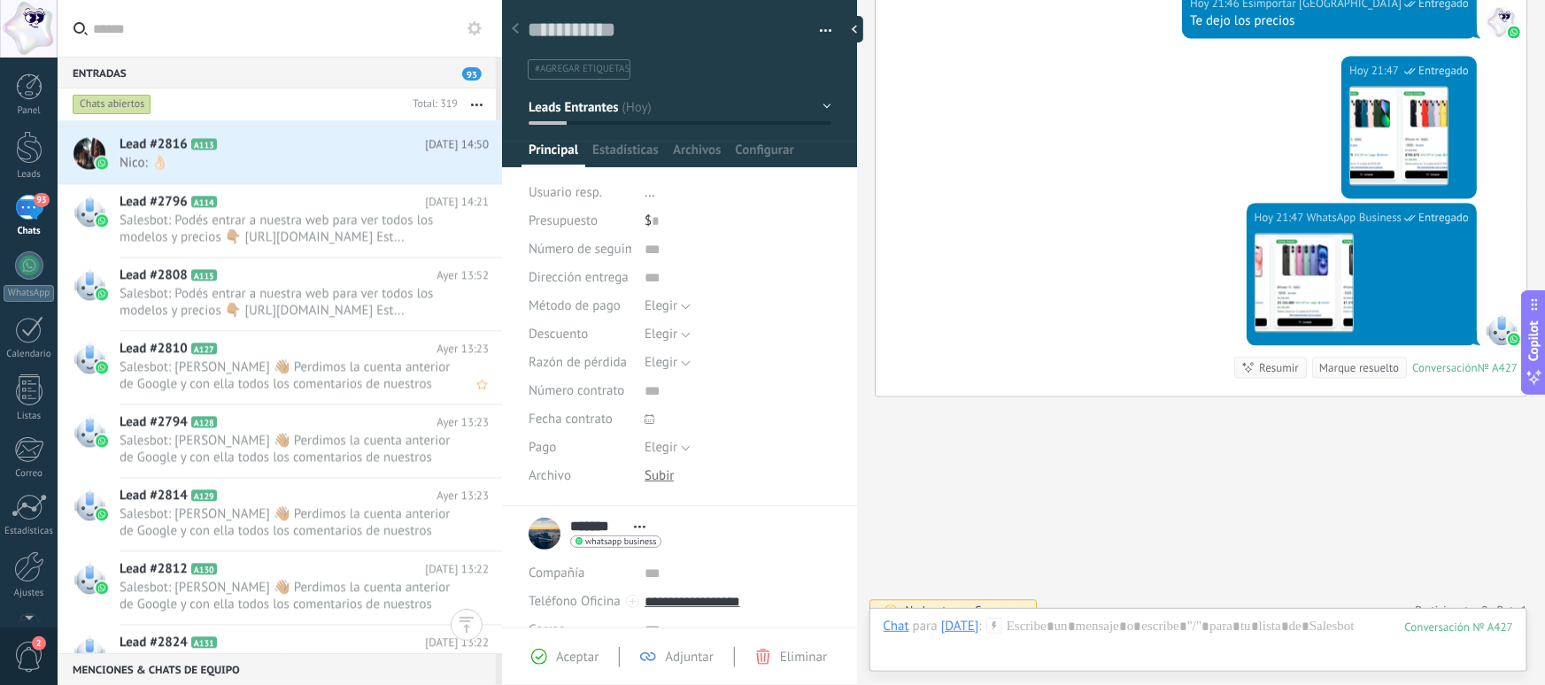
scroll to position [2091, 0]
click at [247, 162] on span "Nico: 👌🏻" at bounding box center [288, 163] width 336 height 17
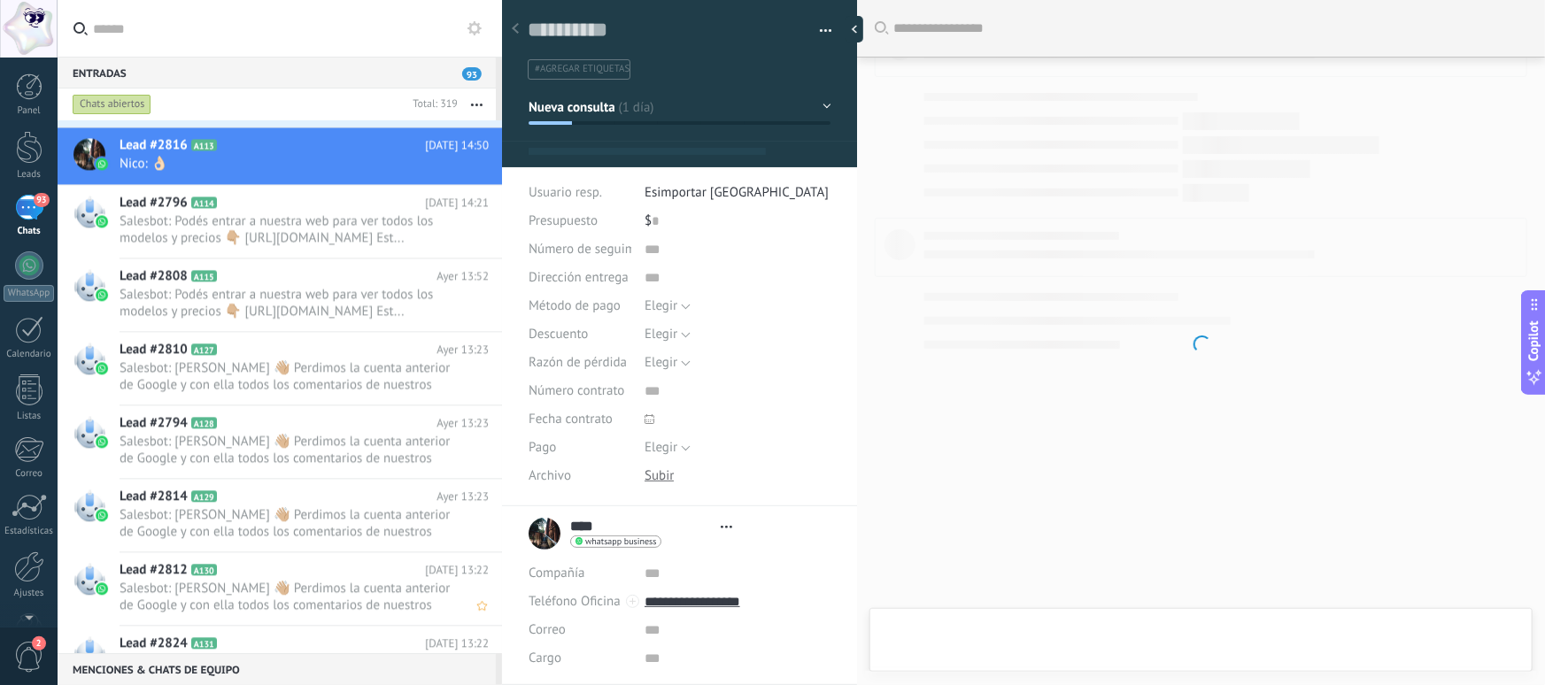
type textarea "**********"
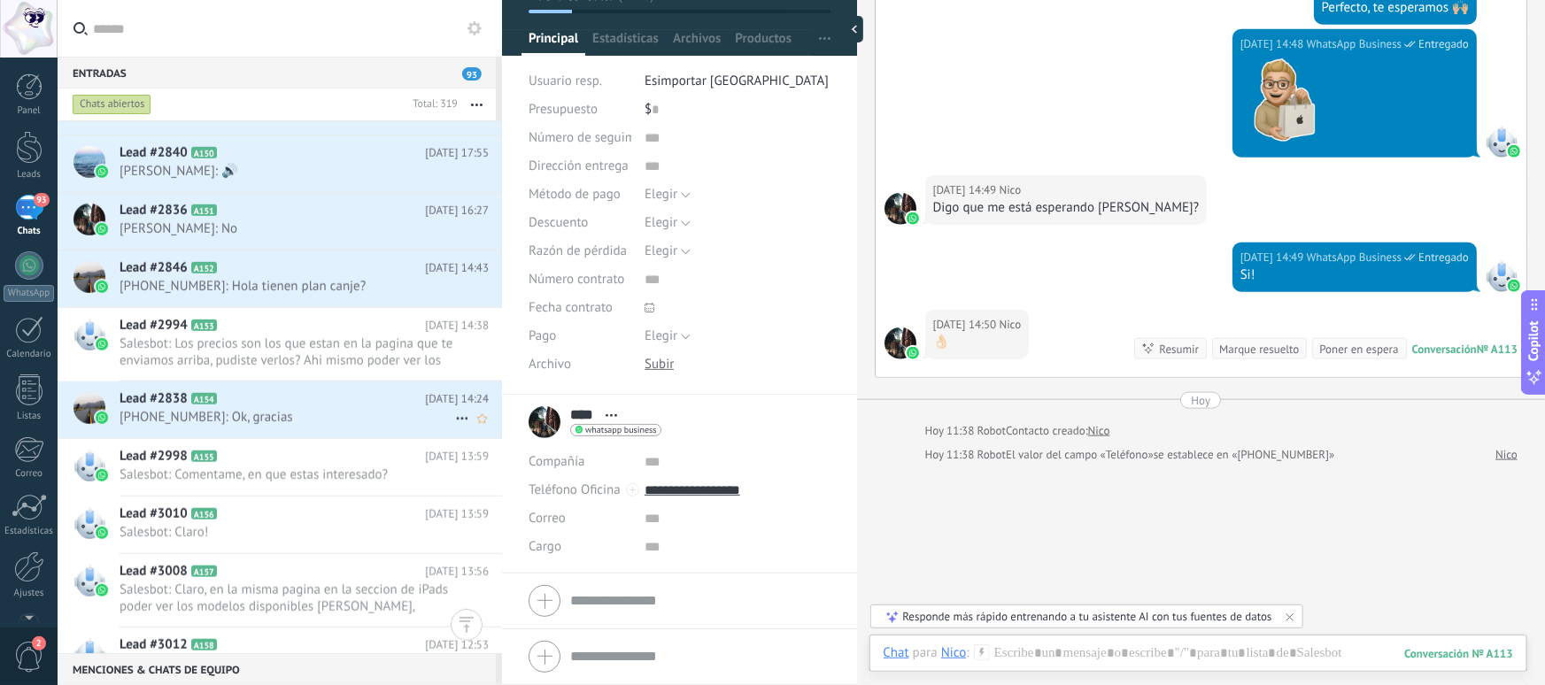
scroll to position [4221, 0]
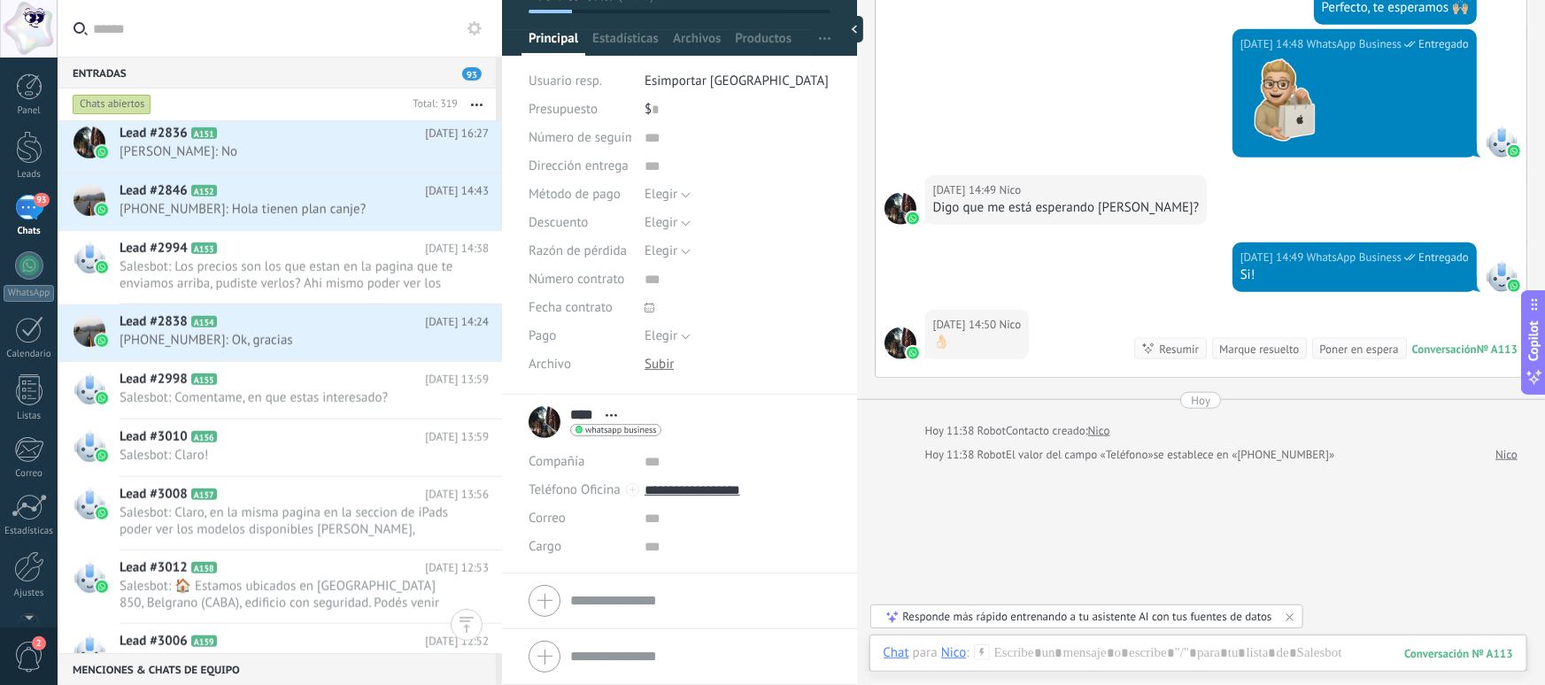
click at [135, 41] on input "text" at bounding box center [290, 28] width 395 height 57
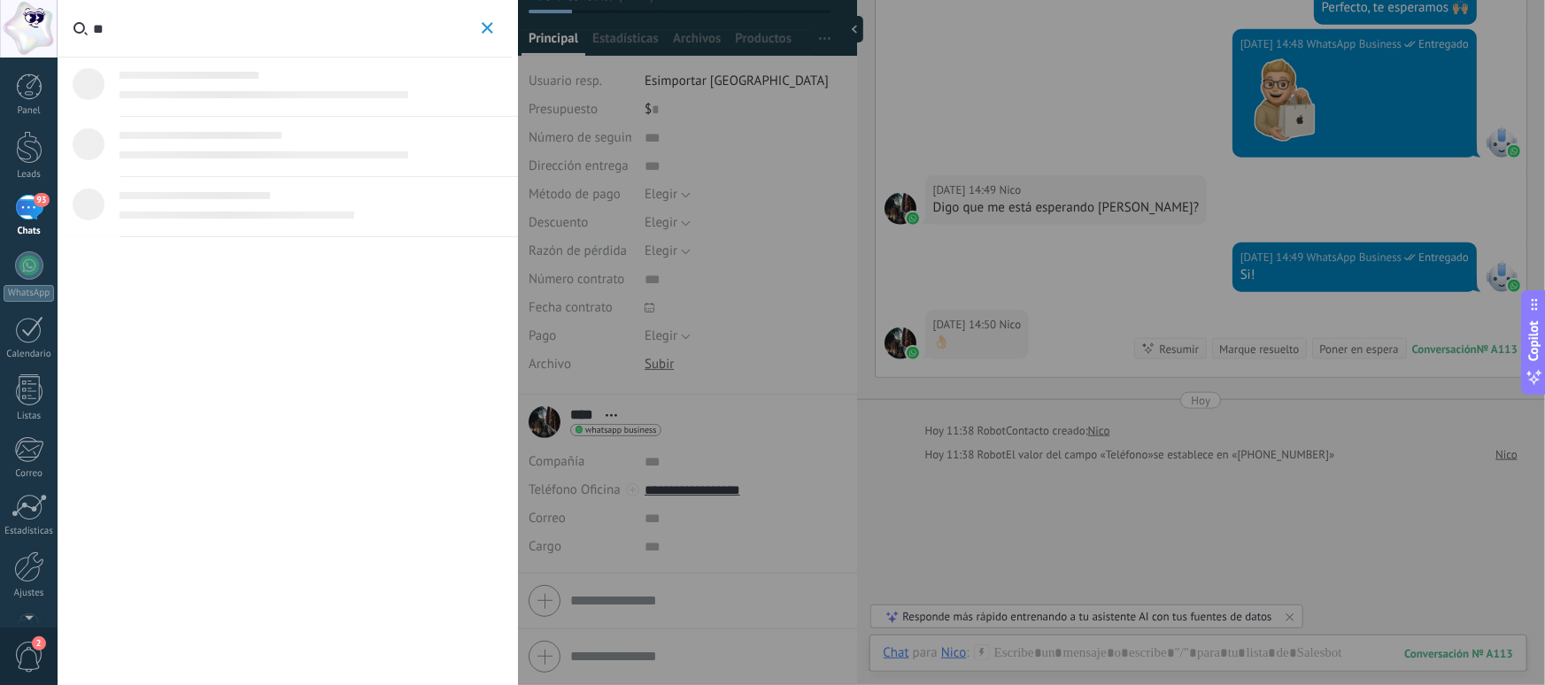
type input "*"
type input "****"
click at [298, 96] on div "Lead #2798 Embudo de ventas Nueva consulta" at bounding box center [357, 94] width 301 height 18
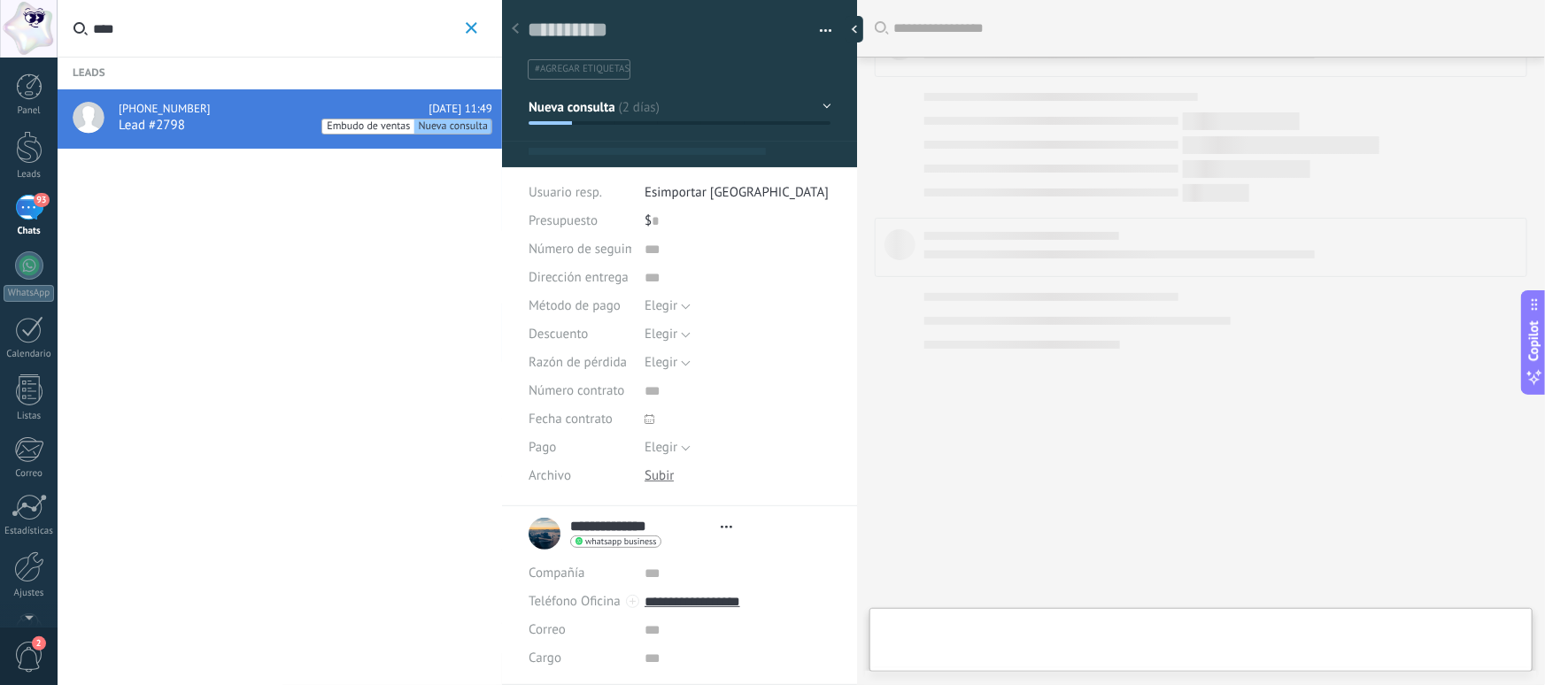
type textarea "**********"
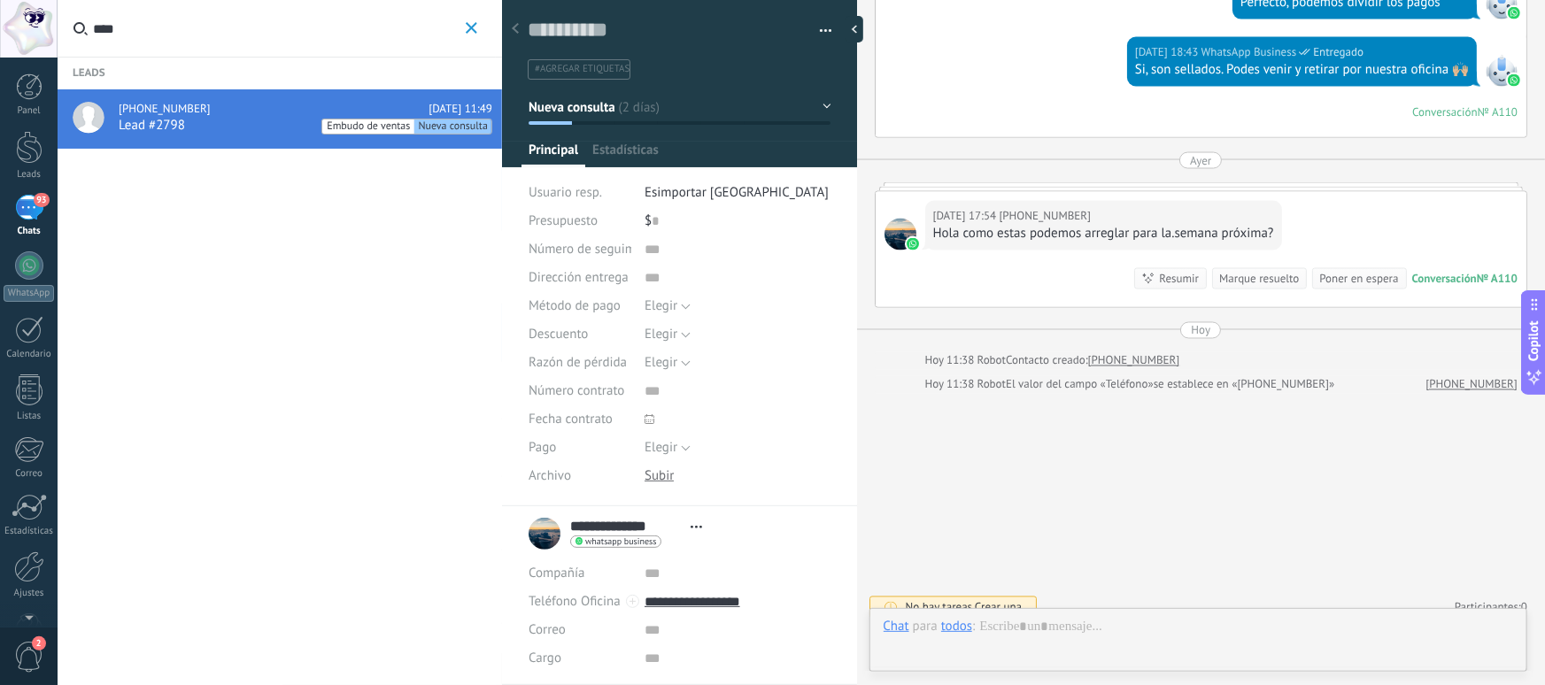
scroll to position [27, 0]
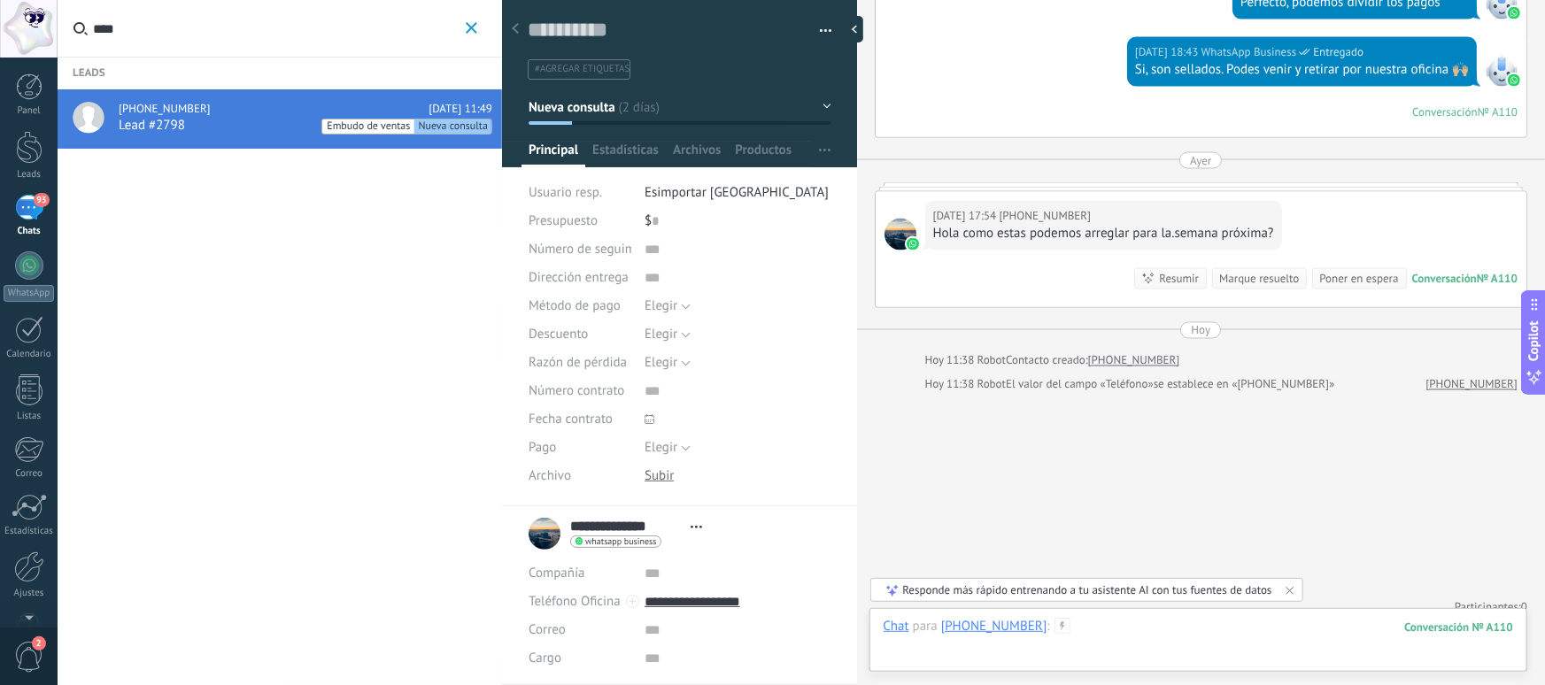
click at [1109, 628] on div at bounding box center [1199, 644] width 630 height 53
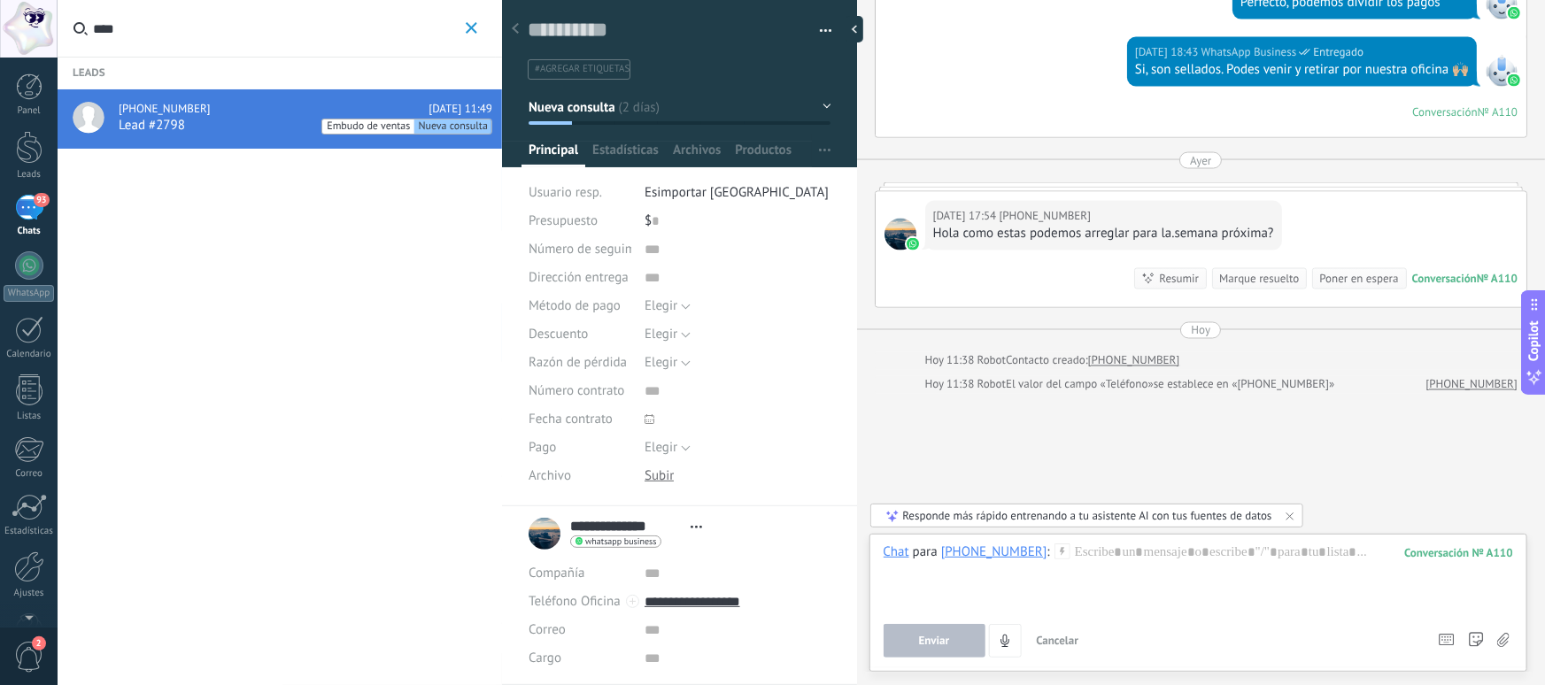
click at [572, 68] on span "#agregar etiquetas" at bounding box center [582, 69] width 95 height 12
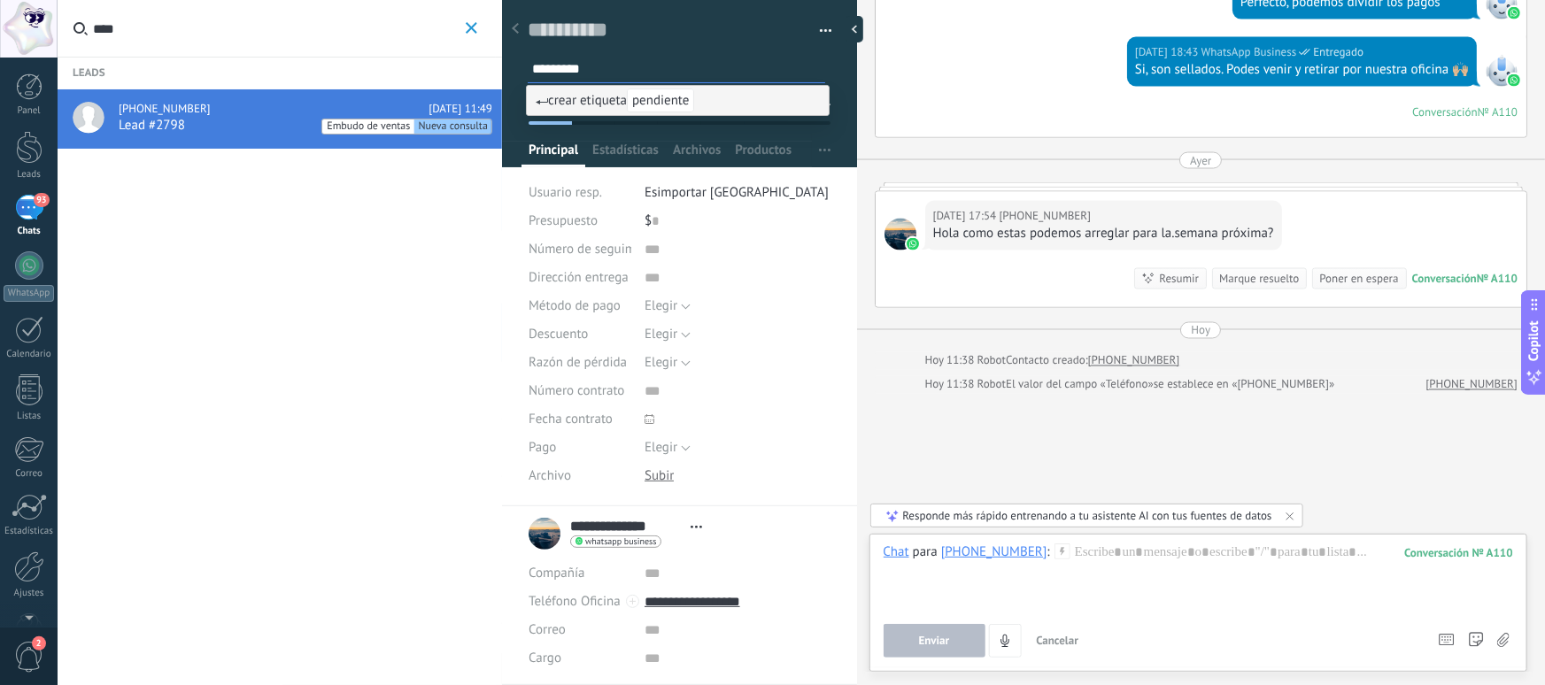
type input "*********"
click at [657, 101] on span "pendiente" at bounding box center [660, 101] width 67 height 24
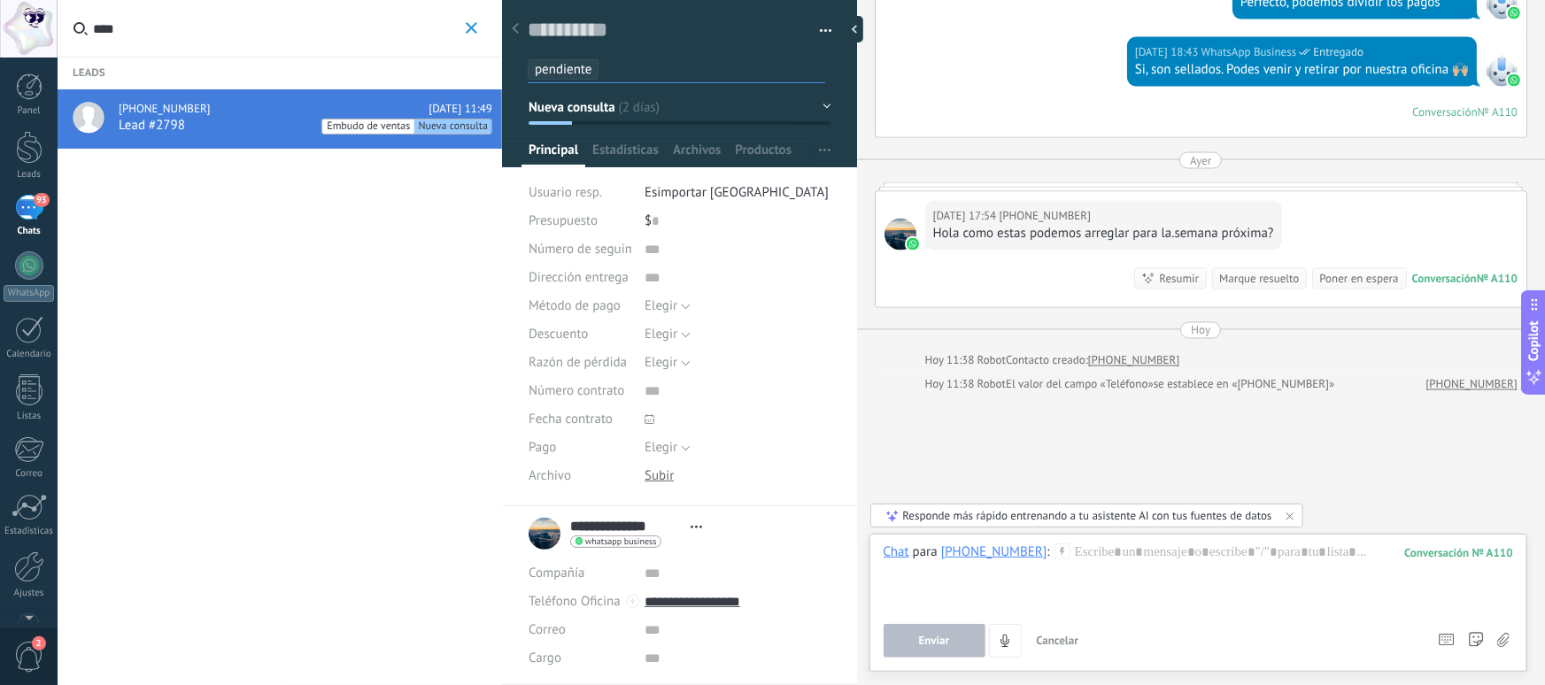
click at [836, 533] on li "**********" at bounding box center [679, 595] width 355 height 179
click at [473, 29] on use "button" at bounding box center [472, 28] width 12 height 12
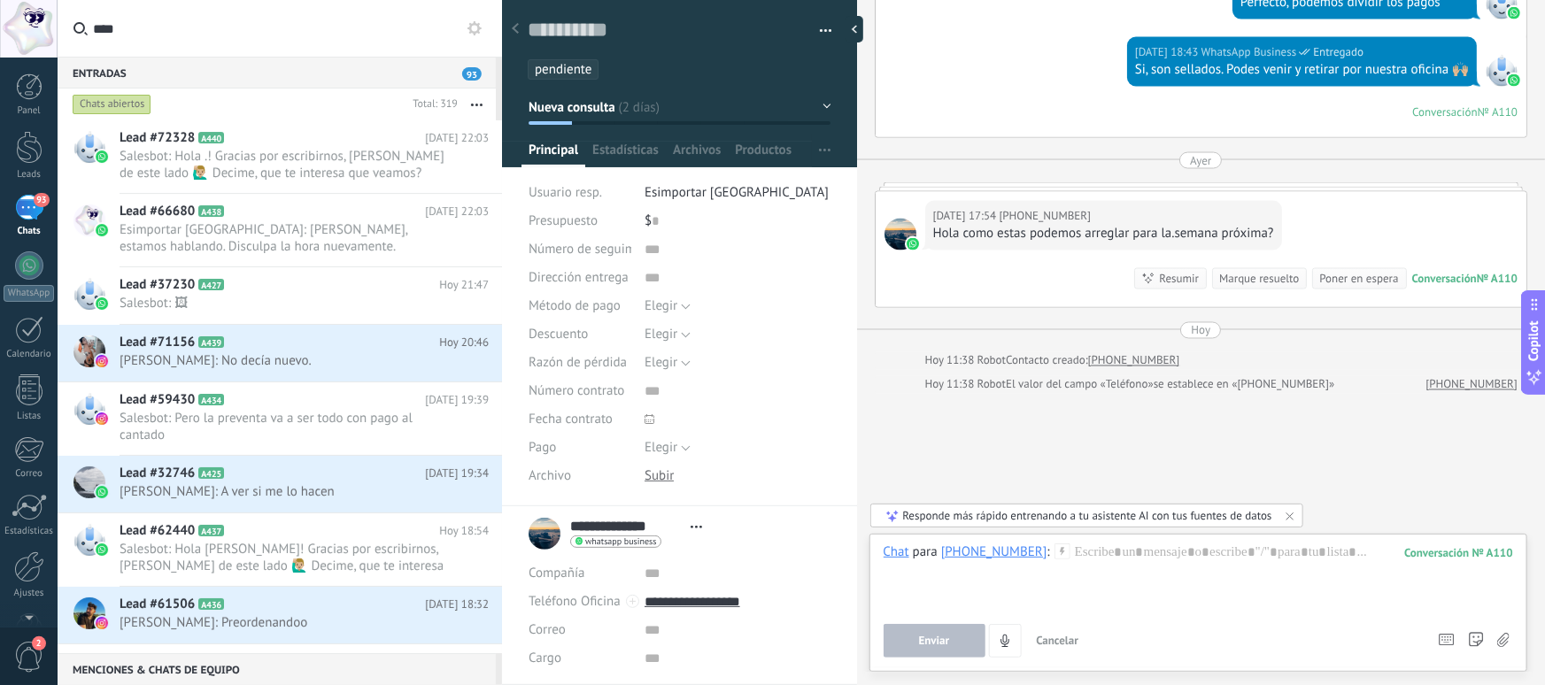
click at [108, 104] on div "Chats abiertos" at bounding box center [112, 104] width 79 height 21
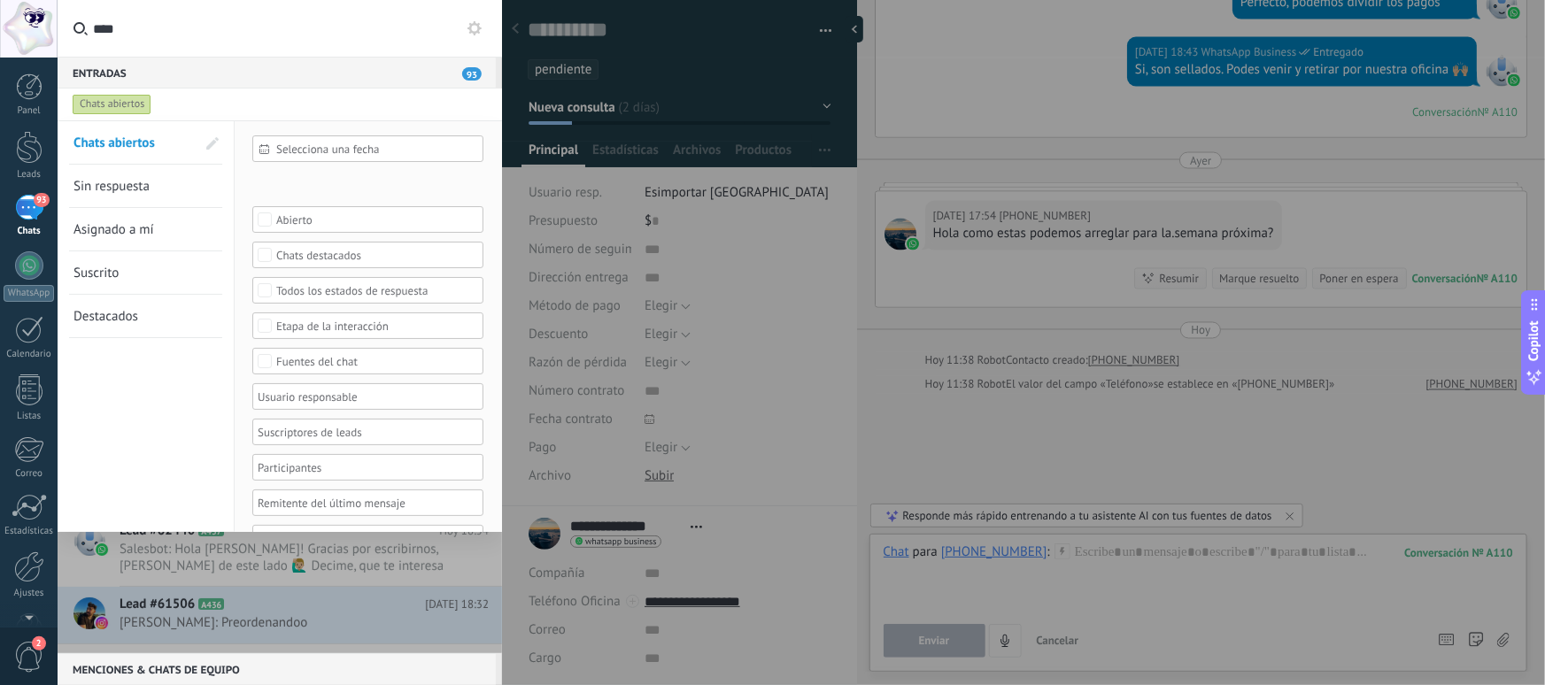
click at [124, 104] on div "Chats abiertos" at bounding box center [112, 104] width 79 height 21
click at [259, 101] on div "Chats abiertos" at bounding box center [263, 105] width 389 height 32
click at [112, 75] on div "Entradas 93" at bounding box center [277, 73] width 438 height 32
click at [406, 564] on div at bounding box center [280, 386] width 444 height 533
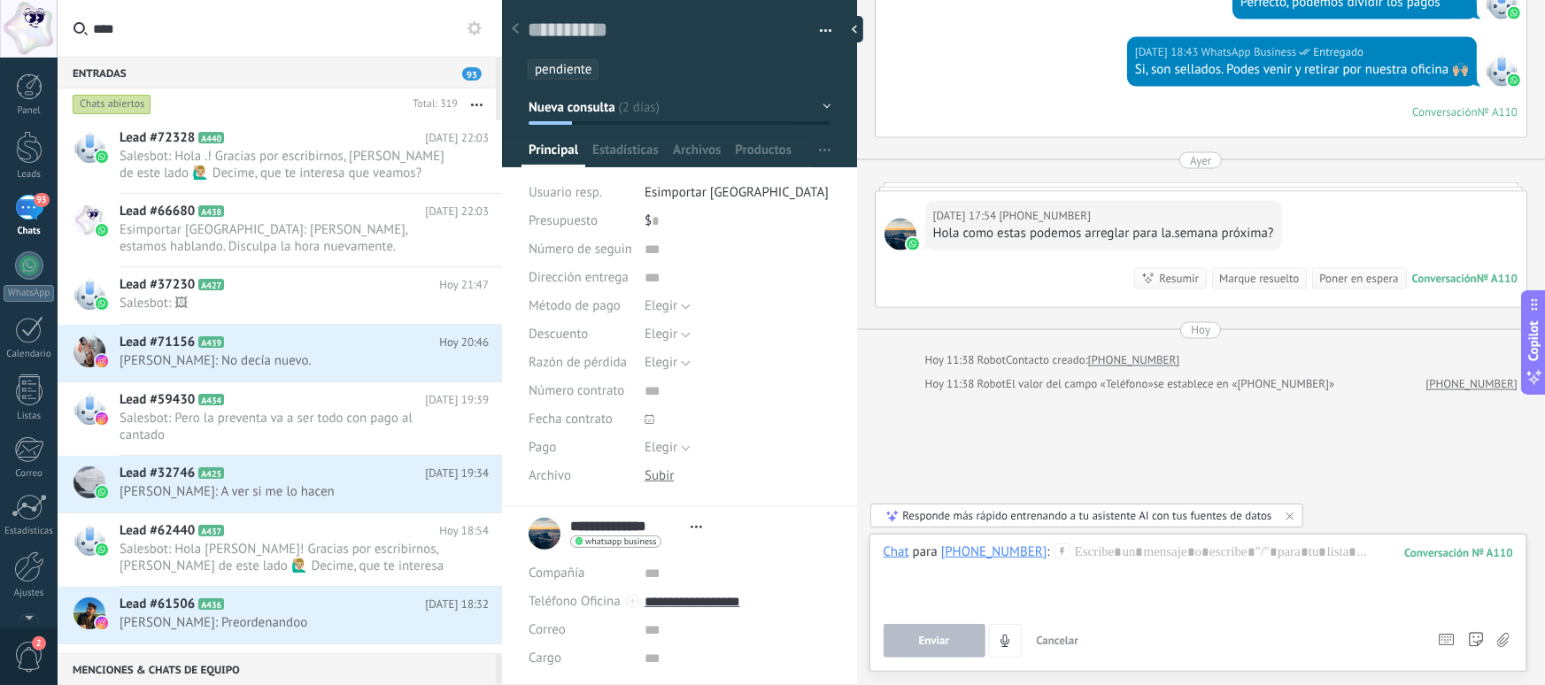
click at [590, 70] on span "pendiente" at bounding box center [563, 69] width 57 height 17
click at [514, 31] on use at bounding box center [515, 28] width 7 height 11
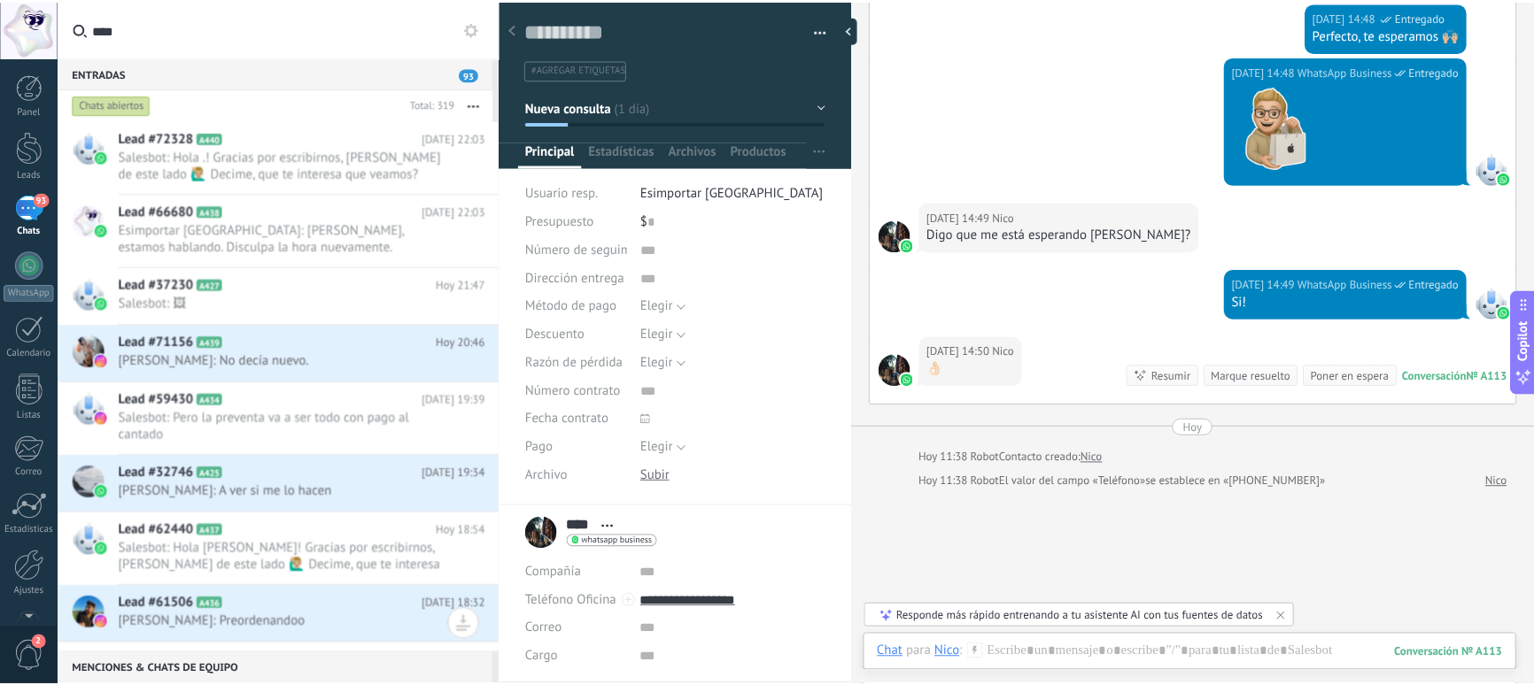
scroll to position [840, 0]
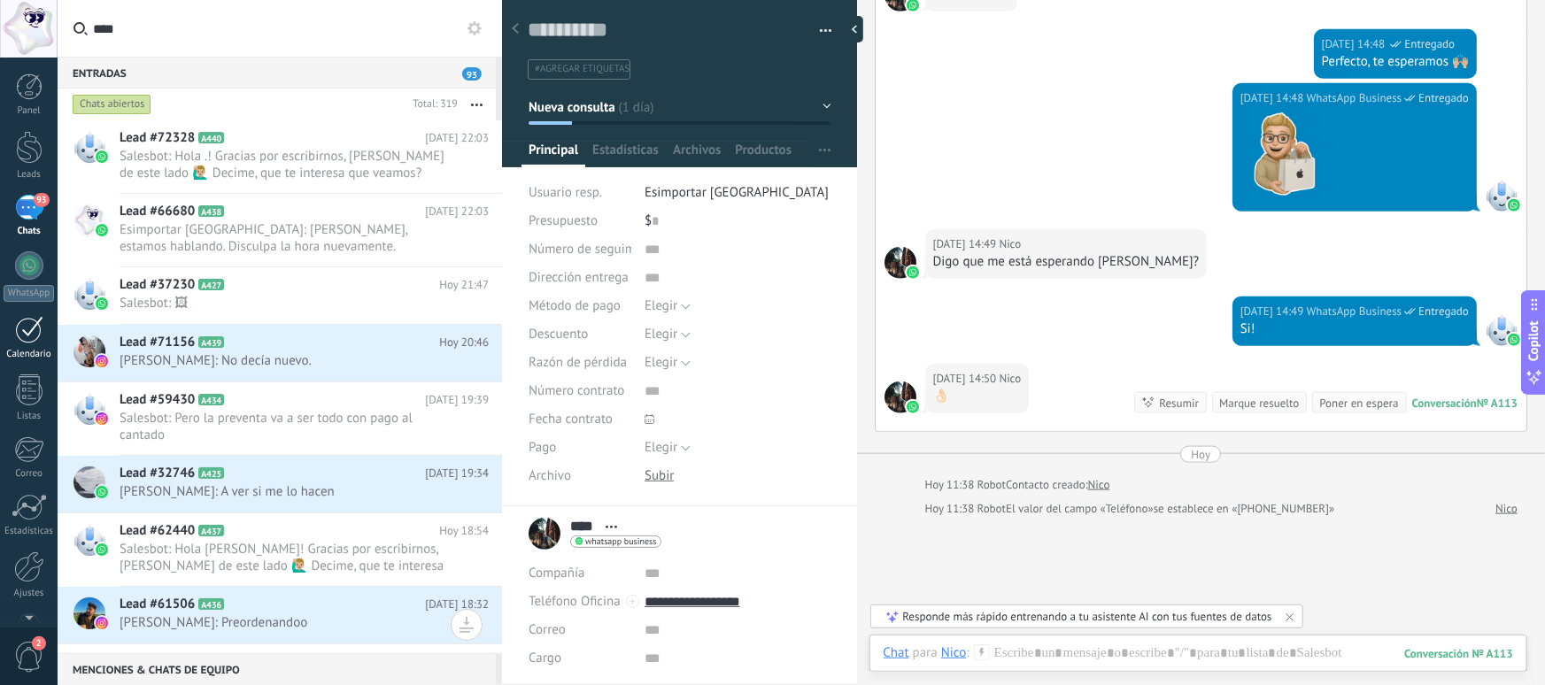
click at [30, 349] on div "Calendario" at bounding box center [29, 355] width 51 height 12
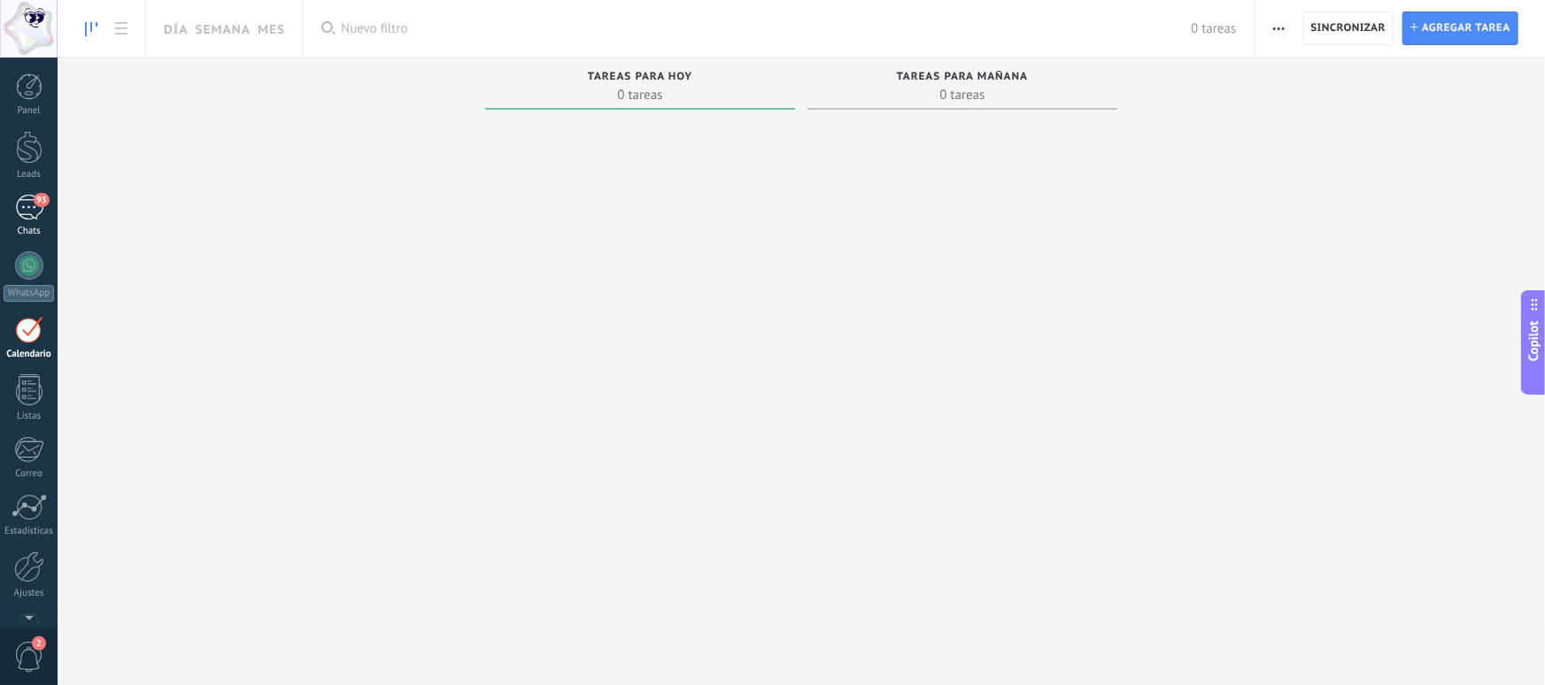
click at [31, 205] on div "93" at bounding box center [29, 208] width 28 height 26
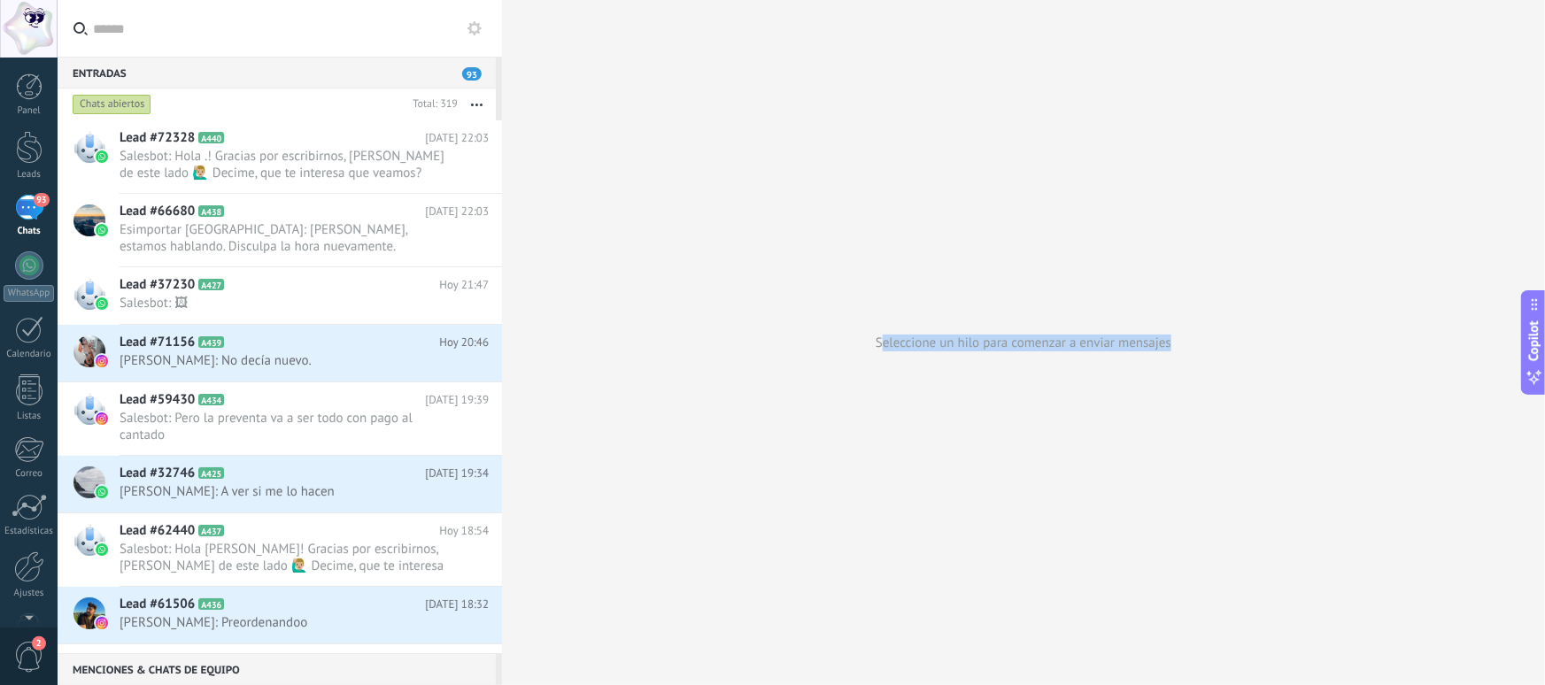
drag, startPoint x: 880, startPoint y: 341, endPoint x: 1208, endPoint y: 344, distance: 327.6
click at [1208, 344] on div "Seleccione un hilo para comenzar a enviar mensajes" at bounding box center [1023, 342] width 1043 height 685
click at [27, 161] on div at bounding box center [29, 147] width 27 height 33
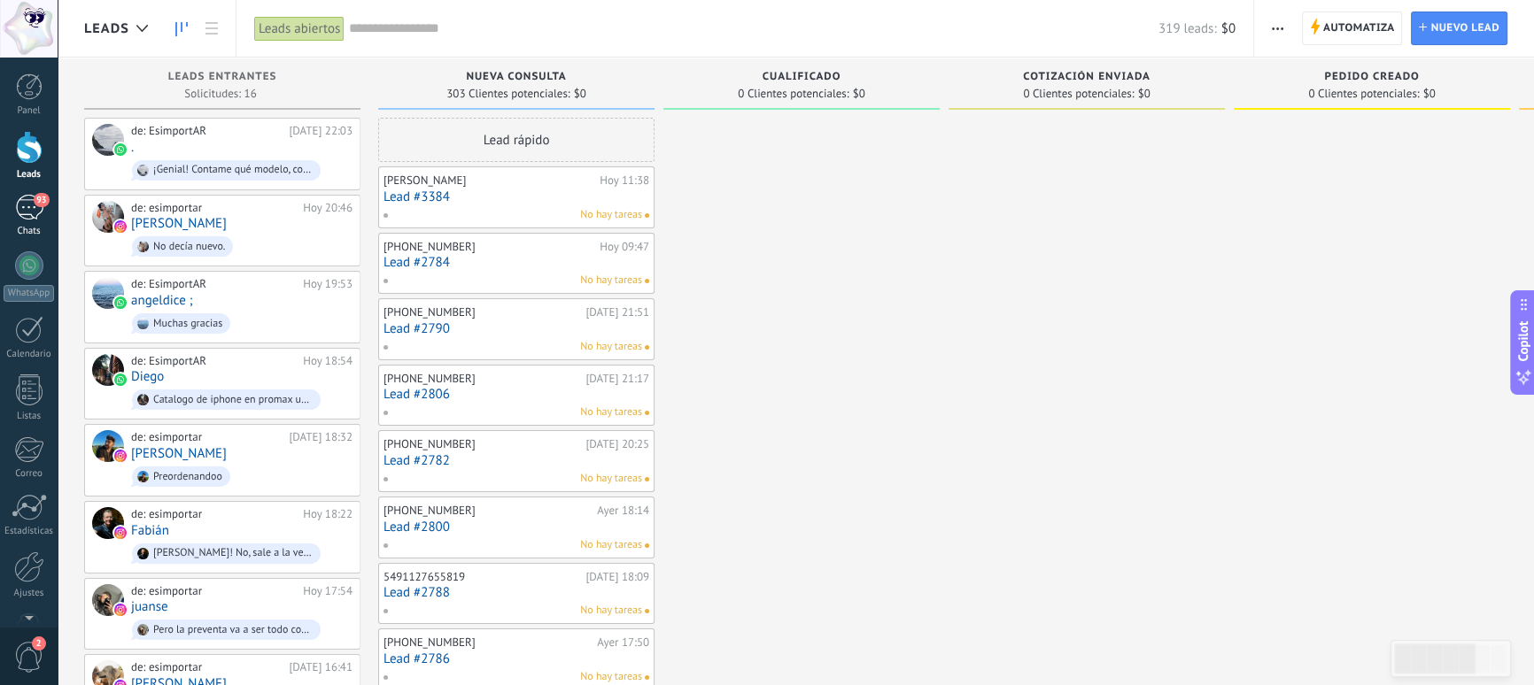
click at [28, 211] on div "93" at bounding box center [29, 208] width 28 height 26
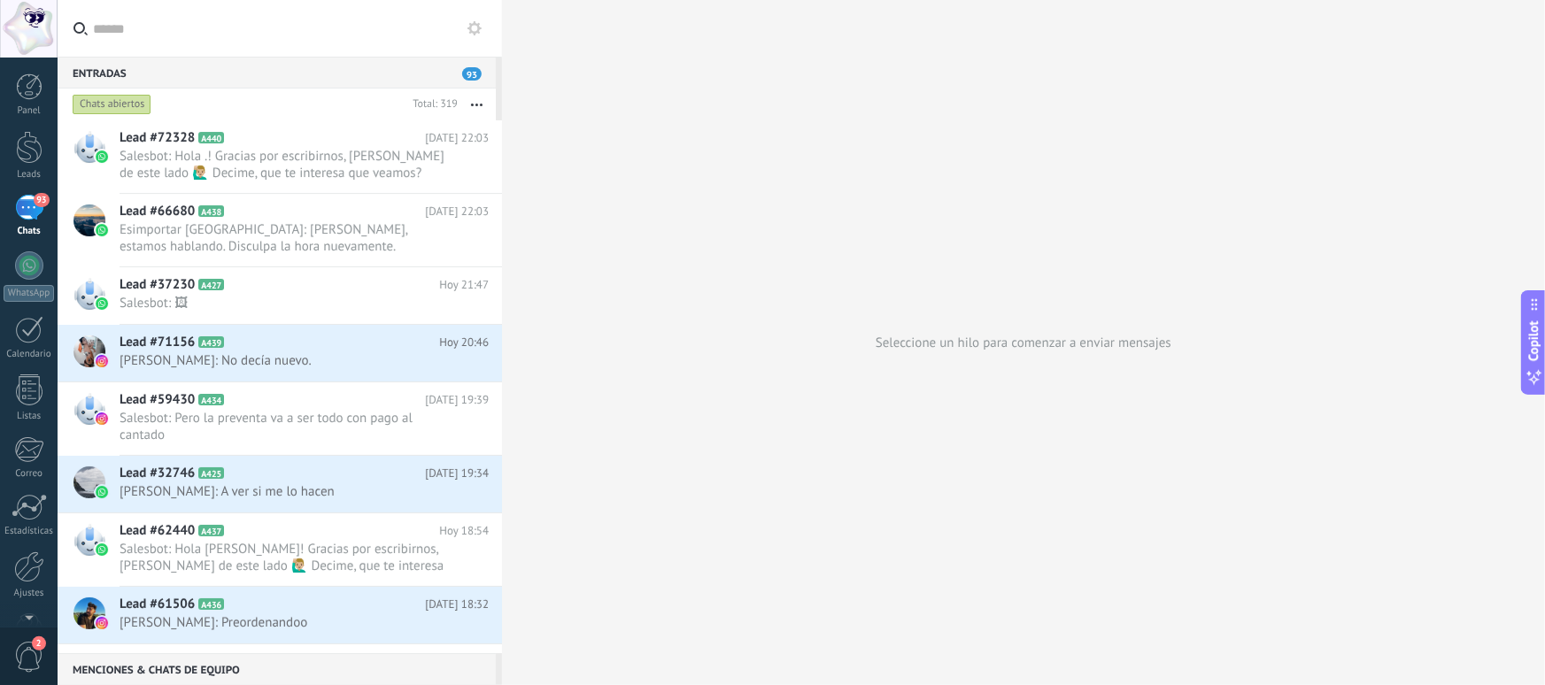
click at [472, 27] on icon at bounding box center [475, 28] width 14 height 14
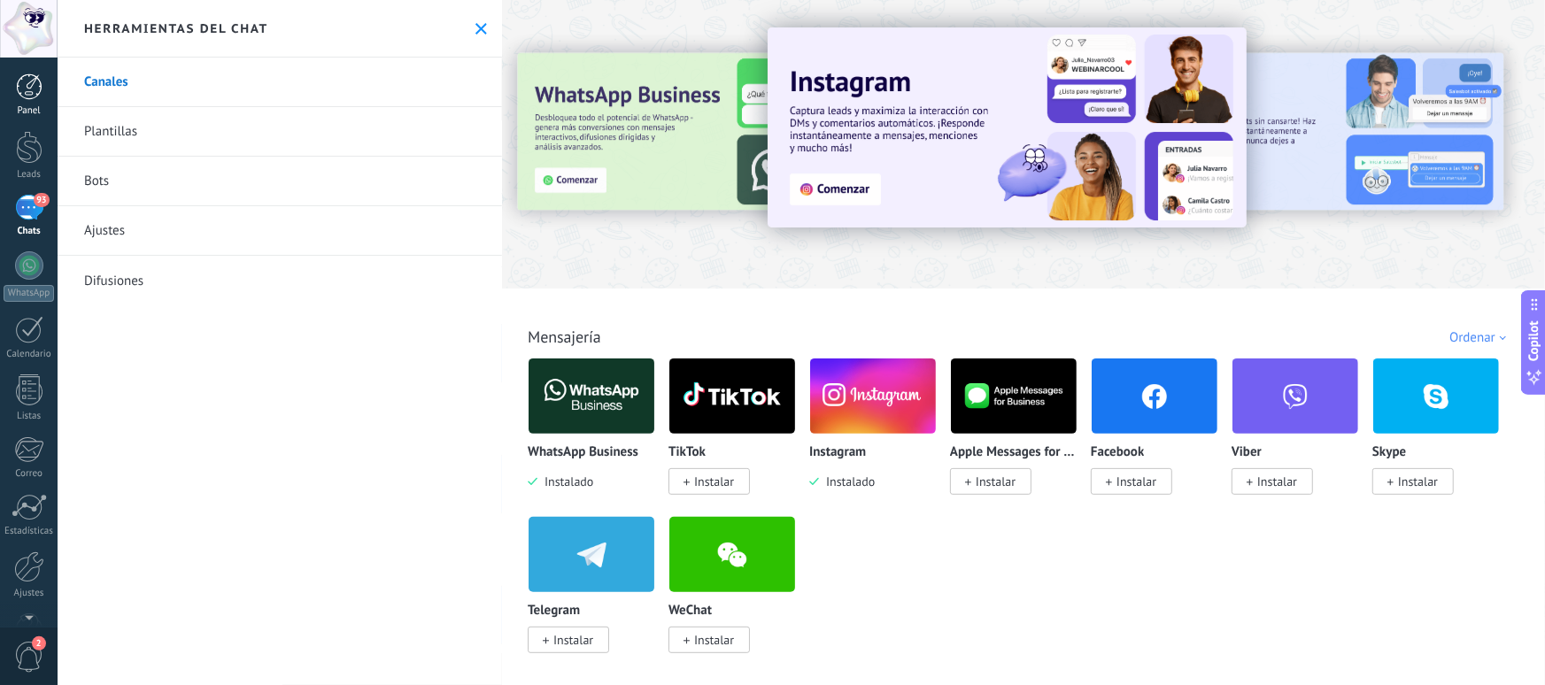
click at [29, 100] on link "Panel" at bounding box center [29, 94] width 58 height 43
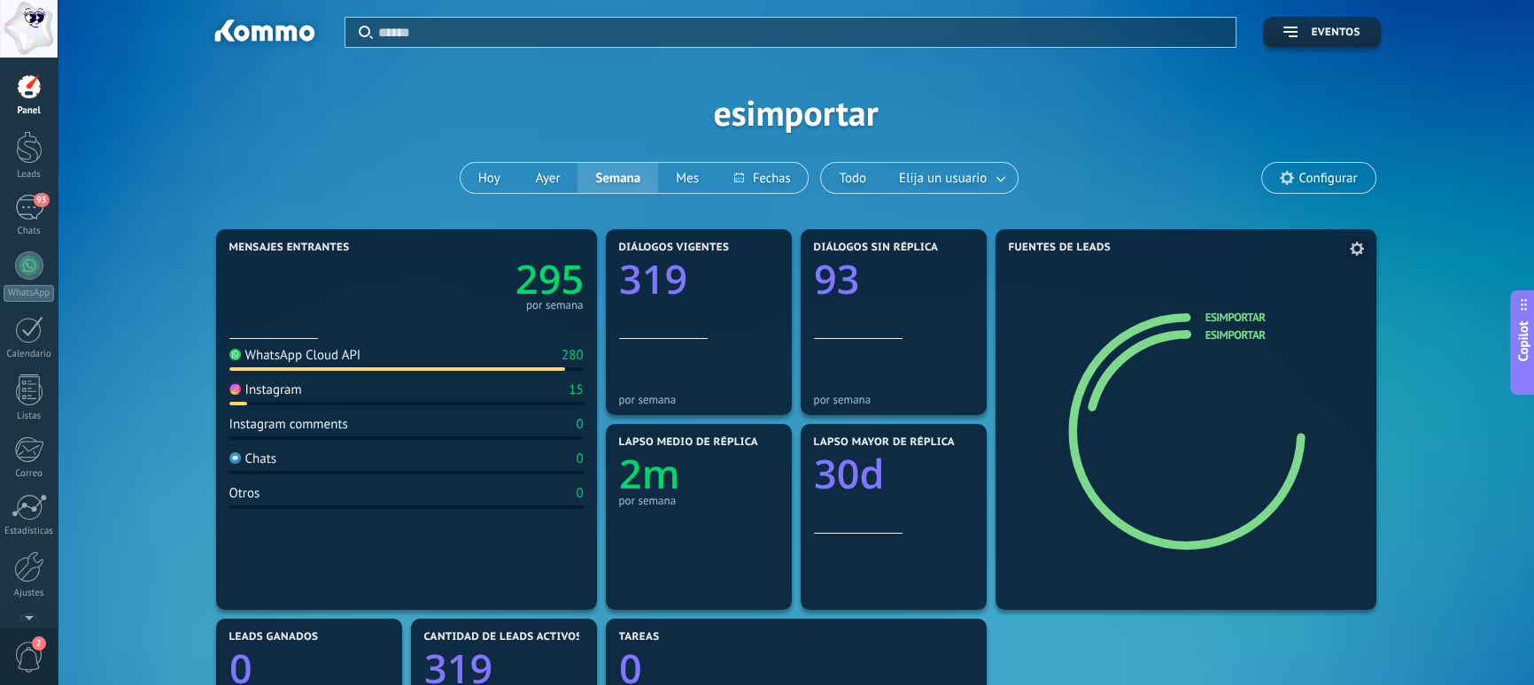
click at [1185, 335] on icon at bounding box center [1185, 433] width 195 height 196
click at [1181, 326] on icon at bounding box center [1185, 432] width 239 height 239
click at [19, 95] on div at bounding box center [29, 86] width 27 height 27
click at [468, 192] on div "Aplicar Eventos esimportar [DATE] [DATE] Semana Mes Todo Elija un usuario Confi…" at bounding box center [795, 112] width 1423 height 225
click at [499, 183] on button "Hoy" at bounding box center [489, 178] width 58 height 30
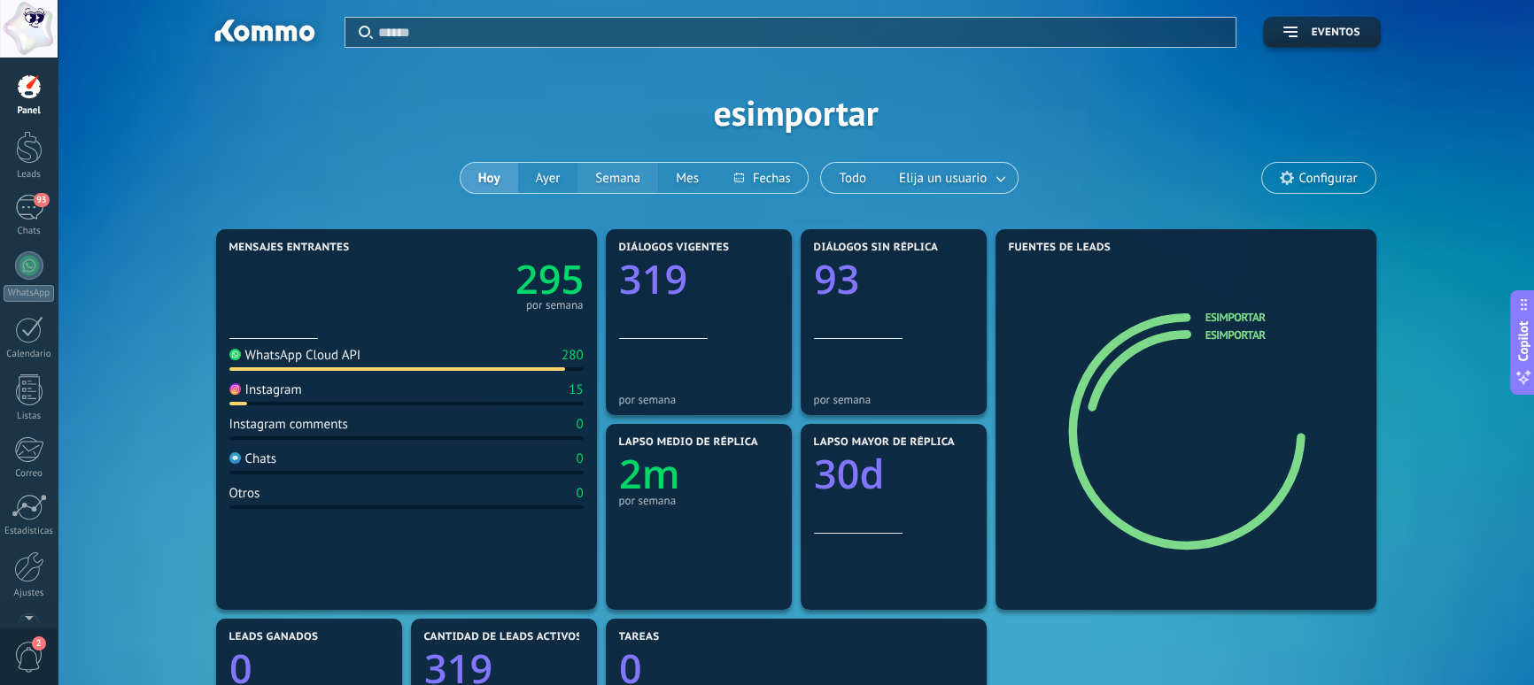
click at [616, 179] on button "Semana" at bounding box center [617, 178] width 81 height 30
click at [37, 204] on span "93" at bounding box center [41, 200] width 15 height 14
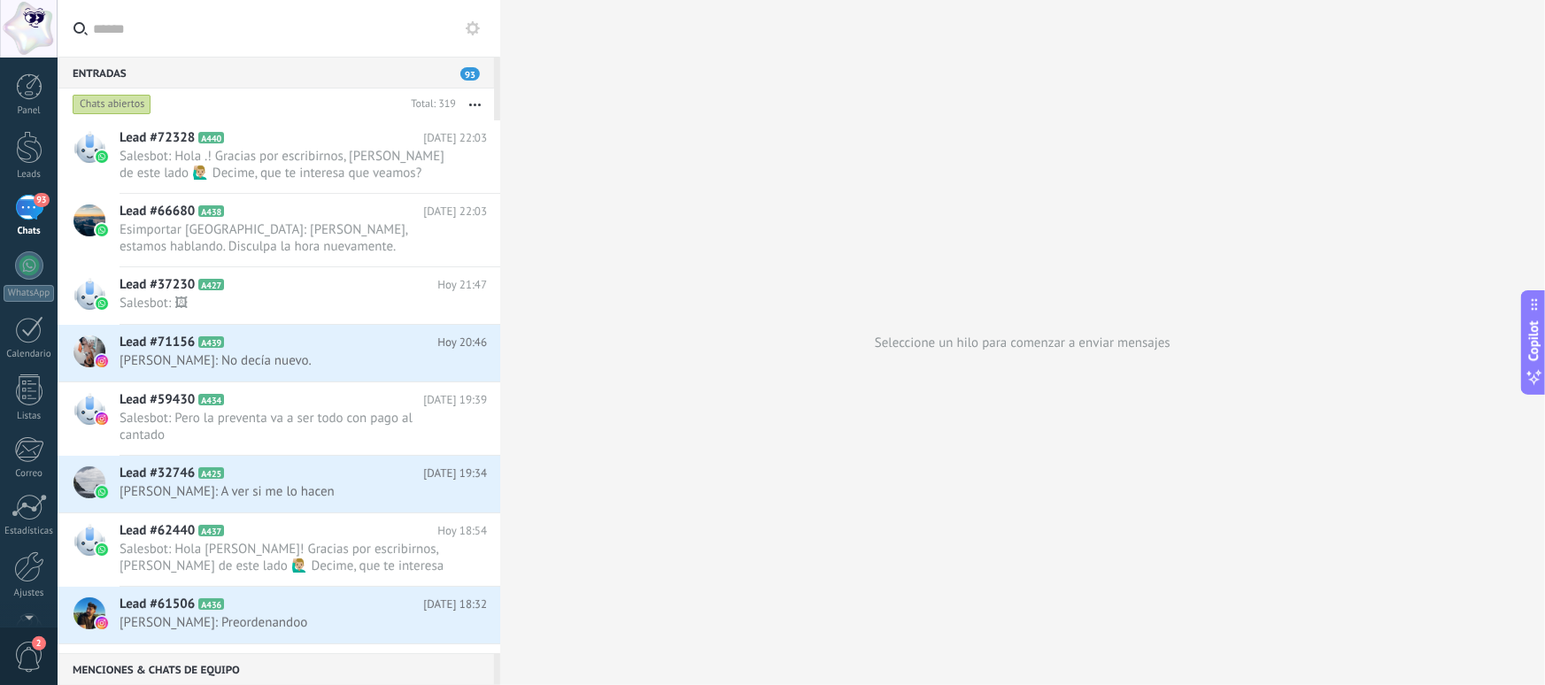
click at [500, 131] on div at bounding box center [500, 342] width 0 height 685
type textarea "**********"
